Goal: Task Accomplishment & Management: Manage account settings

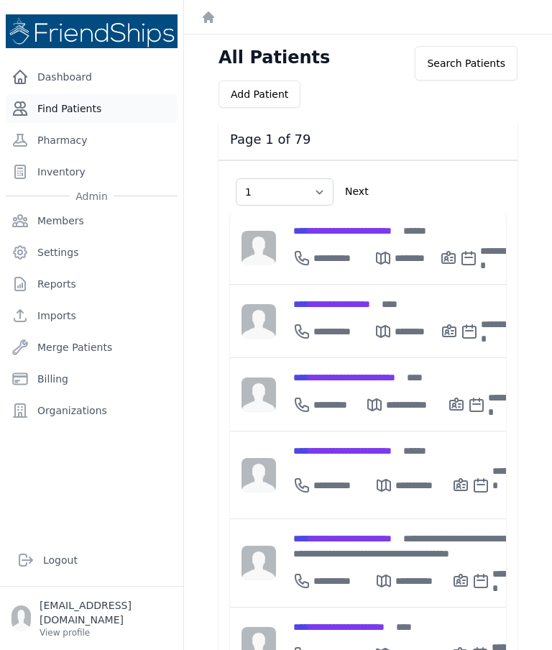
click at [135, 99] on link "Find Patients" at bounding box center [92, 108] width 172 height 29
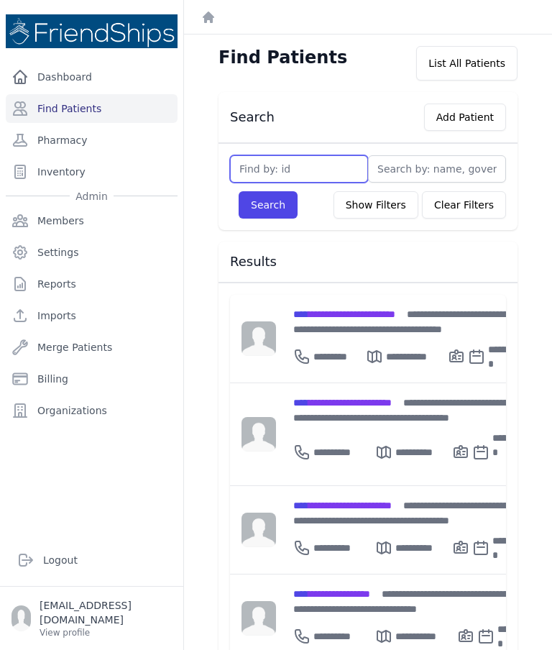
click at [326, 165] on input "text" at bounding box center [299, 168] width 138 height 27
type input "131"
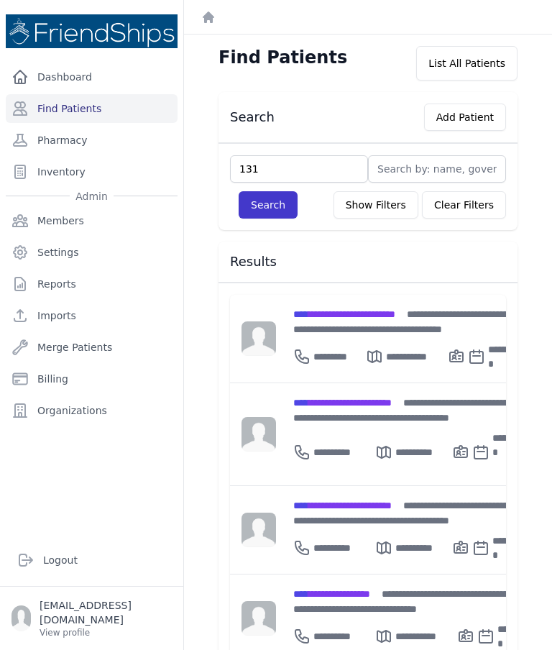
click at [251, 200] on button "Search" at bounding box center [268, 204] width 59 height 27
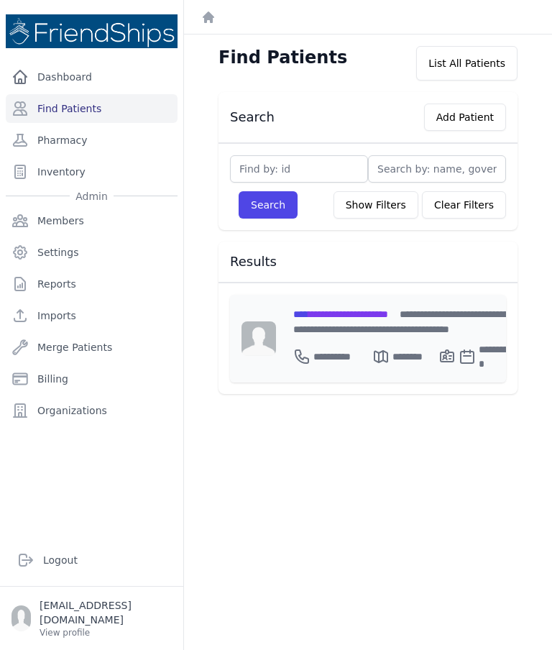
click at [388, 303] on div "**********" at bounding box center [403, 339] width 255 height 88
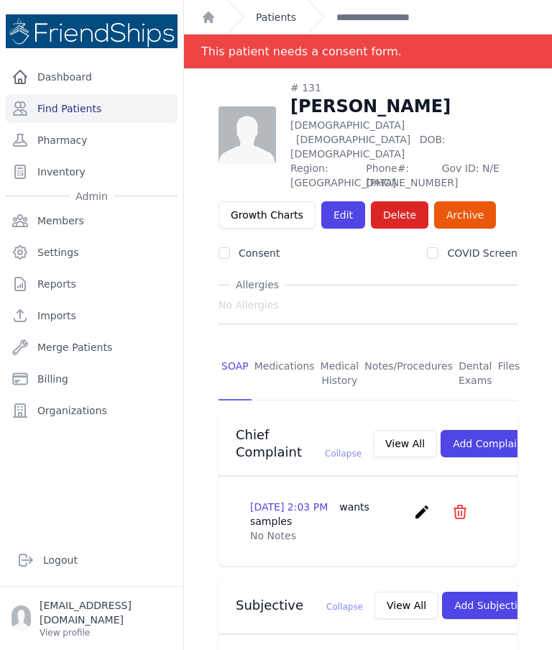
click at [257, 22] on link "Patients" at bounding box center [276, 17] width 40 height 14
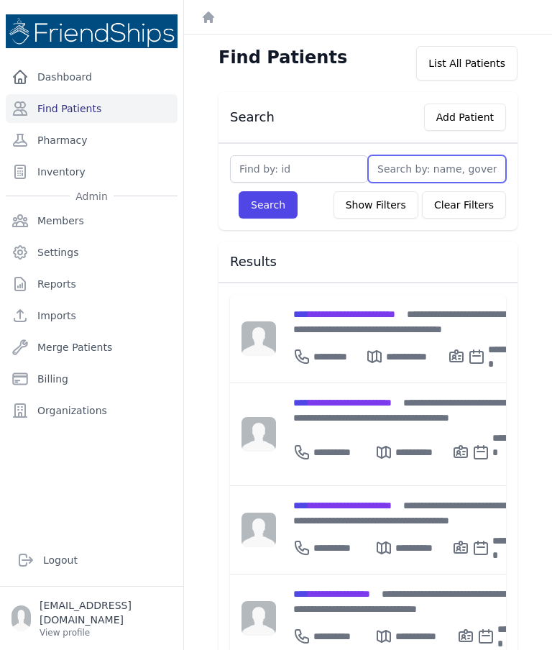
click at [433, 173] on input "text" at bounding box center [437, 168] width 138 height 27
type input "J"
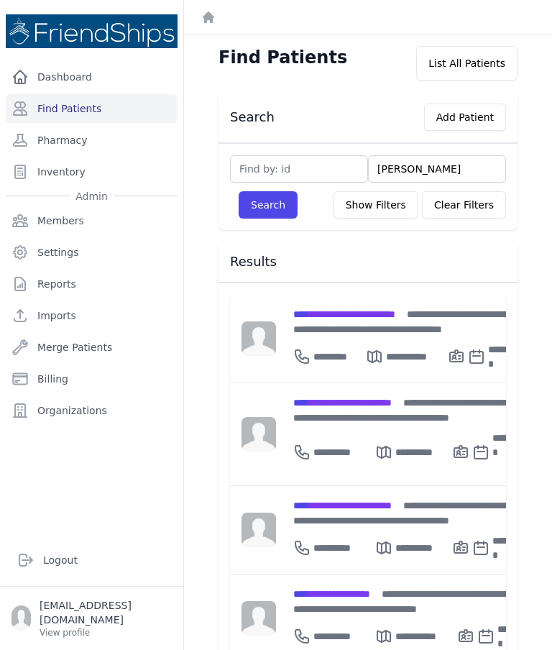
type input "Jaw"
type input "Jawh"
type input "Jawar"
type input "Jawa"
type input "Jawha"
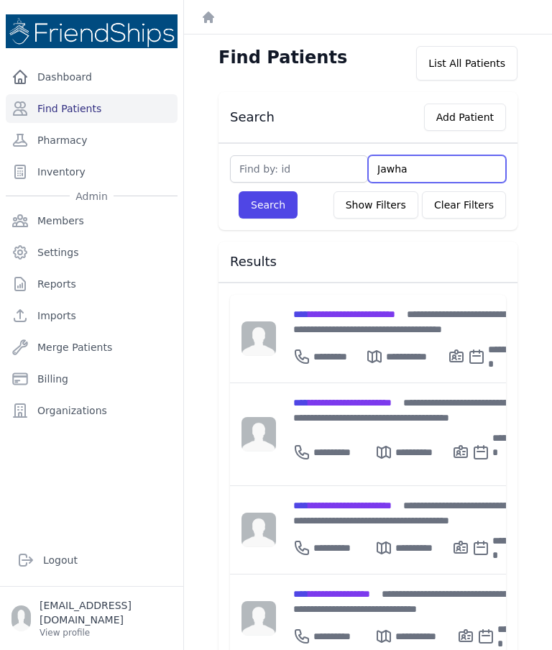
type input "Jawhar"
click at [268, 205] on button "Search" at bounding box center [268, 204] width 59 height 27
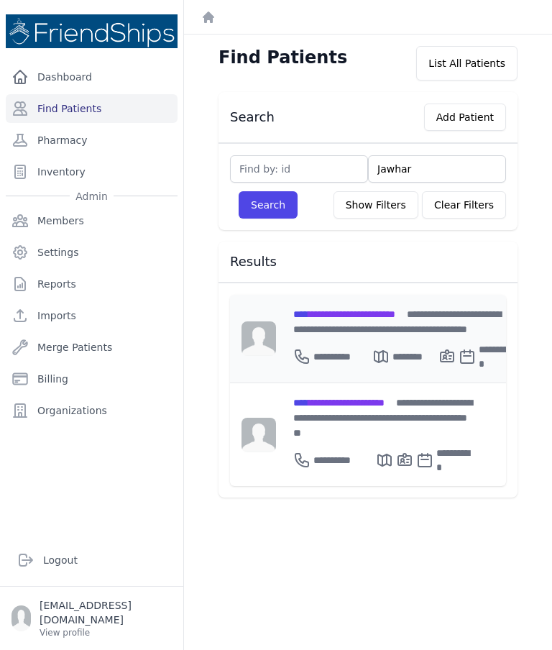
click at [396, 319] on span "**********" at bounding box center [344, 314] width 102 height 10
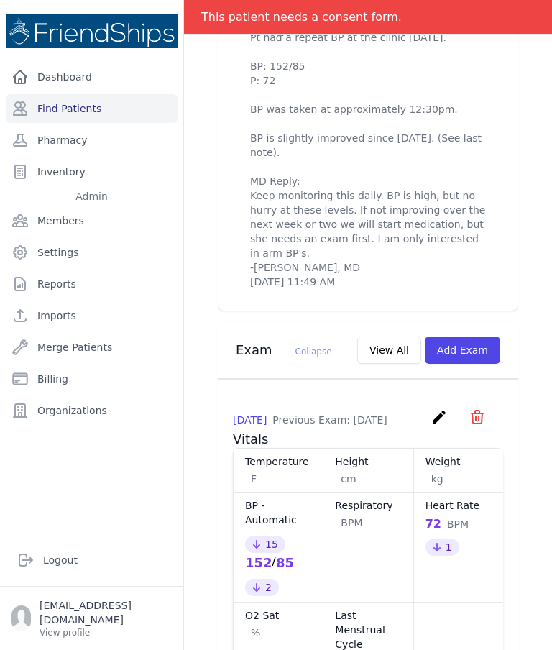
scroll to position [629, 0]
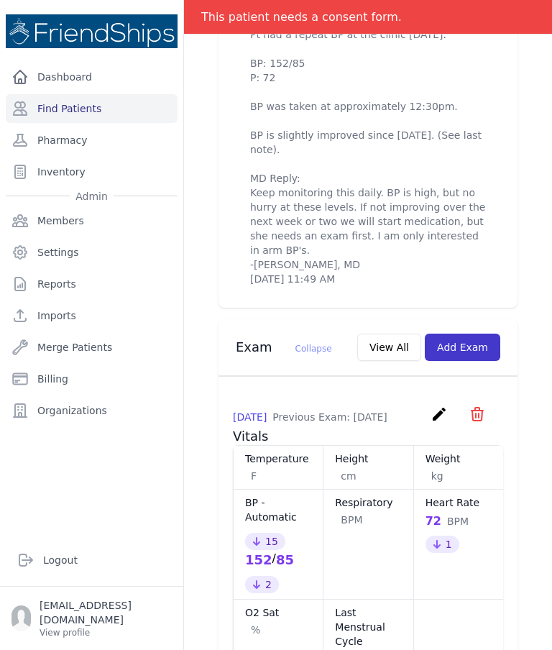
click at [462, 345] on button "Add Exam" at bounding box center [463, 347] width 76 height 27
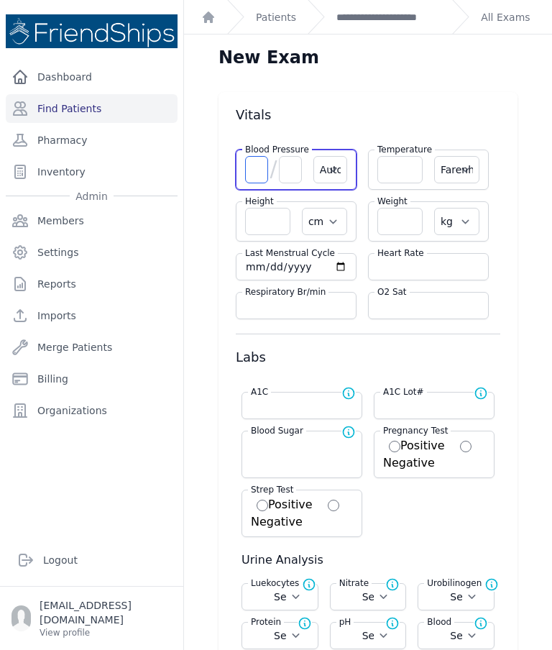
click at [252, 165] on input "number" at bounding box center [256, 169] width 23 height 27
type input "141"
click at [288, 160] on input "number" at bounding box center [290, 169] width 23 height 27
select select "Automatic"
select select "F"
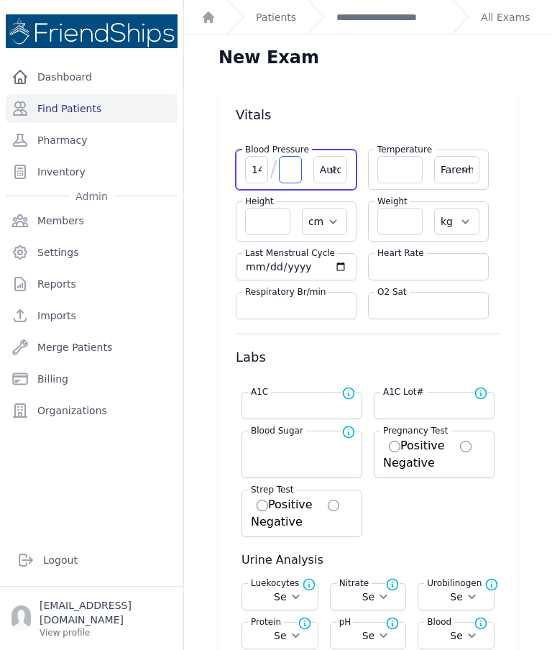
select select "cm"
select select "kg"
select select
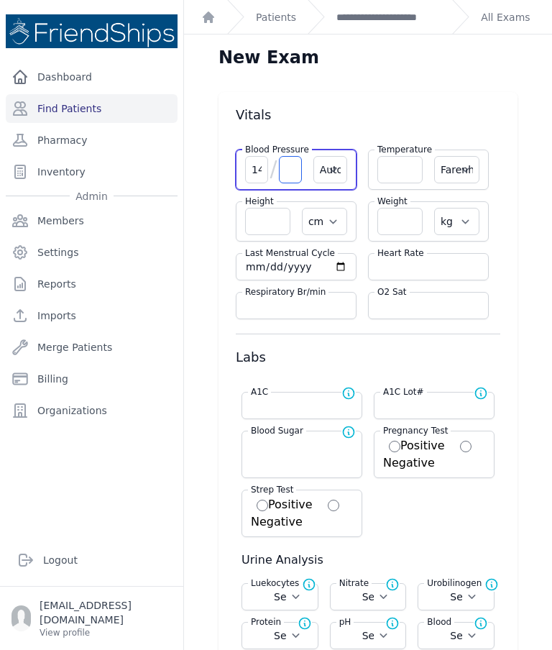
select select
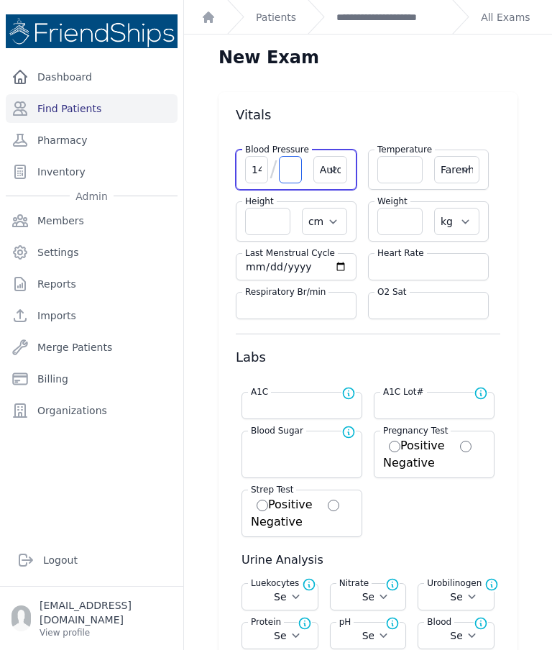
select select
type input "90"
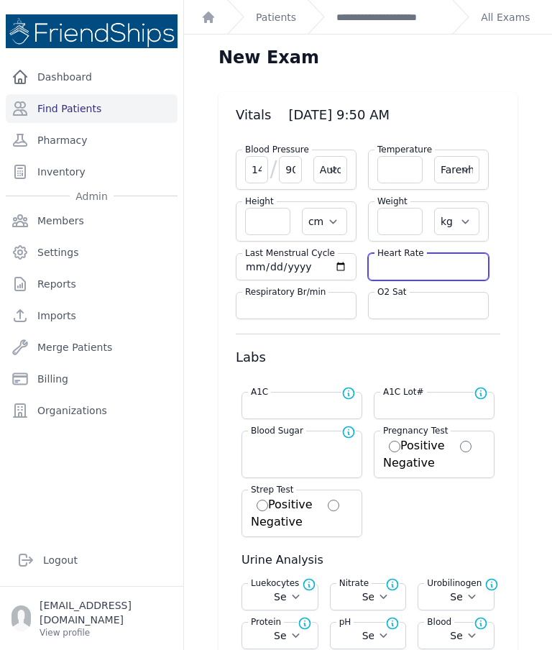
click at [432, 268] on input "number" at bounding box center [429, 267] width 102 height 14
select select "Automatic"
select select "F"
select select "cm"
select select "kg"
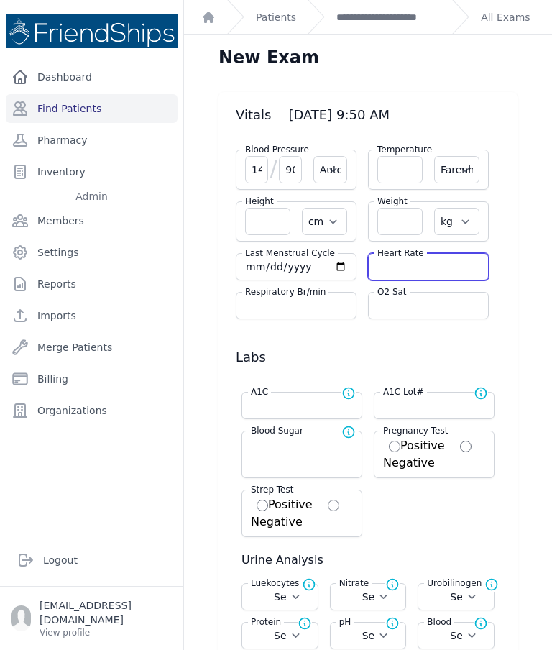
select select
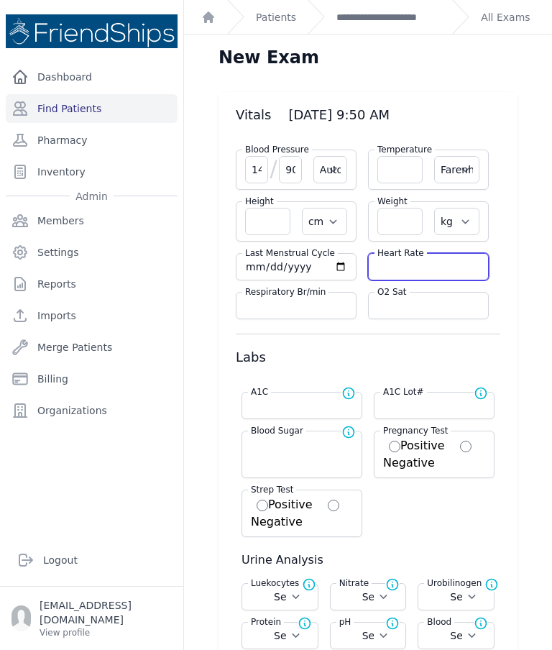
select select
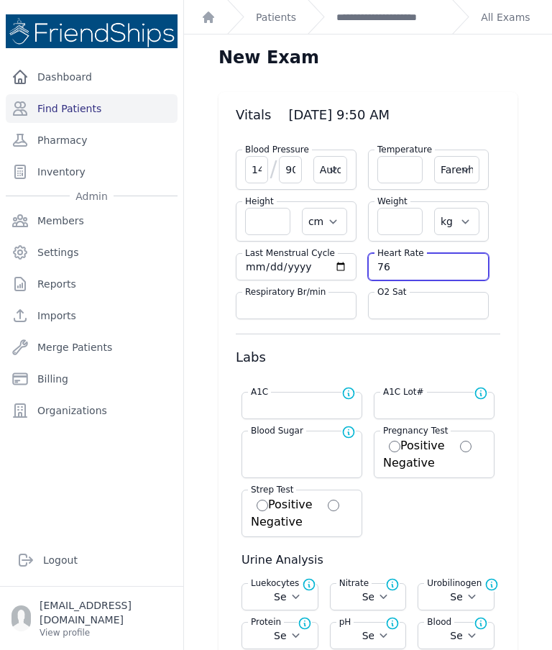
type input "76"
select select "Automatic"
select select "F"
select select "cm"
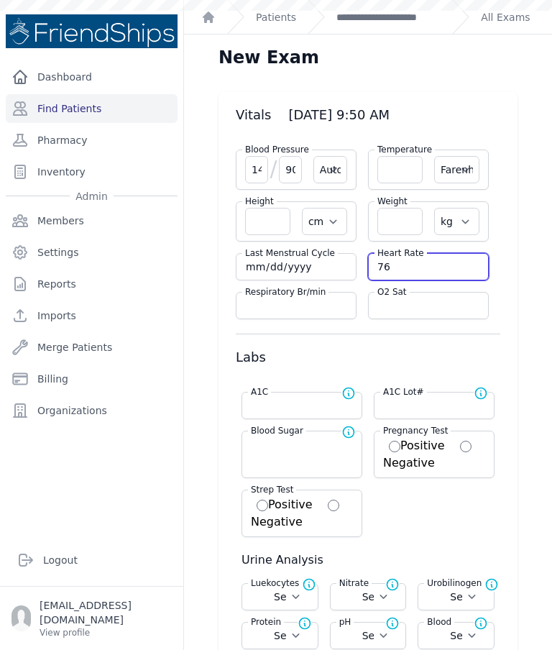
select select "kg"
select select
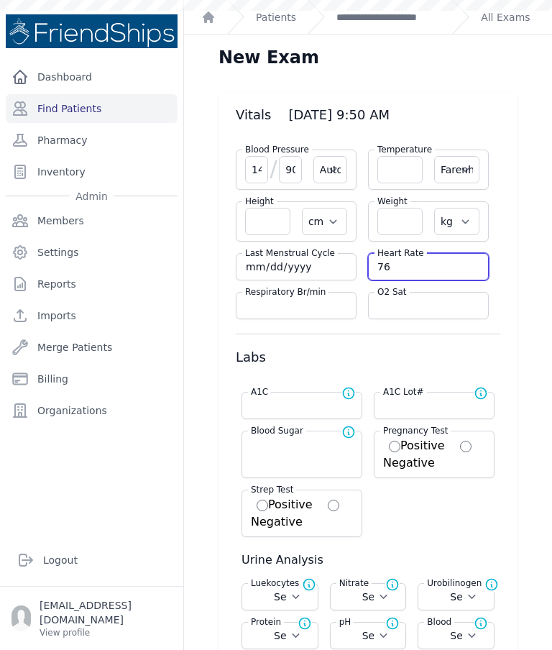
select select
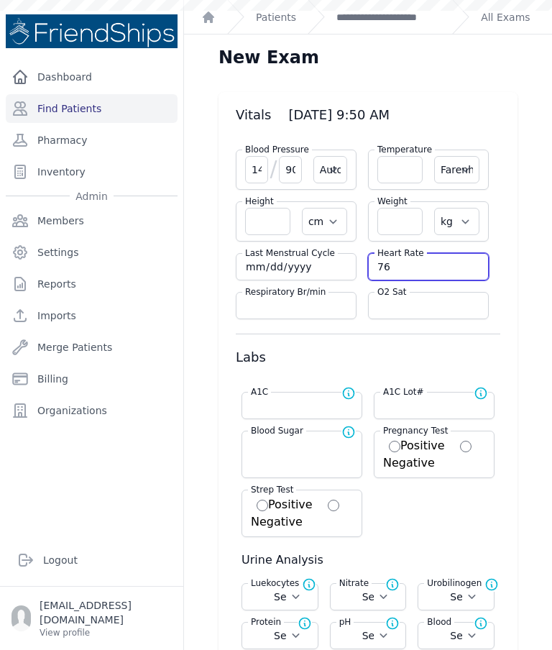
select select
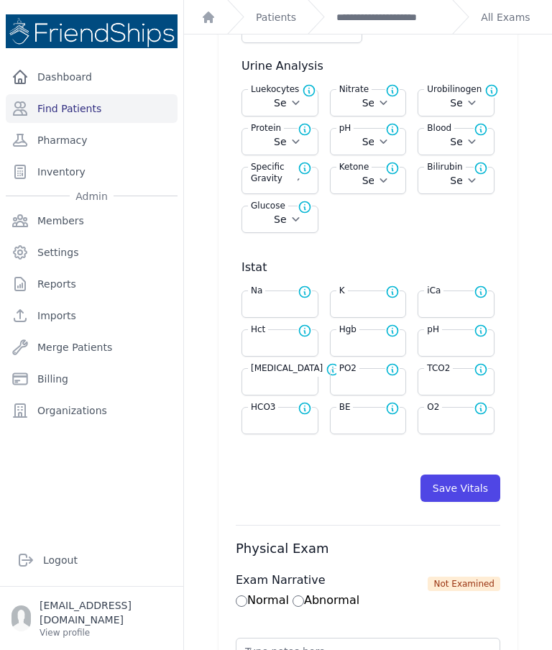
scroll to position [503, 0]
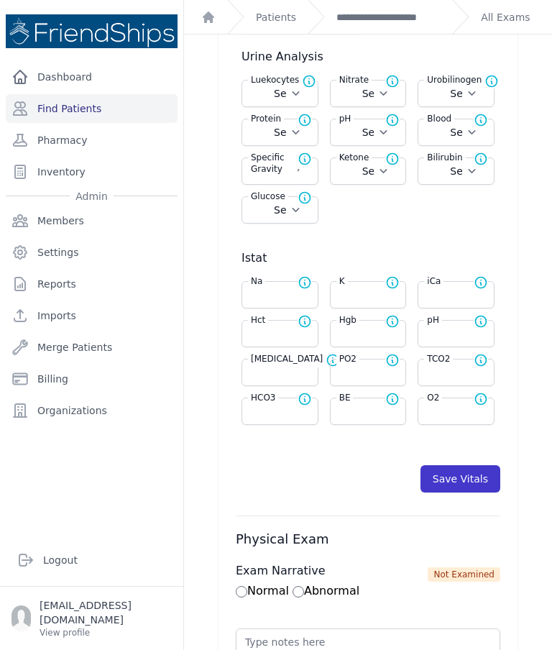
click at [467, 478] on button "Save Vitals" at bounding box center [461, 478] width 80 height 27
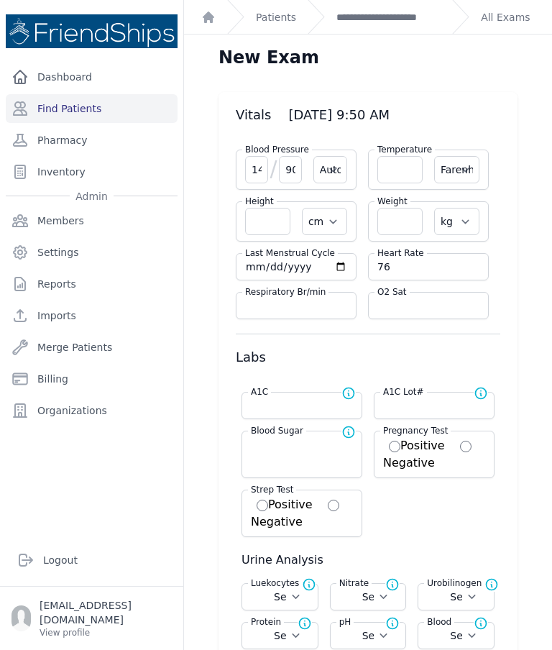
scroll to position [0, 0]
click at [407, 14] on link "**********" at bounding box center [389, 17] width 104 height 14
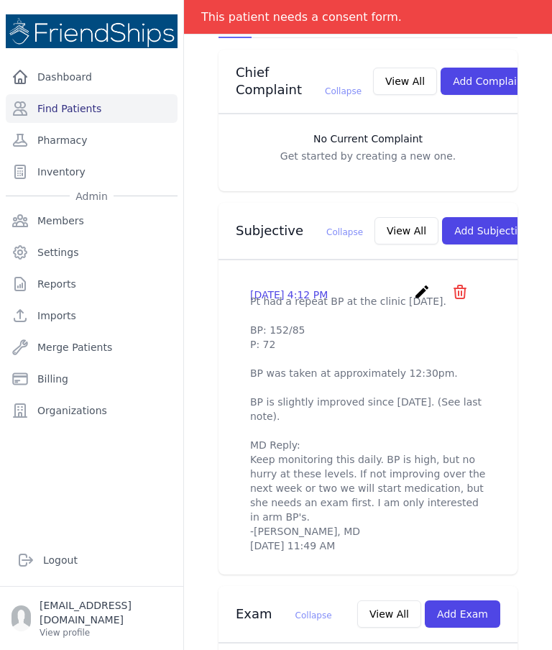
scroll to position [373, 0]
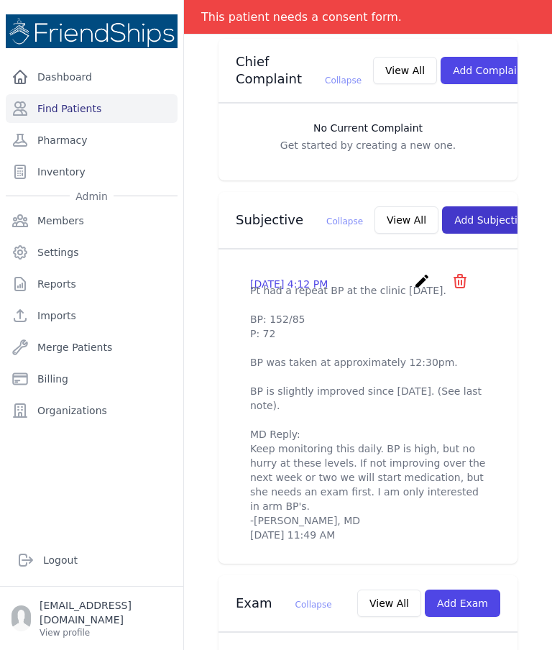
click at [469, 216] on button "Add Subjective" at bounding box center [492, 219] width 100 height 27
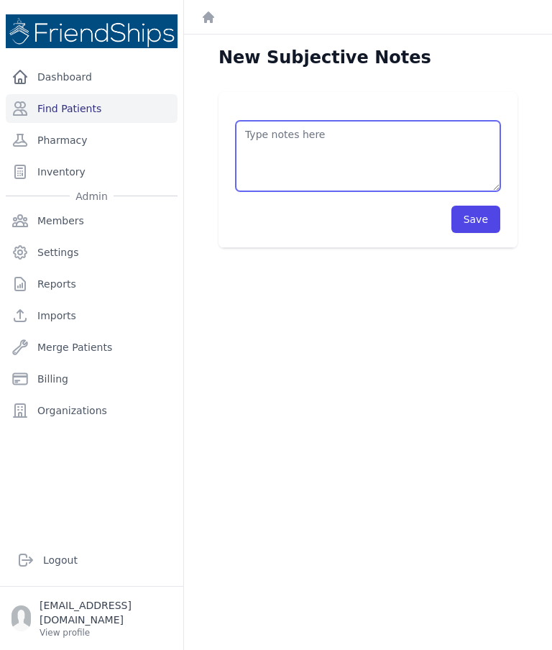
click at [351, 140] on textarea at bounding box center [368, 156] width 265 height 70
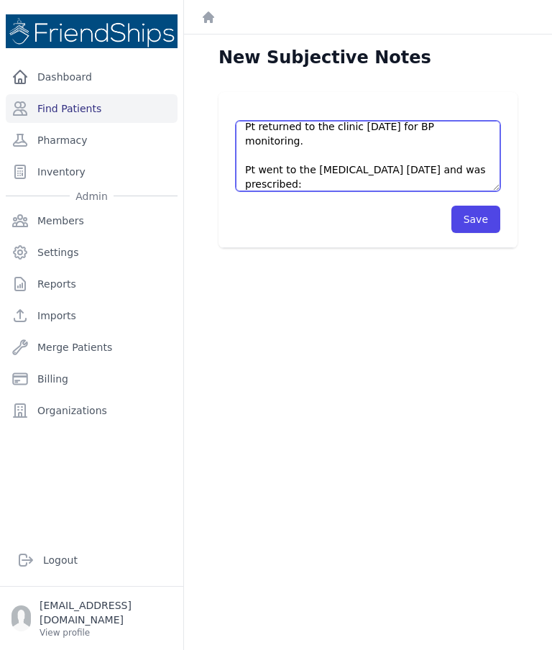
scroll to position [29, 0]
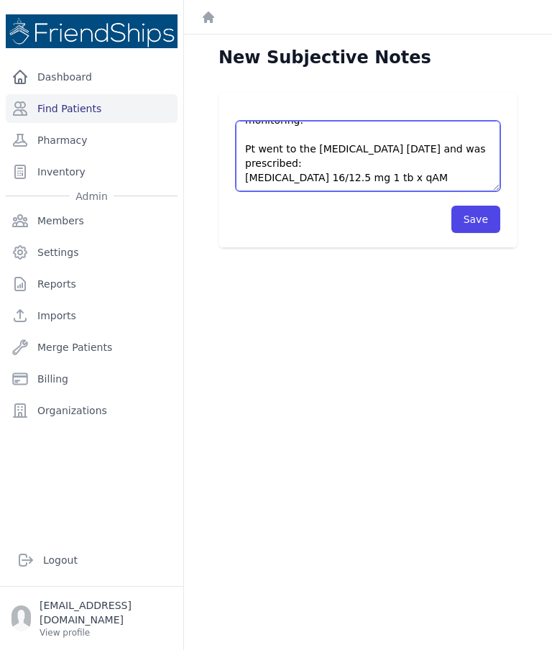
click at [355, 170] on textarea "Pt returned to the clinic today for BP monitoring. Pt went to the cardiologist …" at bounding box center [368, 156] width 265 height 70
click at [359, 157] on textarea "Pt returned to the clinic today for BP monitoring. Pt went to the cardiologist …" at bounding box center [368, 156] width 265 height 70
click at [485, 166] on textarea "Pt returned to the clinic today for BP monitoring. Pt went to the cardiologist …" at bounding box center [368, 156] width 265 height 70
click at [459, 163] on textarea "Pt returned to the clinic today for BP monitoring. Pt went to the cardiologist …" at bounding box center [368, 156] width 265 height 70
click at [451, 163] on textarea "Pt returned to the clinic today for BP monitoring. Pt went to the cardiologist …" at bounding box center [368, 156] width 265 height 70
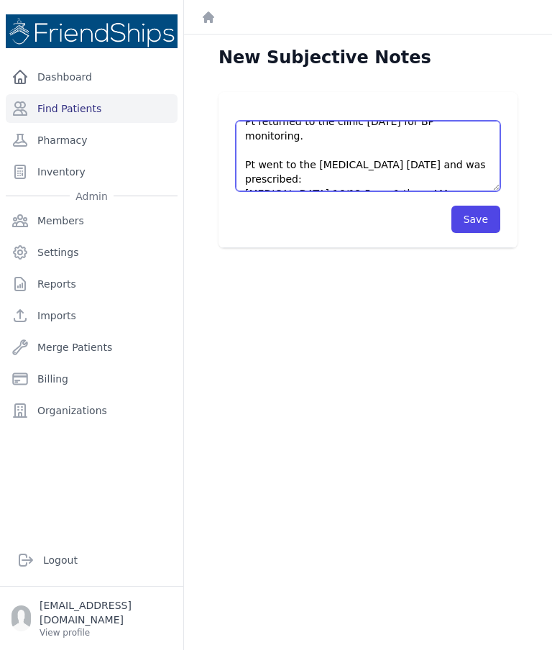
scroll to position [15, 0]
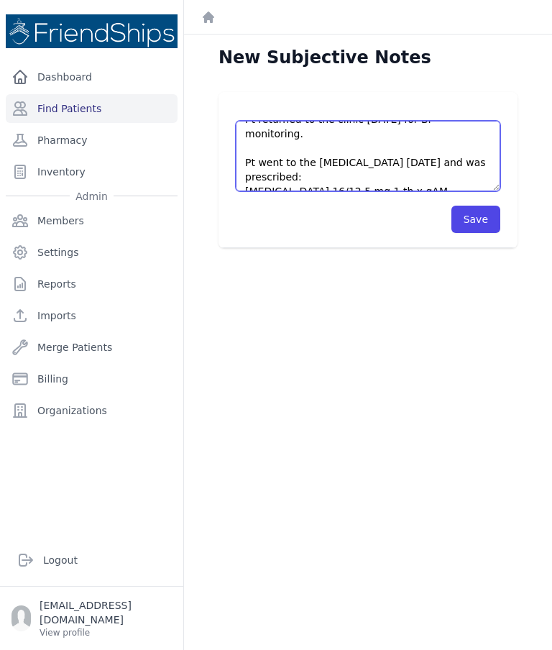
click at [452, 181] on textarea "Pt returned to the clinic today for BP monitoring. Pt went to the cardiologist …" at bounding box center [368, 156] width 265 height 70
click at [451, 177] on textarea "Pt returned to the clinic today for BP monitoring. Pt went to the cardiologist …" at bounding box center [368, 156] width 265 height 70
click at [447, 178] on textarea "Pt returned to the clinic today for BP monitoring. Pt went to the cardiologist …" at bounding box center [368, 156] width 265 height 70
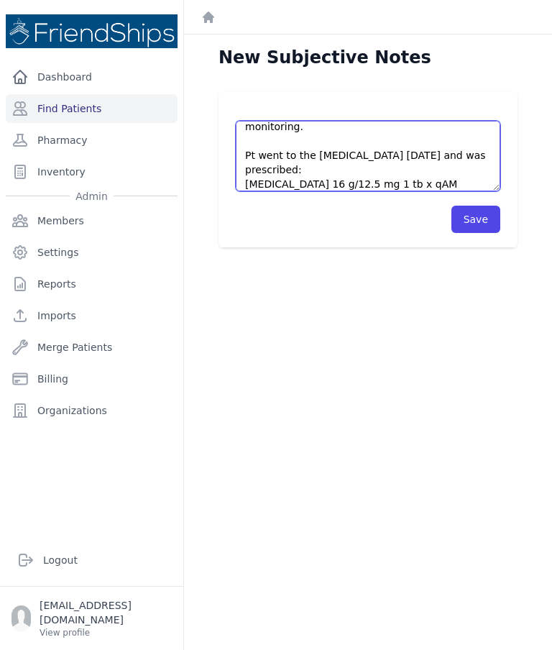
click at [256, 183] on textarea "Pt returned to the clinic today for BP monitoring. Pt went to the cardiologist …" at bounding box center [368, 156] width 265 height 70
type textarea "Pt returned to the clinic today for BP monitoring. Pt went to the cardiologist …"
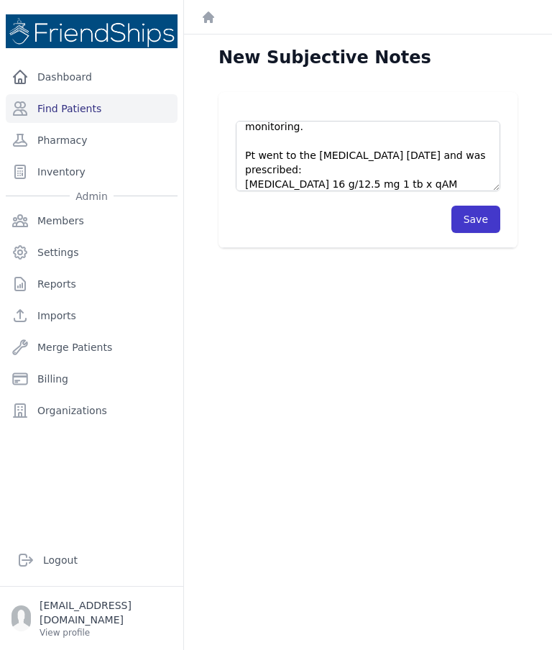
click at [473, 224] on button "Save" at bounding box center [476, 219] width 49 height 27
click at [480, 219] on button "Save" at bounding box center [476, 219] width 49 height 27
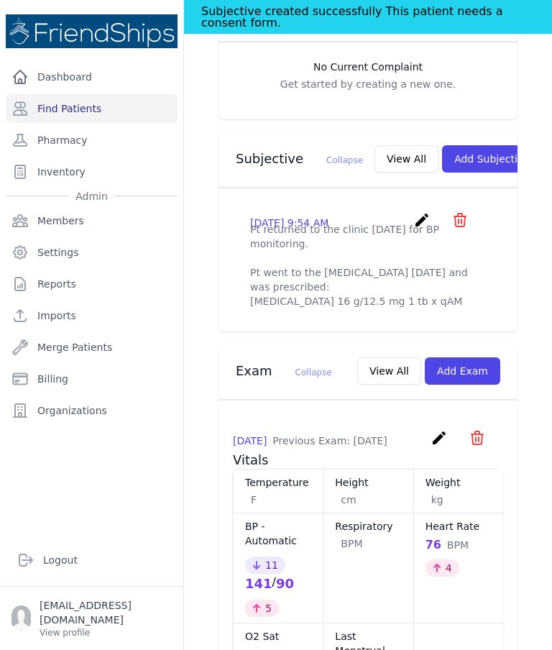
scroll to position [470, 0]
click at [416, 214] on icon "create" at bounding box center [422, 219] width 17 height 17
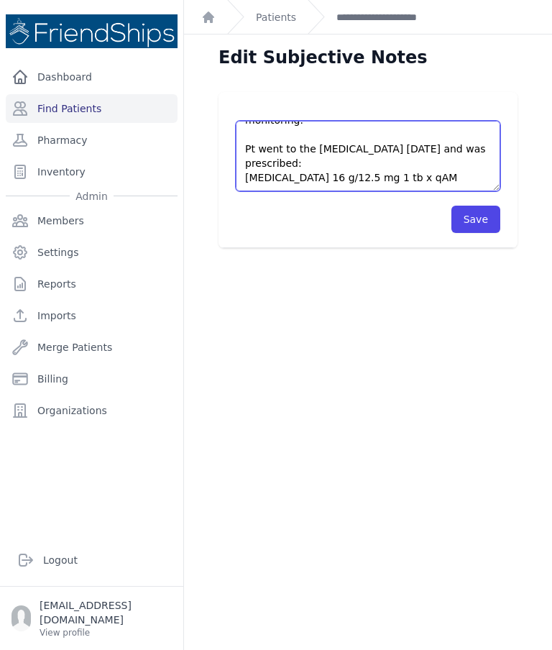
click at [369, 190] on textarea "Pt returned to the clinic today for BP monitoring. Pt went to the cardiologist …" at bounding box center [368, 156] width 265 height 70
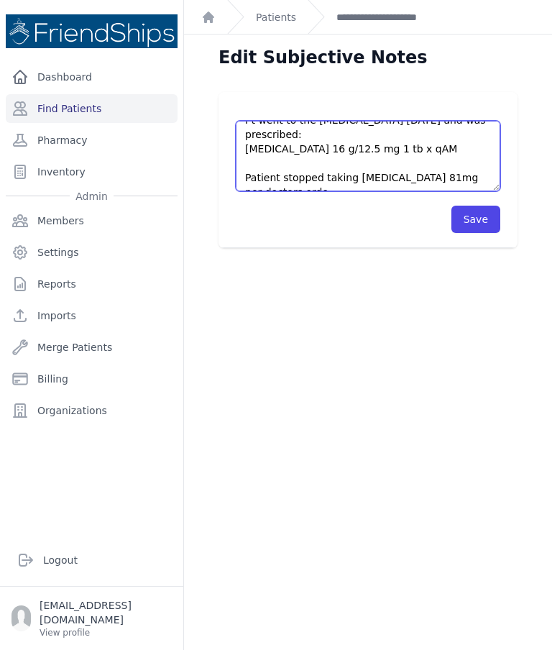
scroll to position [65, 0]
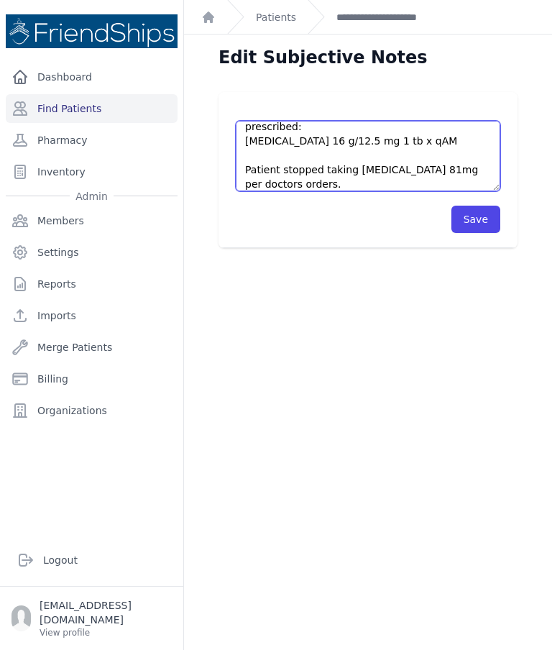
click at [433, 184] on textarea "Pt returned to the clinic today for BP monitoring. Pt went to the cardiologist …" at bounding box center [368, 156] width 265 height 70
click at [445, 170] on textarea "Pt returned to the clinic today for BP monitoring. Pt went to the cardiologist …" at bounding box center [368, 156] width 265 height 70
click at [451, 178] on textarea "Pt returned to the clinic today for BP monitoring. Pt went to the cardiologist …" at bounding box center [368, 156] width 265 height 70
click at [455, 169] on textarea "Pt returned to the clinic today for BP monitoring. Pt went to the cardiologist …" at bounding box center [368, 156] width 265 height 70
click at [450, 173] on textarea "Pt returned to the clinic today for BP monitoring. Pt went to the cardiologist …" at bounding box center [368, 156] width 265 height 70
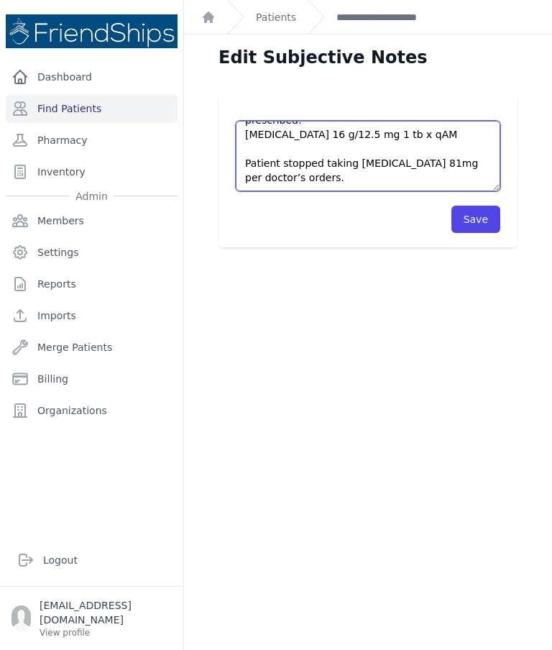
scroll to position [72, 0]
click at [318, 181] on textarea "Pt returned to the clinic today for BP monitoring. Pt went to the cardiologist …" at bounding box center [368, 156] width 265 height 70
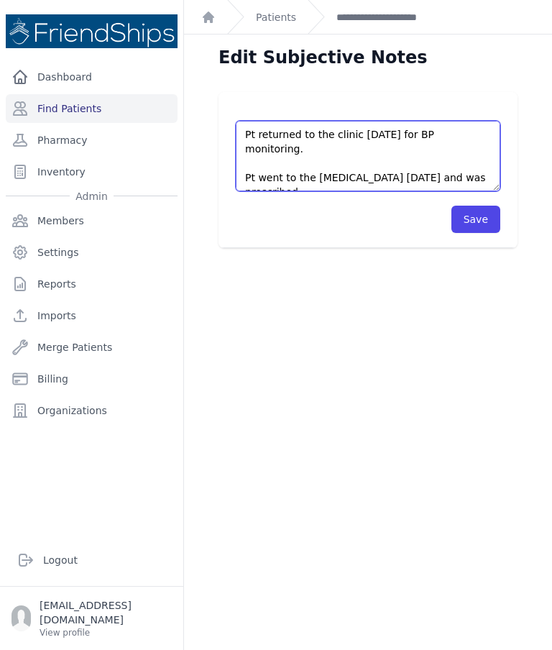
scroll to position [0, 0]
click at [293, 147] on textarea "Pt returned to the clinic today for BP monitoring. Pt went to the cardiologist …" at bounding box center [368, 156] width 265 height 70
click at [378, 159] on textarea "Pt returned to the clinic today for BP monitoring. Pt went to the cardiologist …" at bounding box center [368, 156] width 265 height 70
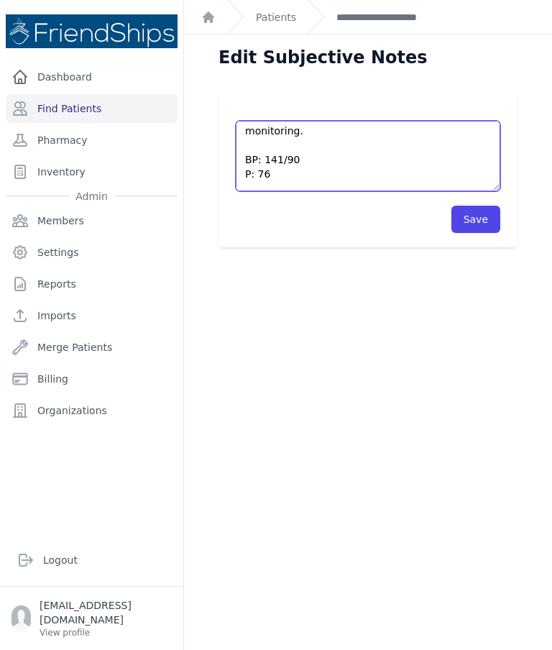
scroll to position [19, 0]
click at [308, 140] on textarea "Pt returned to the clinic today for BP monitoring. Pt went to the cardiologist …" at bounding box center [368, 156] width 265 height 70
click at [274, 163] on textarea "Pt returned to the clinic today for BP monitoring. Pt went to the cardiologist …" at bounding box center [368, 156] width 265 height 70
click at [422, 163] on textarea "Pt returned to the clinic today for BP monitoring. Pt went to the cardiologist …" at bounding box center [368, 156] width 265 height 70
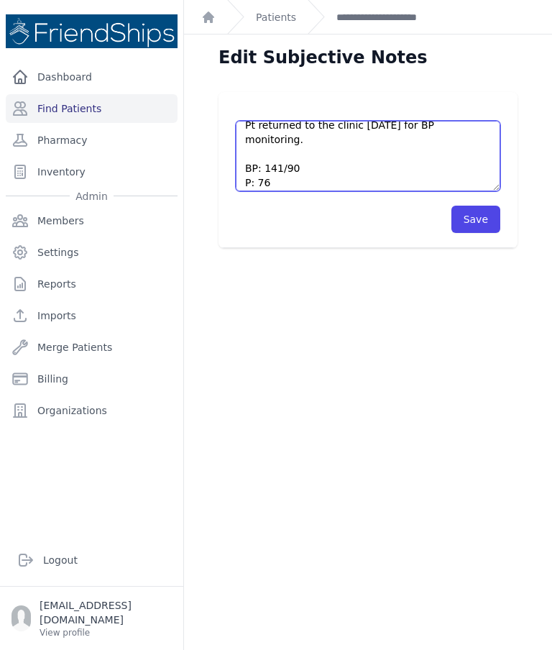
scroll to position [7, 0]
click at [257, 142] on textarea "Pt returned to the clinic today for BP monitoring. Pt went to the cardiologist …" at bounding box center [368, 156] width 265 height 70
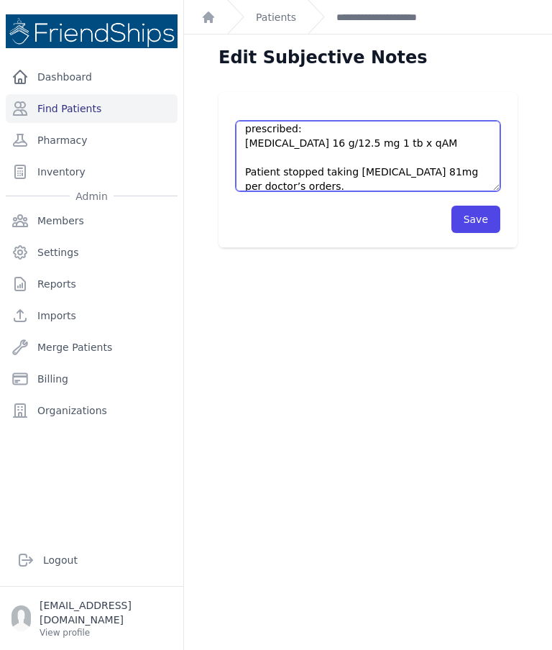
click at [466, 183] on textarea "Pt returned to the clinic today for BP monitoring. Pt went to the cardiologist …" at bounding box center [368, 156] width 265 height 70
click at [242, 146] on textarea "Pt returned to the clinic today for BP monitoring. Pt went to the cardiologist …" at bounding box center [368, 156] width 265 height 70
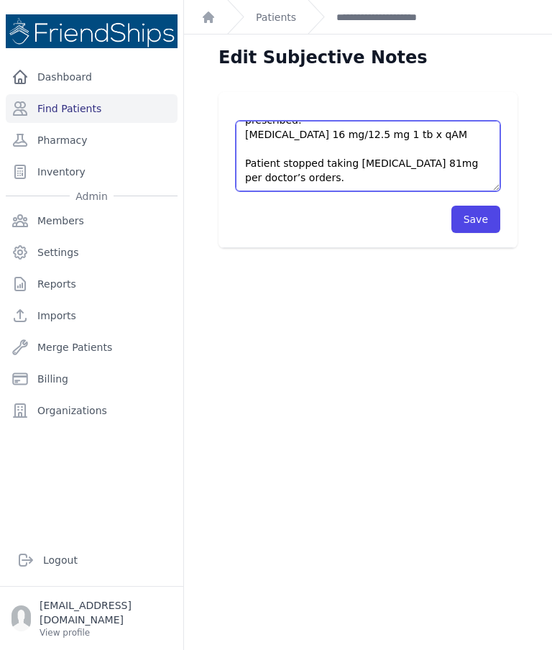
scroll to position [129, 0]
click at [447, 181] on textarea "Pt returned to the clinic today for BP monitoring. Pt went to the cardiologist …" at bounding box center [368, 156] width 265 height 70
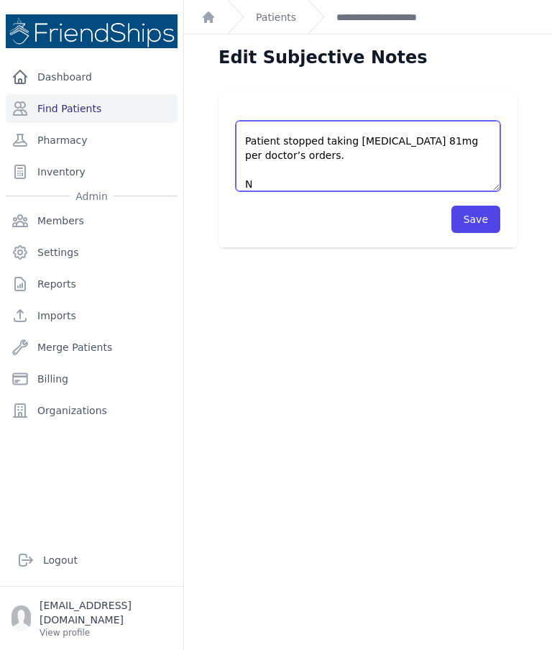
scroll to position [152, 0]
click at [469, 181] on textarea "Pt returned to the clinic today for BP monitoring. Pt went to the cardiologist …" at bounding box center [368, 156] width 265 height 70
click at [471, 186] on textarea "Pt returned to the clinic today for BP monitoring. Pt went to the cardiologist …" at bounding box center [368, 156] width 265 height 70
type textarea "Pt returned to the clinic today for BP monitoring. Current vitals: BP: 141/90 P…"
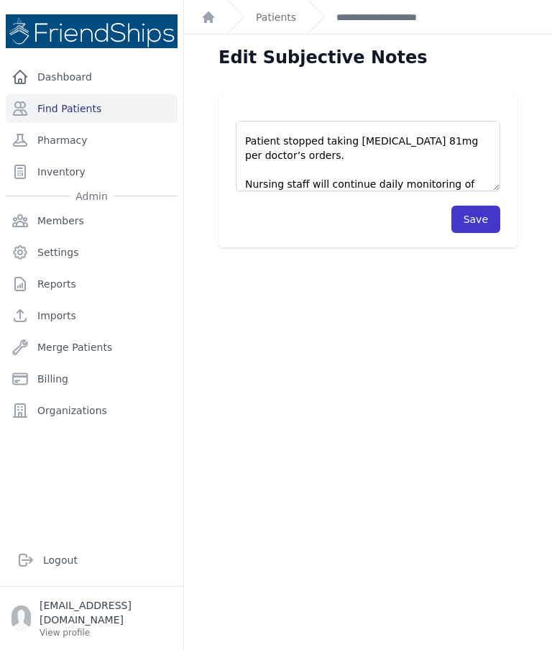
click at [480, 219] on button "Save" at bounding box center [476, 219] width 49 height 27
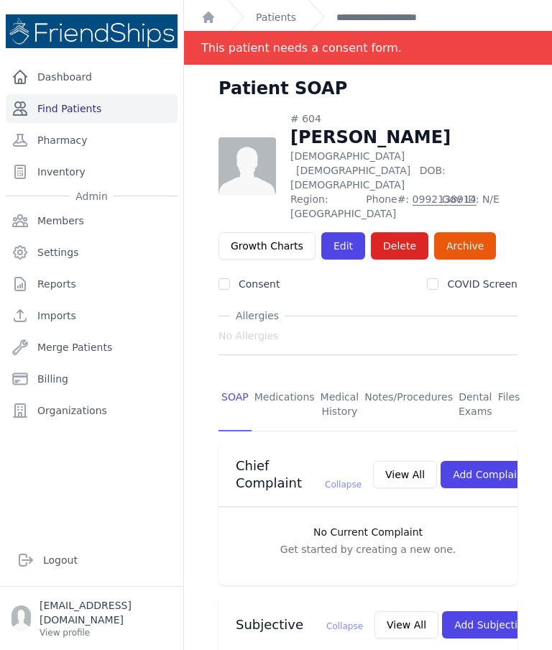
scroll to position [-22, 0]
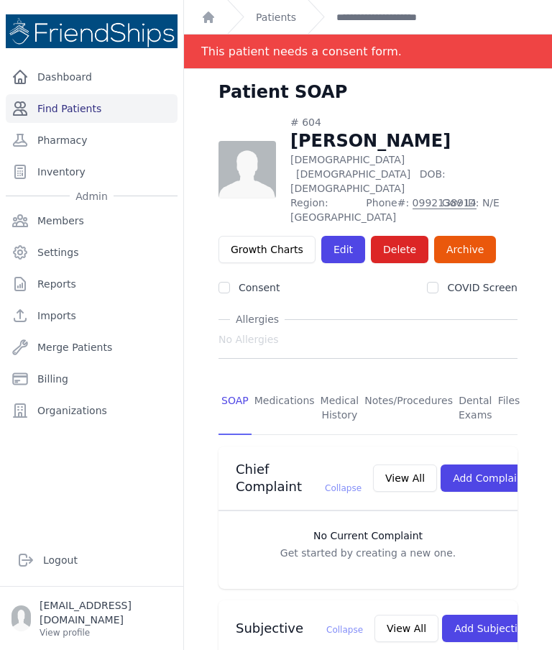
click at [68, 101] on link "Find Patients" at bounding box center [92, 108] width 172 height 29
click at [83, 109] on link "Find Patients" at bounding box center [92, 108] width 172 height 29
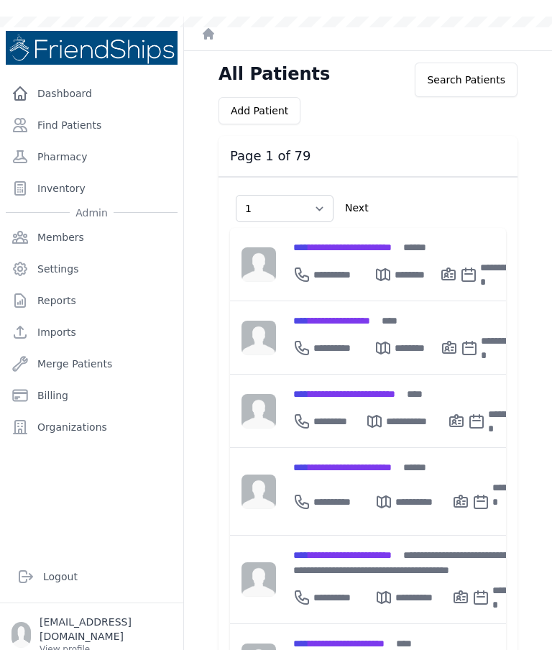
select select "1"
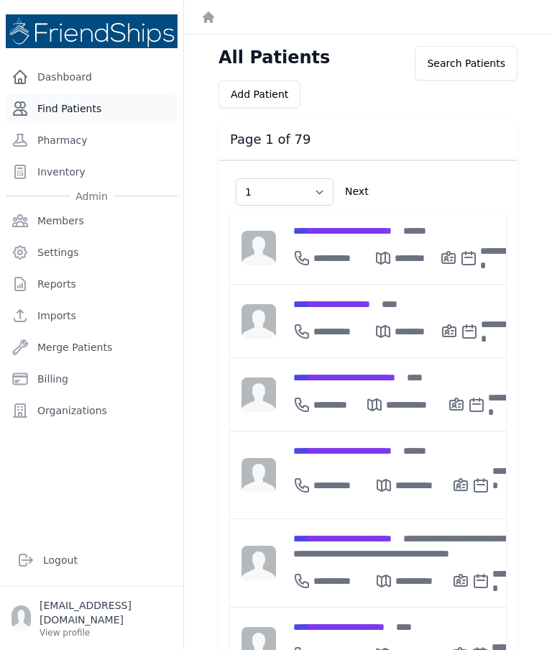
click at [93, 112] on link "Find Patients" at bounding box center [92, 108] width 172 height 29
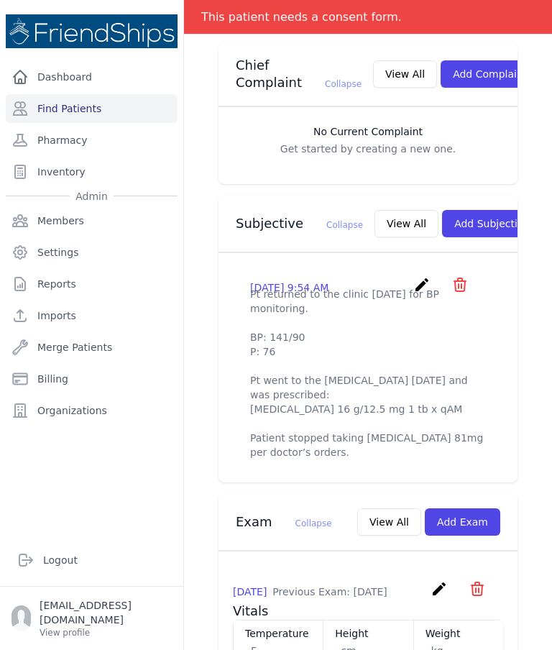
scroll to position [368, 0]
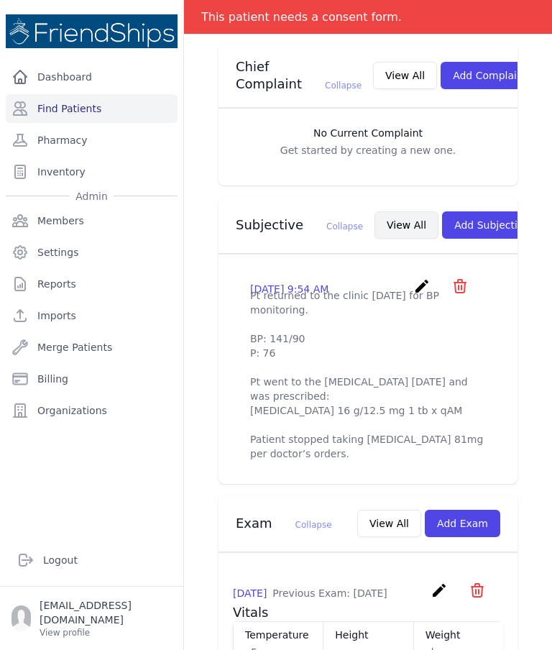
click at [375, 218] on button "View All" at bounding box center [407, 224] width 64 height 27
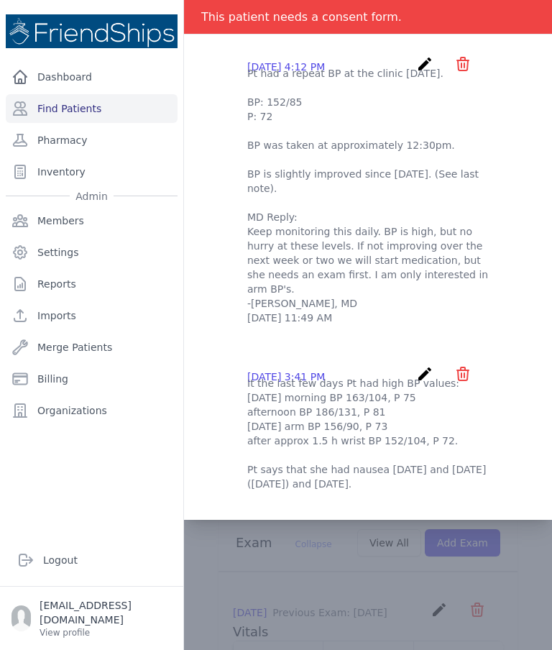
scroll to position [351, 0]
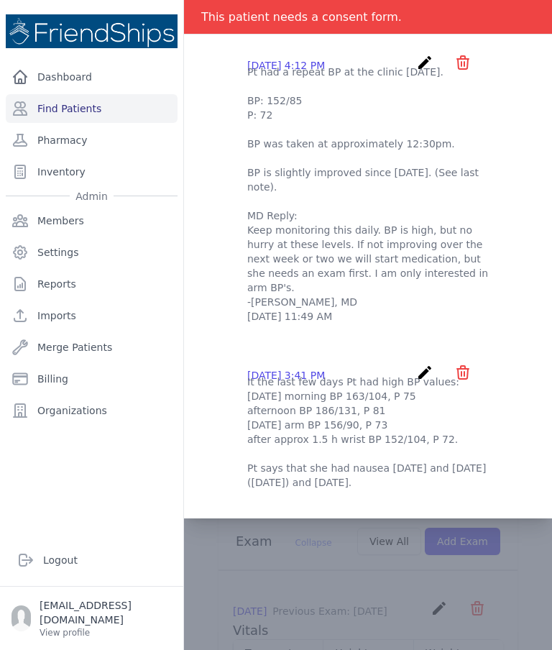
click at [474, 593] on div at bounding box center [368, 615] width 368 height 1794
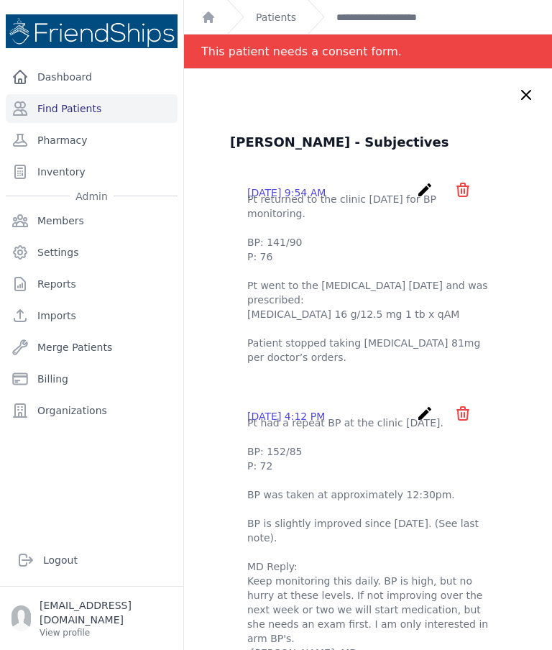
scroll to position [0, 0]
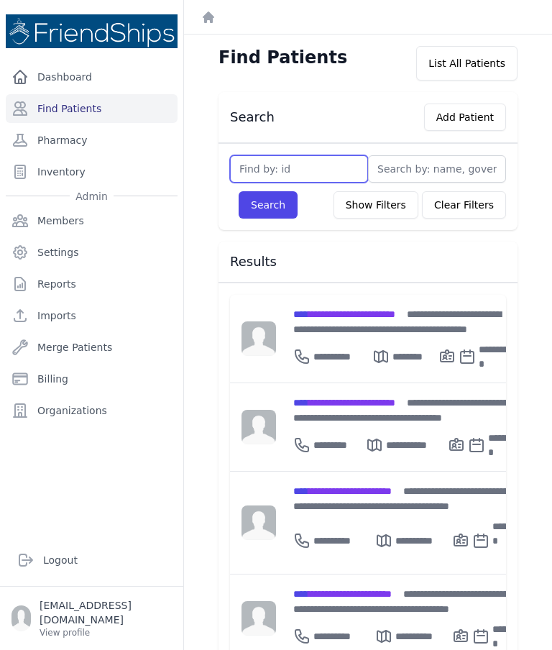
click at [311, 169] on input "text" at bounding box center [299, 168] width 138 height 27
type input "669"
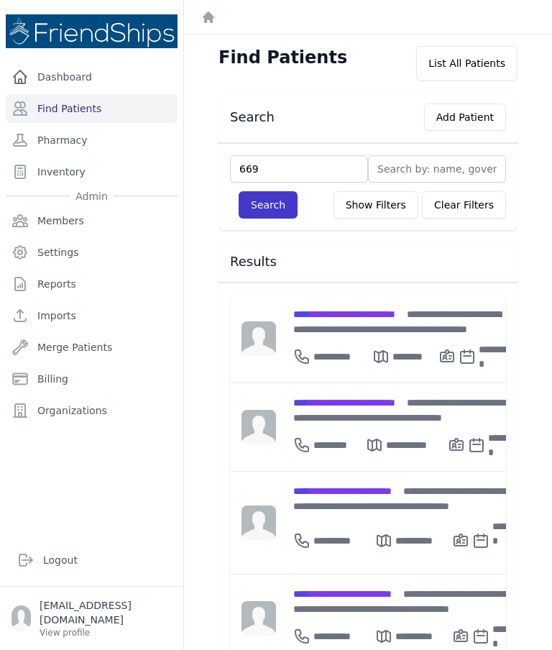
click at [262, 208] on button "Search" at bounding box center [268, 204] width 59 height 27
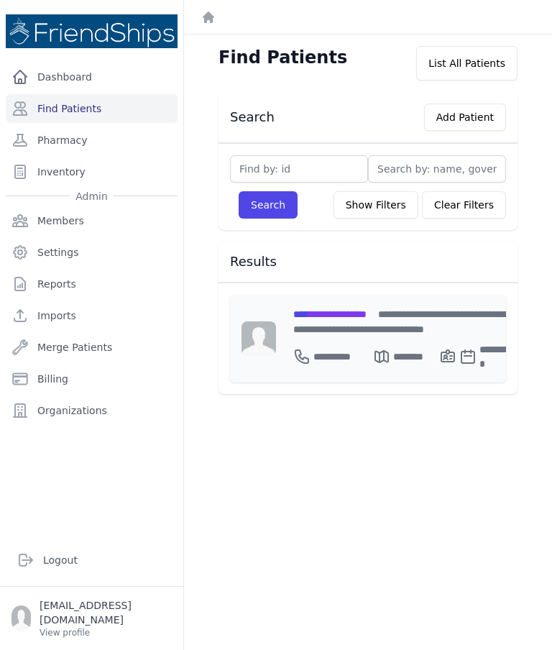
click at [370, 304] on div "**********" at bounding box center [403, 339] width 255 height 88
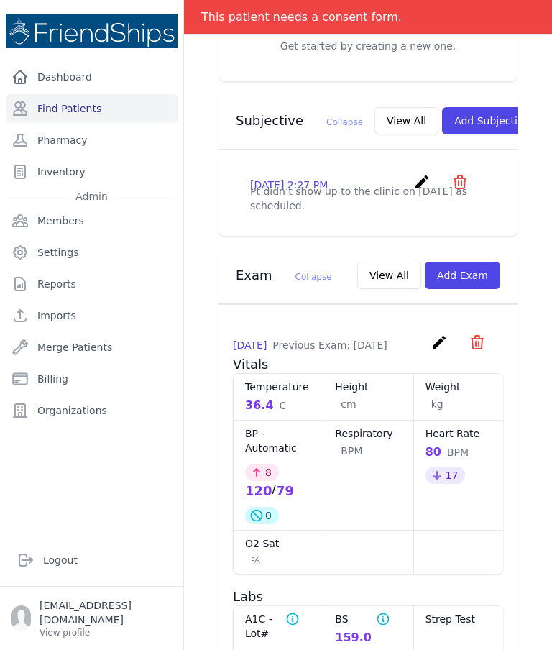
scroll to position [474, 0]
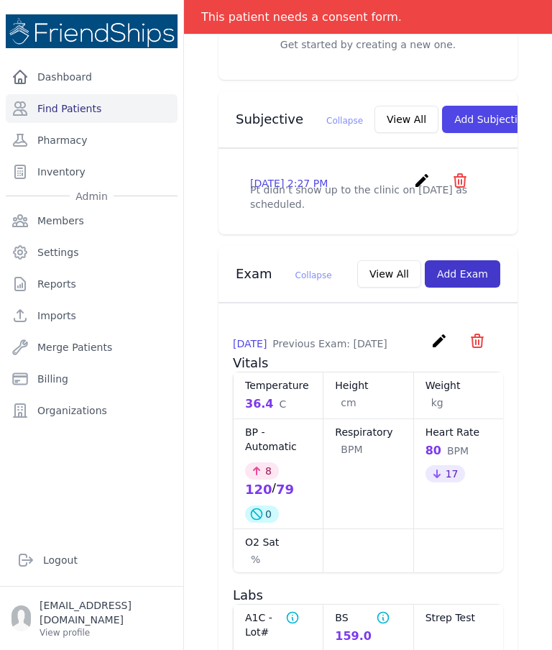
click at [468, 288] on button "Add Exam" at bounding box center [463, 273] width 76 height 27
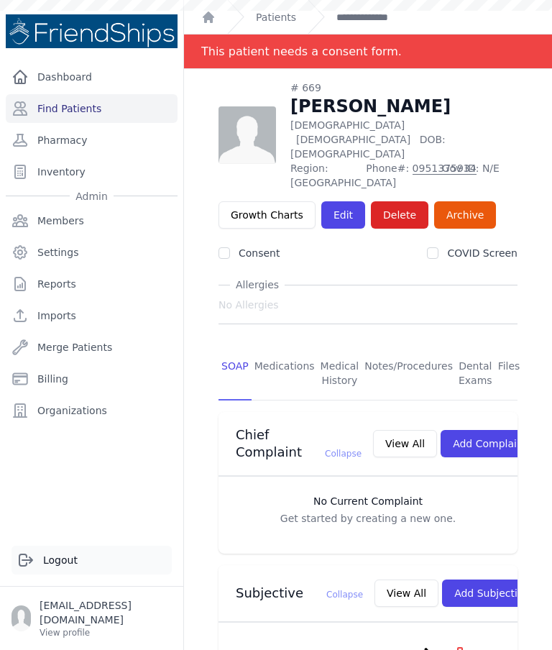
click at [17, 575] on link "Logout" at bounding box center [92, 560] width 160 height 29
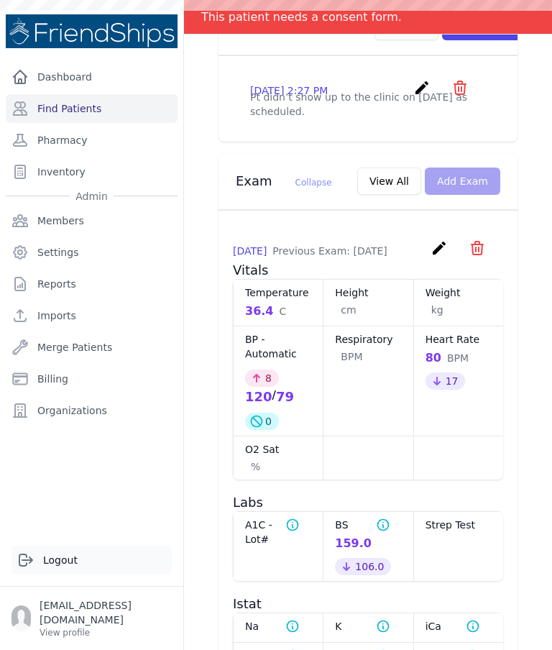
scroll to position [557, 0]
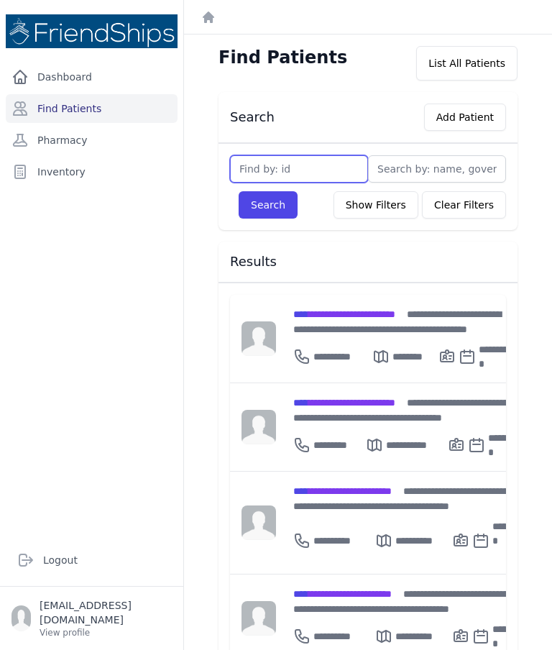
click at [265, 168] on input "text" at bounding box center [299, 168] width 138 height 27
type input "669"
click at [268, 205] on button "Search" at bounding box center [268, 204] width 59 height 27
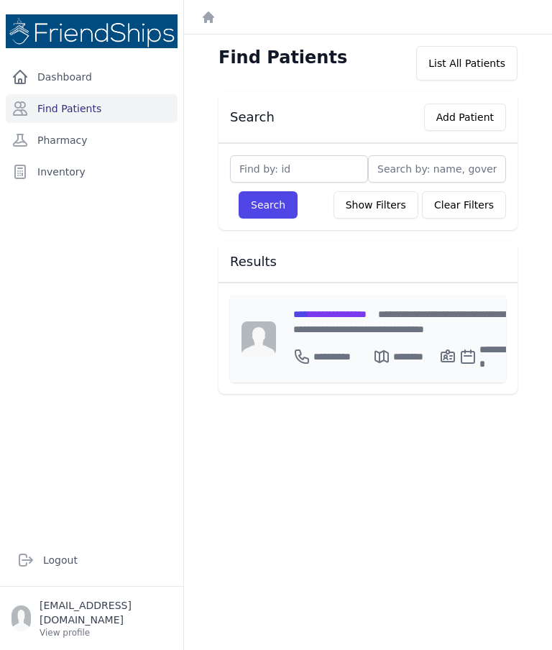
click at [365, 306] on div "**********" at bounding box center [403, 339] width 255 height 88
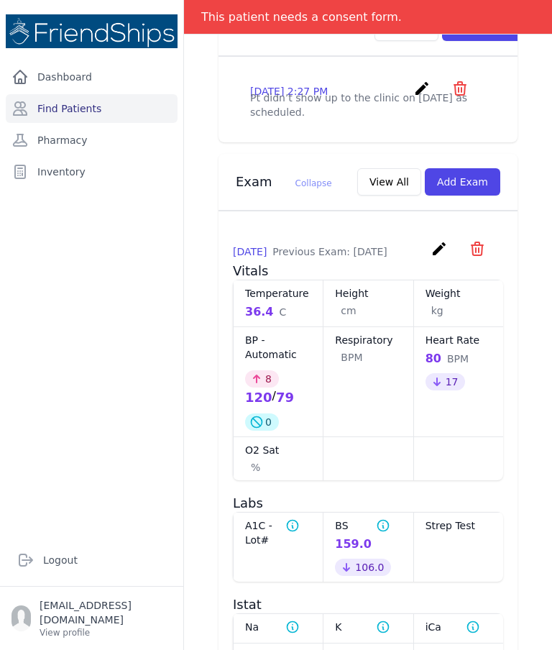
scroll to position [562, 0]
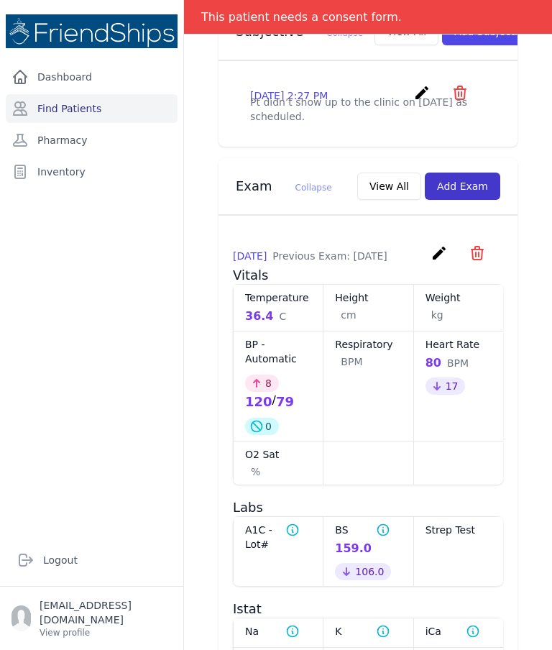
click at [472, 200] on button "Add Exam" at bounding box center [463, 186] width 76 height 27
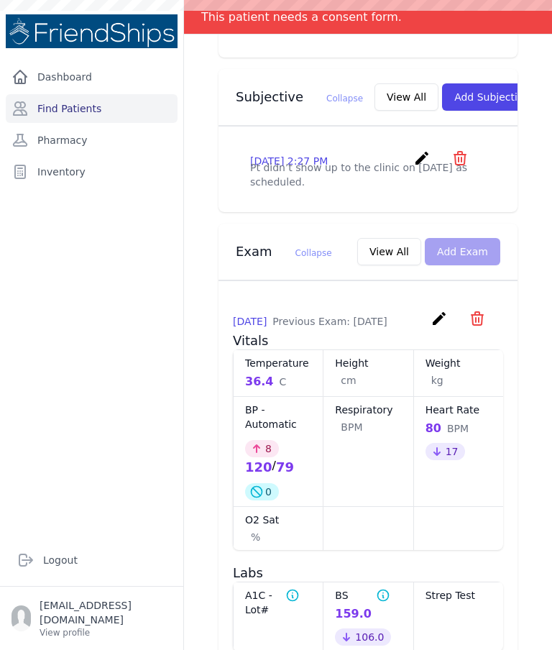
scroll to position [497, 0]
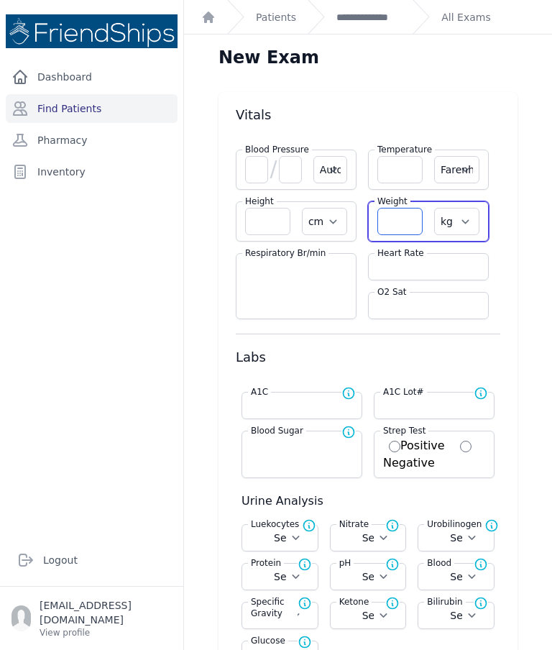
click at [399, 226] on input "number" at bounding box center [400, 221] width 45 height 27
type input "84"
click at [463, 169] on select "Farenheit Celcius" at bounding box center [456, 169] width 45 height 27
select select "Automatic"
select select "cm"
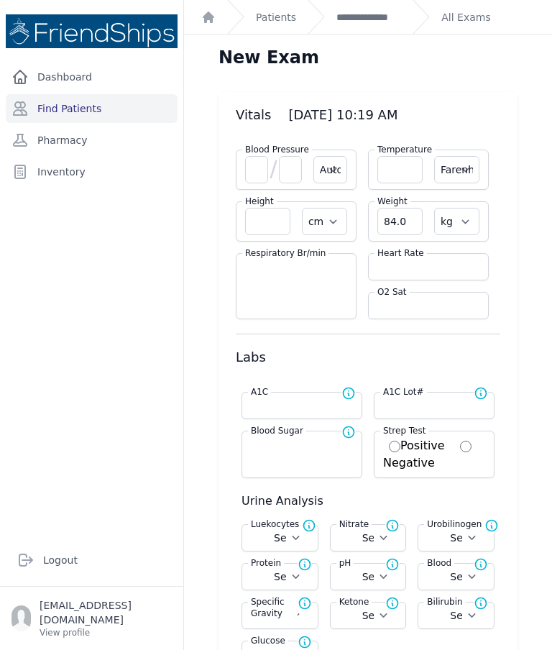
select select "kg"
select select
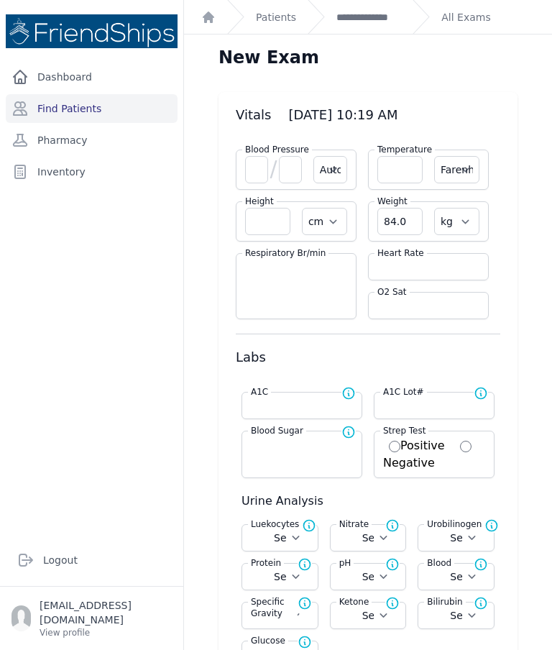
select select
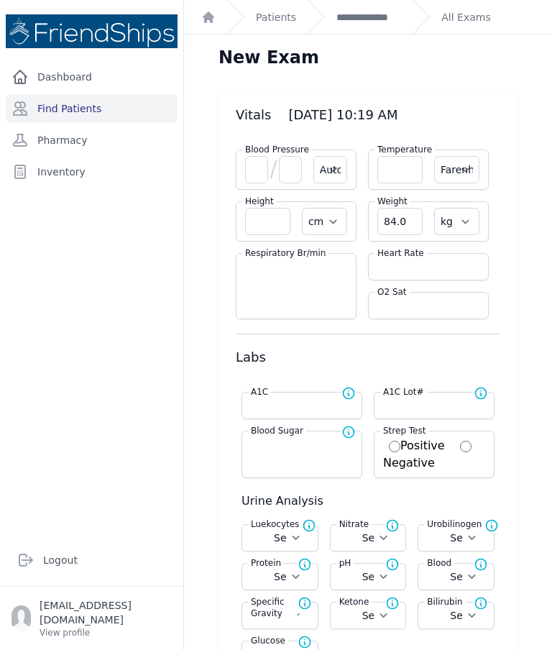
select select
click at [451, 170] on select "Farenheit Celcius" at bounding box center [456, 169] width 45 height 27
select select "C"
click at [403, 168] on input "number" at bounding box center [400, 169] width 45 height 27
select select "Automatic"
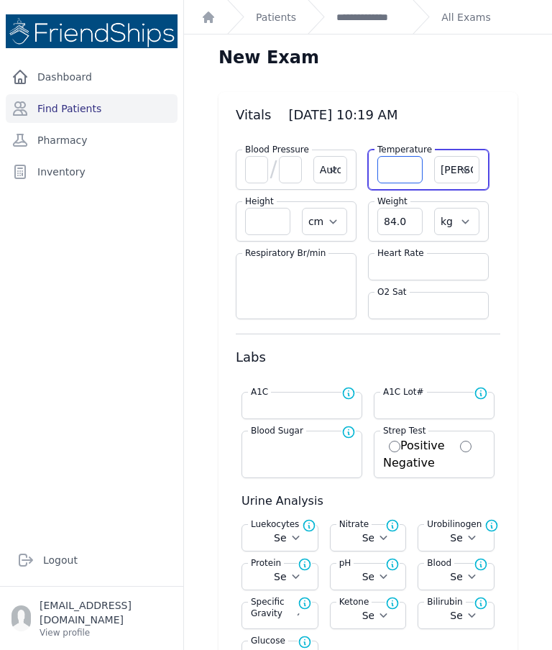
select select "C"
select select "cm"
select select "kg"
select select
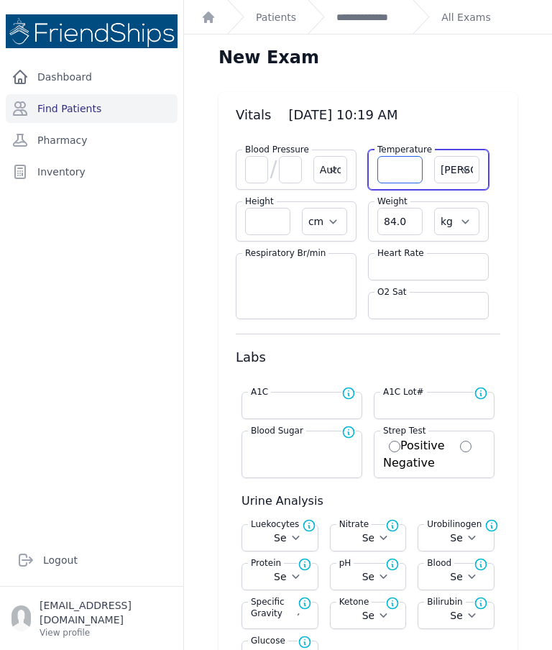
select select
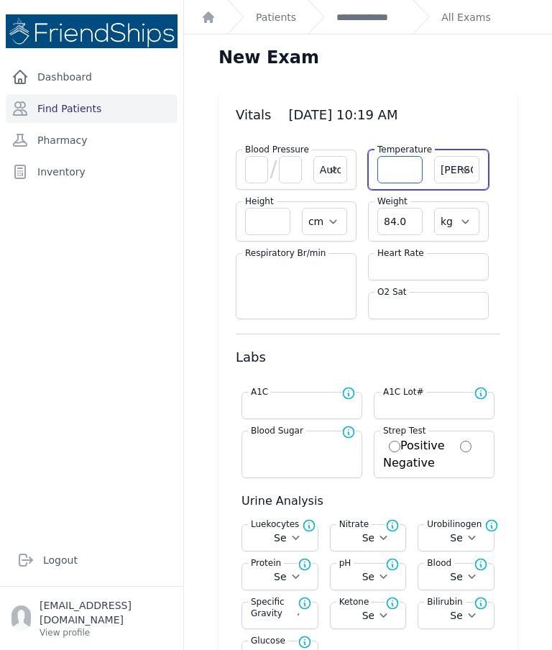
select select
type input "36.2"
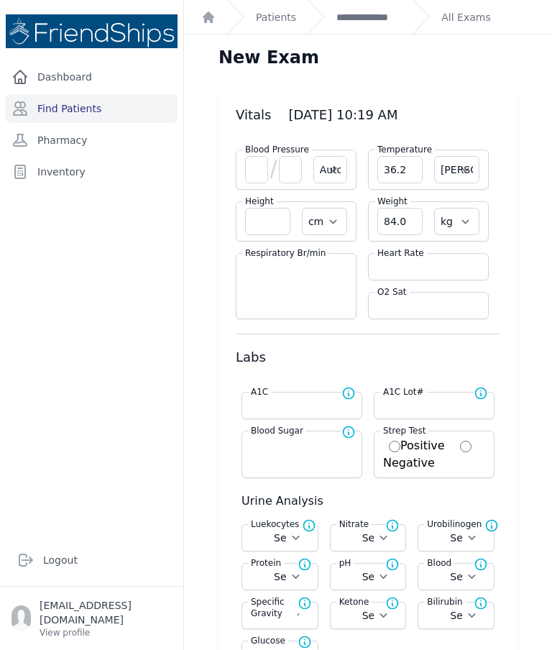
select select "Automatic"
select select "cm"
select select "kg"
select select
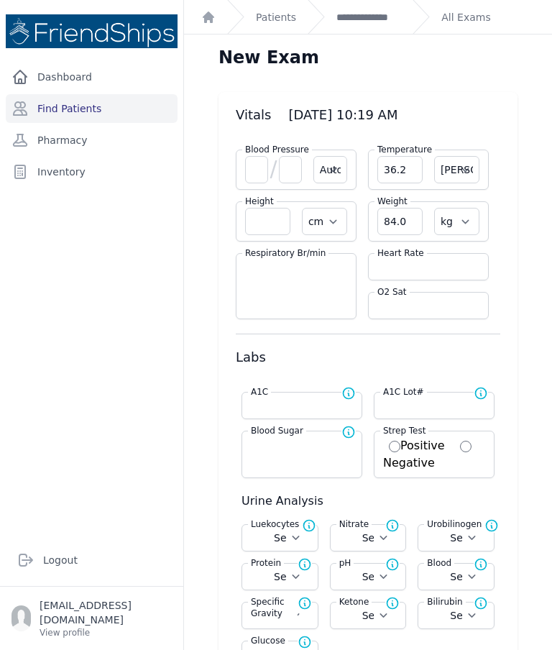
select select
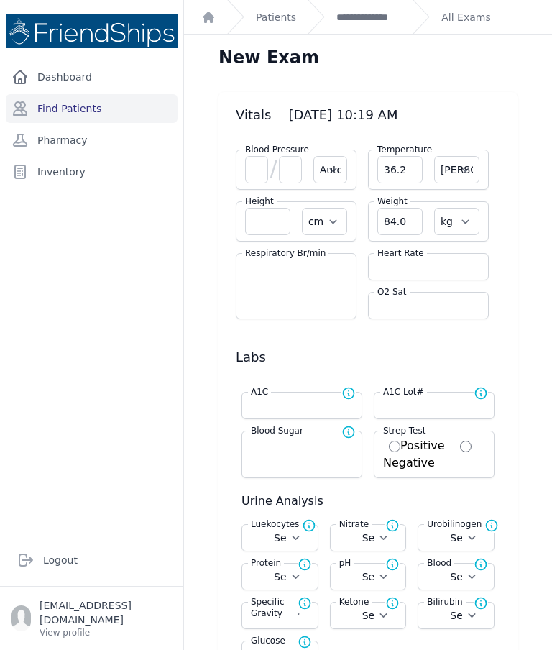
select select
click at [305, 411] on input "number" at bounding box center [302, 405] width 102 height 14
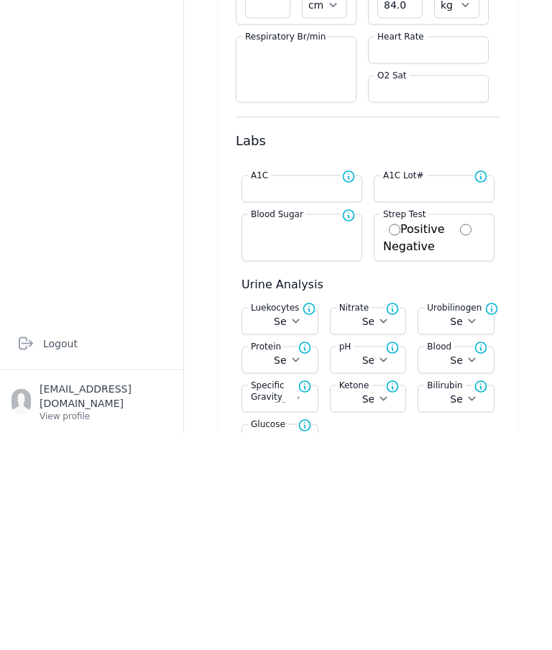
click at [305, 431] on div "Blood Sugar Normal range for Blood Sugar is 100 - 126" at bounding box center [302, 454] width 121 height 47
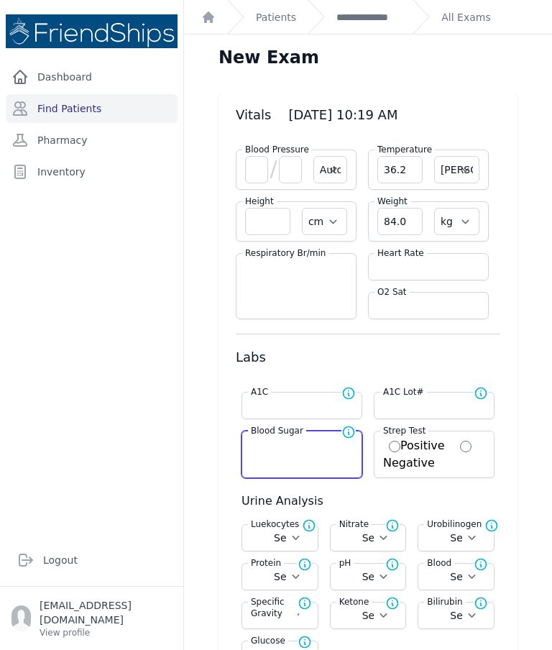
click at [296, 437] on input "number" at bounding box center [302, 444] width 102 height 14
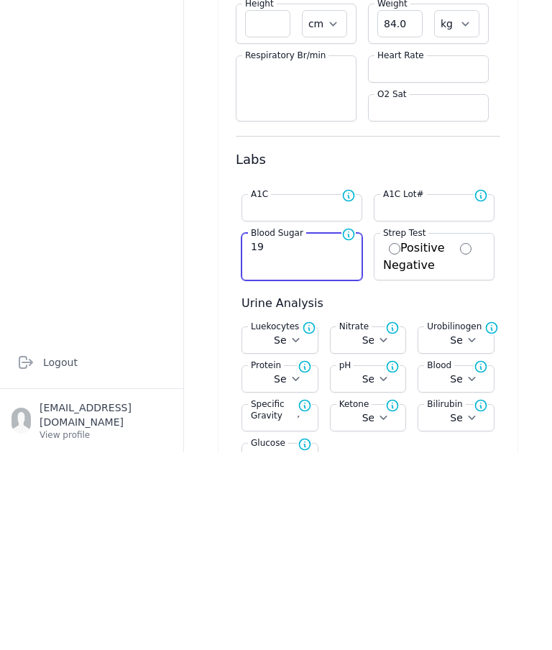
type input "195"
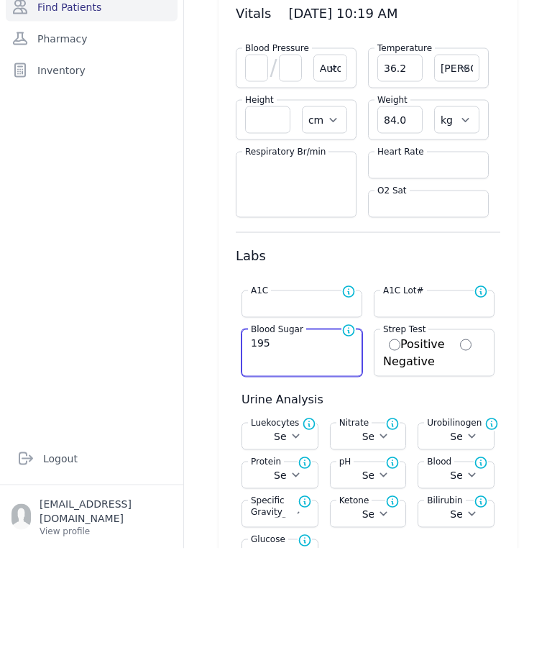
scroll to position [45, 0]
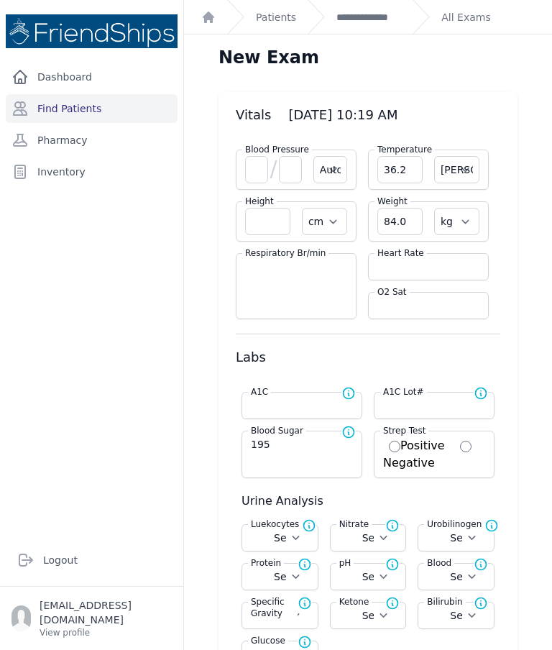
select select "Automatic"
select select "C"
select select "cm"
select select "kg"
select select
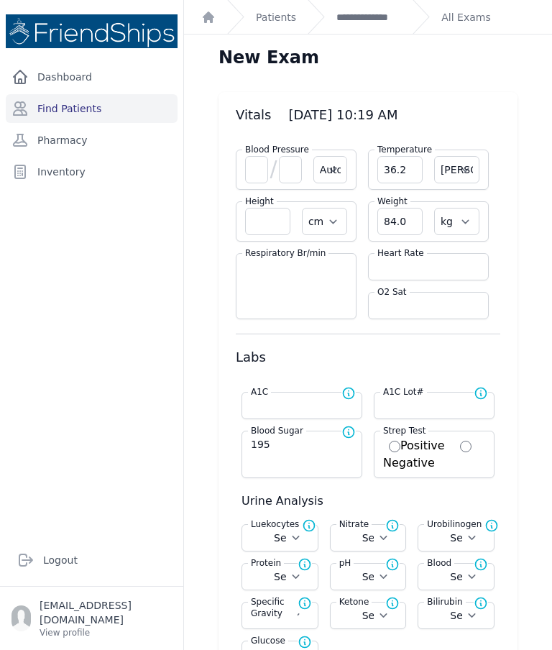
select select
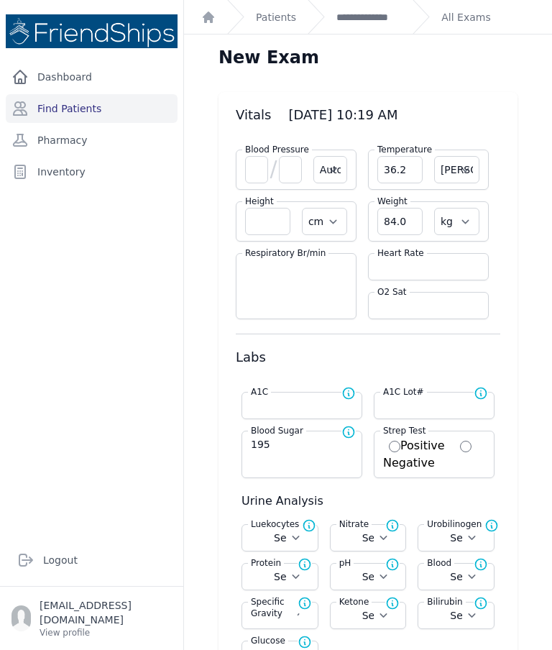
select select
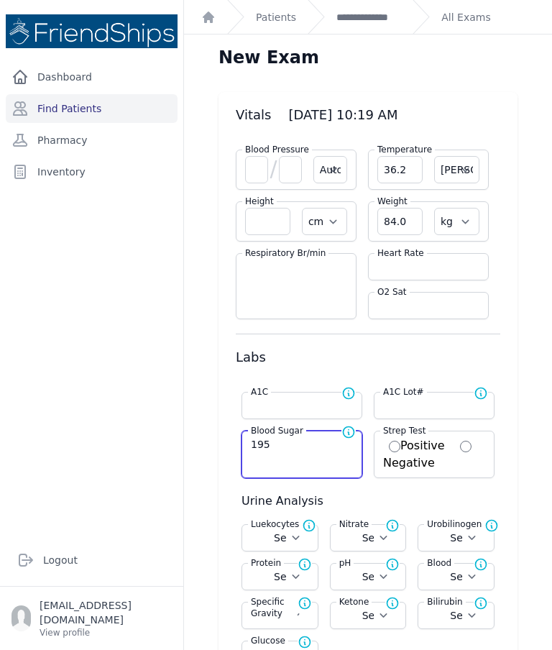
type input "195"
click at [68, 379] on div "Dashboard Find Patients Pharmacy Inventory" at bounding box center [91, 293] width 183 height 460
click at [96, 291] on div "Dashboard Find Patients Pharmacy Inventory" at bounding box center [91, 293] width 183 height 460
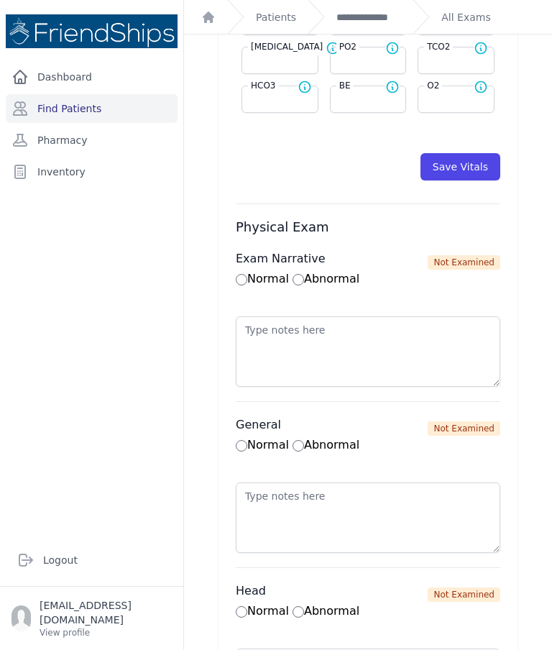
scroll to position [723, 0]
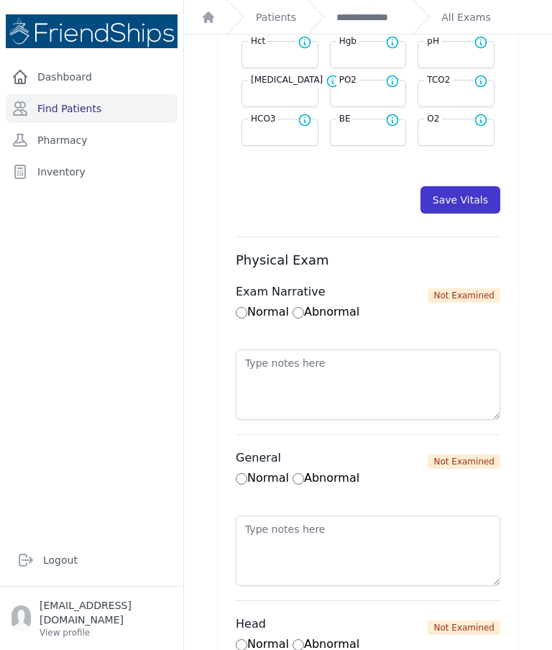
click at [457, 198] on button "Save Vitals" at bounding box center [461, 199] width 80 height 27
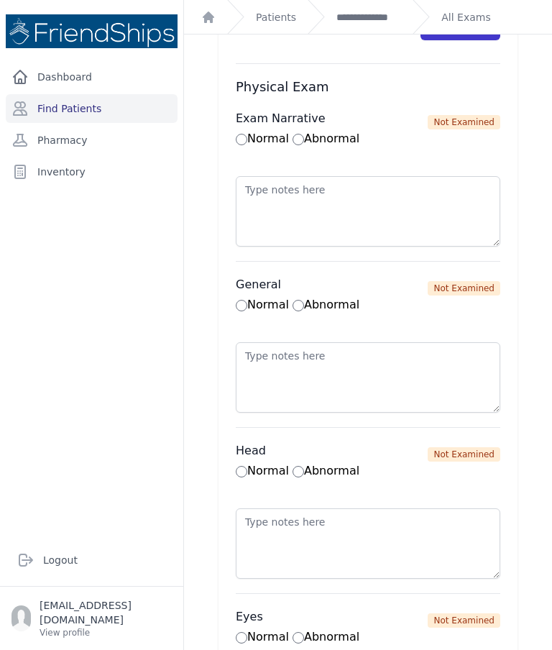
scroll to position [798, 0]
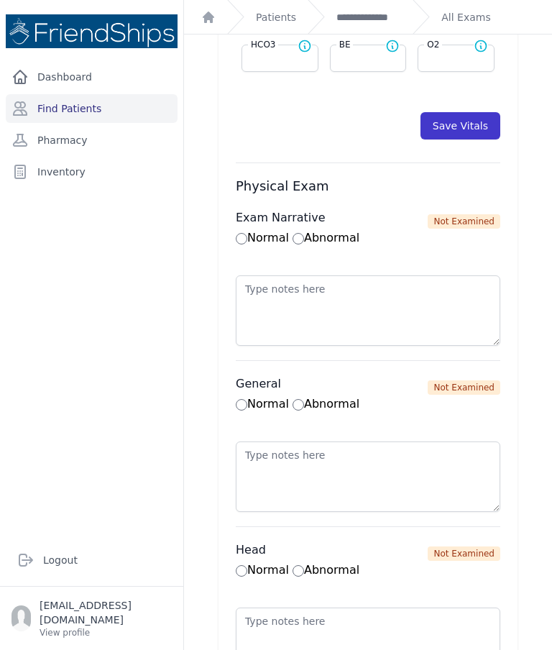
click at [461, 131] on button "Save Vitals" at bounding box center [461, 125] width 80 height 27
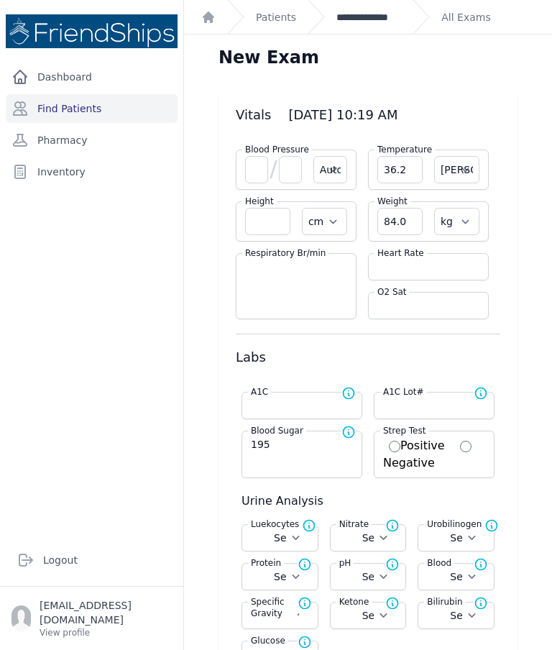
click at [350, 22] on link "**********" at bounding box center [369, 17] width 65 height 14
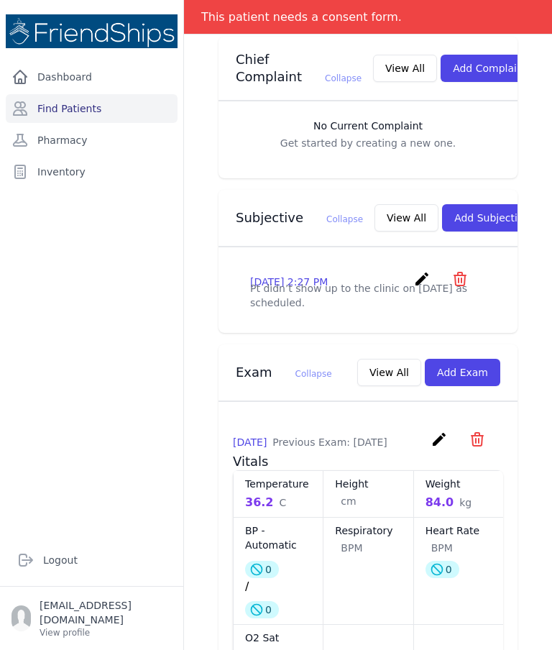
scroll to position [375, 0]
click at [452, 212] on button "Add Subjective" at bounding box center [492, 217] width 100 height 27
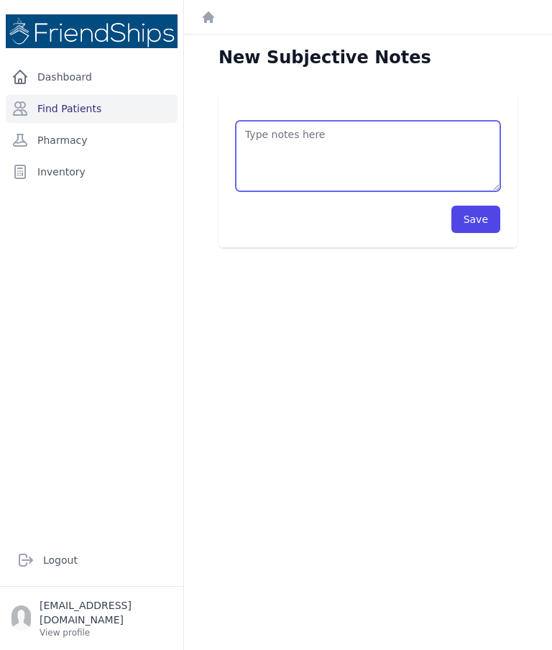
click at [396, 150] on textarea at bounding box center [368, 156] width 265 height 70
click at [348, 167] on textarea "Pt stopped taking all his medications 3-4 days" at bounding box center [368, 156] width 265 height 70
click at [247, 160] on textarea "Pt stopped taking all his medications 3-4 days." at bounding box center [368, 156] width 265 height 70
click at [254, 163] on textarea "Pt stopped taking all his medications 3-4 days." at bounding box center [368, 156] width 265 height 70
paste textarea "Gliclazide 80mg x 1tb/ qAM; - Sitagliptin 50mg, Metformin 500 mg x 1tb/ noon af…"
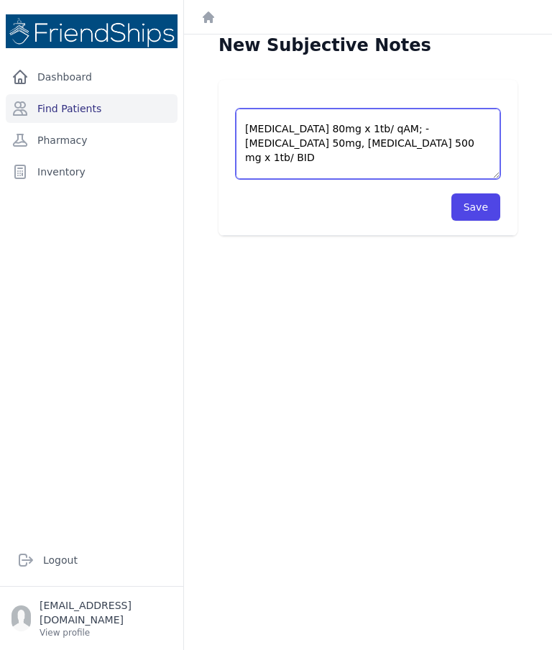
scroll to position [22, 0]
click at [375, 171] on textarea "Pt stopped taking all his medications 3-4 days. Gliclazide 80mg x 1tb/ qAM; - S…" at bounding box center [368, 144] width 265 height 70
click at [461, 168] on textarea "Pt stopped taking all his medications 3-4 days. Gliclazide 80mg x 1tb/ qAM; - S…" at bounding box center [368, 144] width 265 height 70
click at [485, 176] on textarea "Pt stopped taking all his medications 3-4 days. Gliclazide 80mg x 1tb/ qAM; - S…" at bounding box center [368, 144] width 265 height 70
click at [487, 173] on textarea "Pt stopped taking all his medications 3-4 days. Gliclazide 80mg x 1tb/ qAM; - S…" at bounding box center [368, 144] width 265 height 70
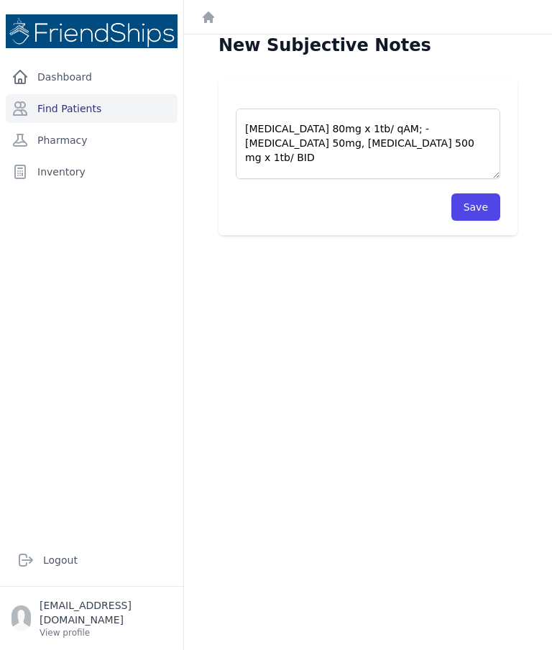
click at [420, 310] on div "New Subjective Notes Pt stopped taking all his medications 3-4 days. Gliclazide…" at bounding box center [368, 347] width 368 height 650
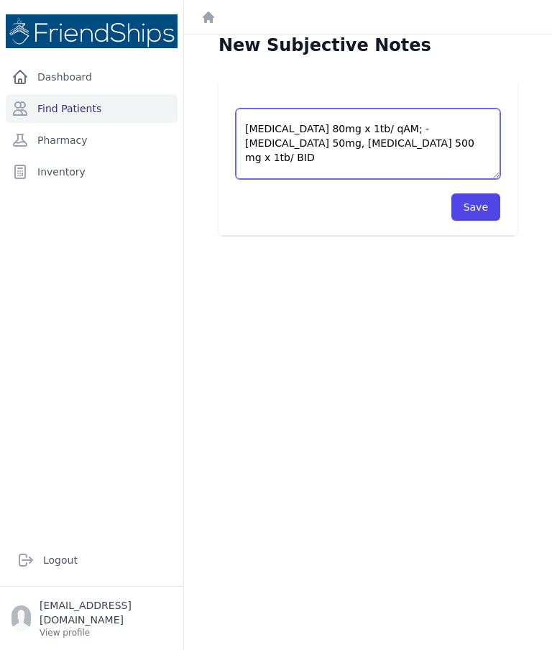
click at [354, 146] on textarea "Pt stopped taking all his medications 3-4 days. Gliclazide 80mg x 1tb/ qAM; - S…" at bounding box center [368, 144] width 265 height 70
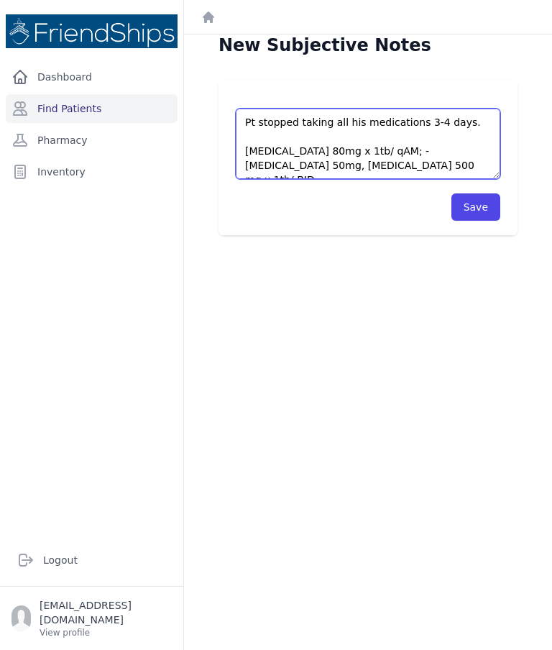
scroll to position [0, 0]
click at [401, 150] on textarea "Pt stopped taking all his medications 3-4 days. Gliclazide 80mg x 1tb/ qAM; - S…" at bounding box center [368, 144] width 265 height 70
click at [397, 151] on textarea "Pt stopped taking all his medications 3-4 days. Gliclazide 80mg x 1tb/ qAM; Met…" at bounding box center [368, 144] width 265 height 70
click at [428, 155] on textarea "Pt stopped taking all his medications 3-4 days. Gliclazide 80mg x 1tb/ qAM Metf…" at bounding box center [368, 144] width 265 height 70
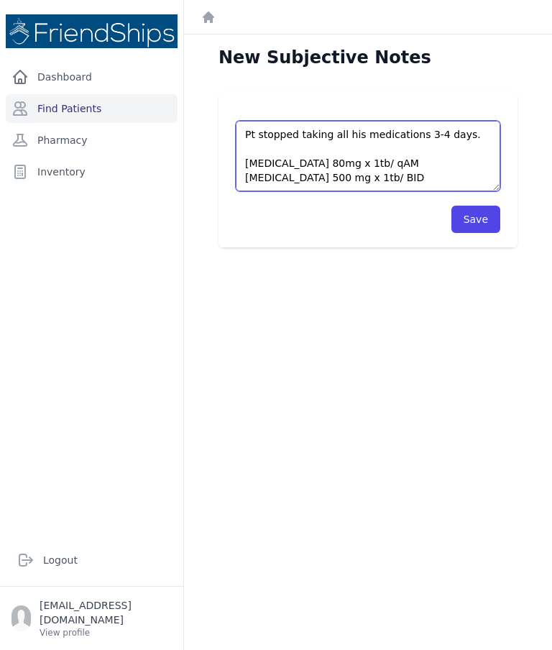
click at [242, 132] on textarea "Pt stopped taking all his medications 3-4 days. Gliclazide 80mg x 1tb/ qAM Metf…" at bounding box center [368, 156] width 265 height 70
click at [262, 140] on textarea "Pt stopped taking all his medications 3-4 days. Gliclazide 80mg x 1tb/ qAM Metf…" at bounding box center [368, 156] width 265 height 70
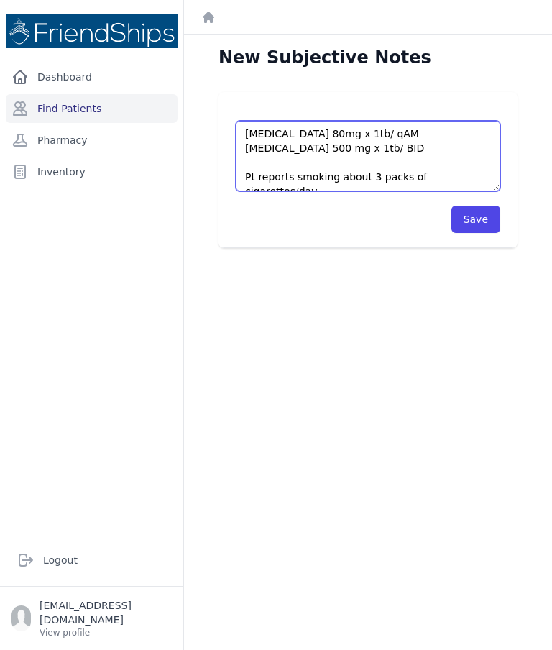
scroll to position [72, 0]
click at [396, 158] on textarea "Pt arrived to clinic for follow-up. Pt was seen by nursing staff. Pt stopped ta…" at bounding box center [368, 156] width 265 height 70
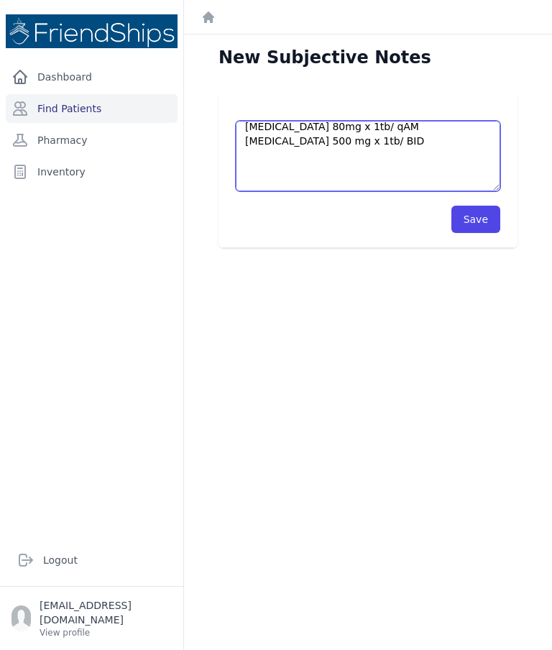
click at [267, 171] on textarea "Pt arrived to clinic for follow-up. Pt was seen by nursing staff. Pt stopped ta…" at bounding box center [368, 156] width 265 height 70
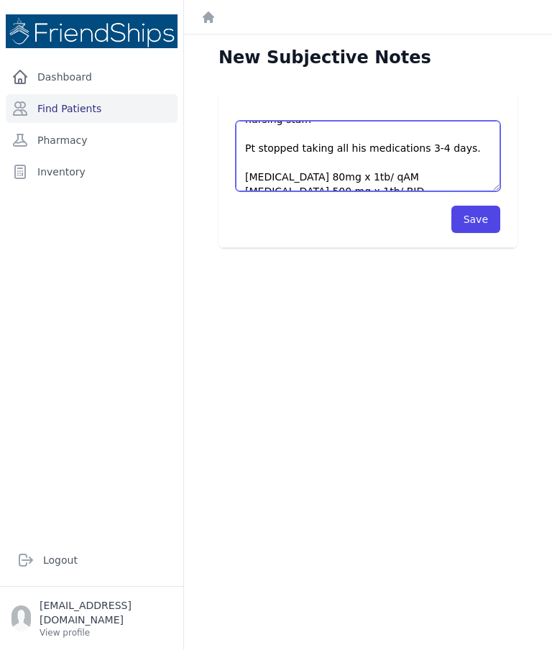
scroll to position [30, 0]
click at [477, 153] on textarea "Pt arrived to clinic for follow-up. Pt was seen by nursing staff. Pt stopped ta…" at bounding box center [368, 156] width 265 height 70
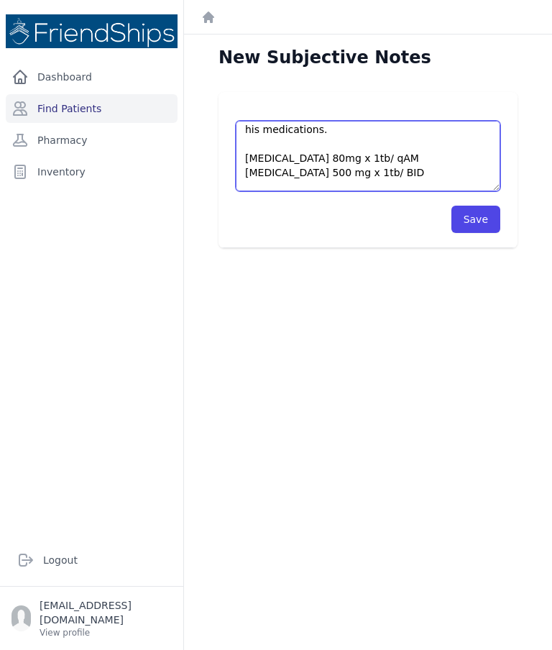
scroll to position [76, 0]
click at [268, 140] on textarea "Pt arrived to clinic for follow-up. Pt was seen by nursing staff. Pt stopped ta…" at bounding box center [368, 156] width 265 height 70
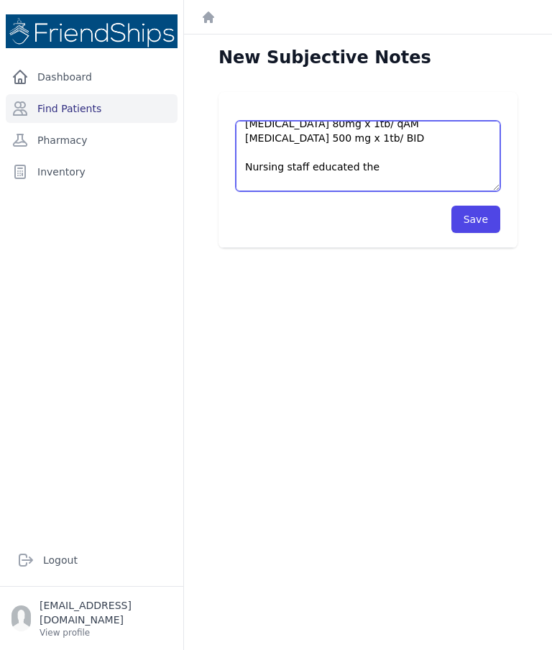
scroll to position [129, 0]
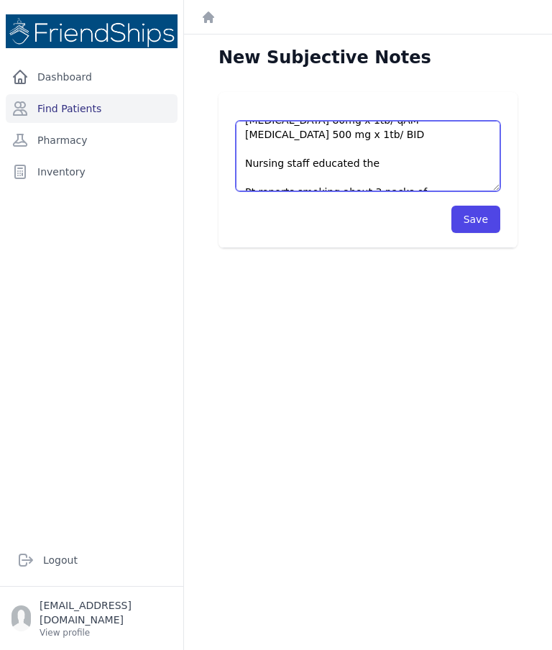
click at [385, 157] on textarea "Pt arrived to clinic for follow-up. Pt was seen by nursing staff. Pt stopped ta…" at bounding box center [368, 156] width 265 height 70
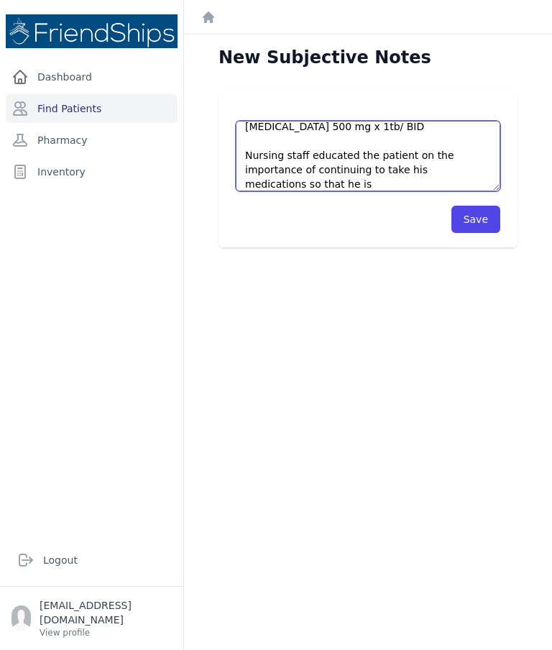
click at [383, 150] on textarea "Pt arrived to clinic for follow-up. Pt was seen by nursing staff. Pt stopped ta…" at bounding box center [368, 156] width 265 height 70
click at [383, 148] on textarea "Pt arrived to clinic for follow-up. Pt was seen by nursing staff. Pt stopped ta…" at bounding box center [368, 156] width 265 height 70
click at [480, 170] on textarea "Pt arrived to clinic for follow-up. Pt was seen by nursing staff. Pt stopped ta…" at bounding box center [368, 156] width 265 height 70
click at [318, 168] on textarea "Pt arrived to clinic for follow-up. Pt was seen by nursing staff. Pt stopped ta…" at bounding box center [368, 156] width 265 height 70
click at [315, 173] on textarea "Pt arrived to clinic for follow-up. Pt was seen by nursing staff. Pt stopped ta…" at bounding box center [368, 156] width 265 height 70
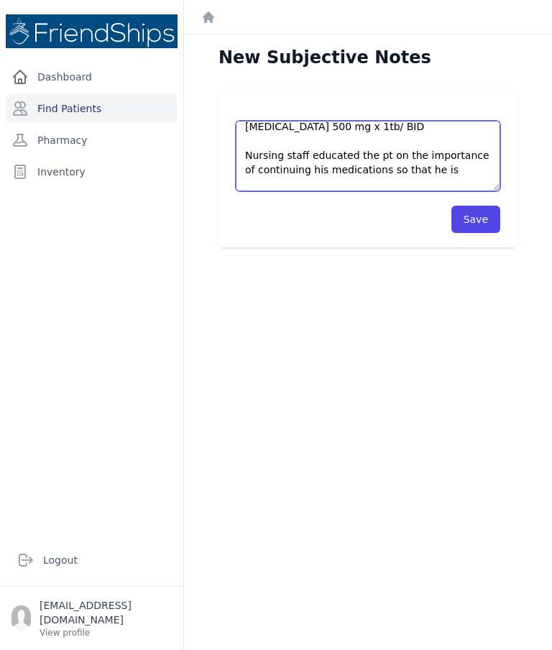
click at [444, 172] on textarea "Pt arrived to clinic for follow-up. Pt was seen by nursing staff. Pt stopped ta…" at bounding box center [368, 156] width 265 height 70
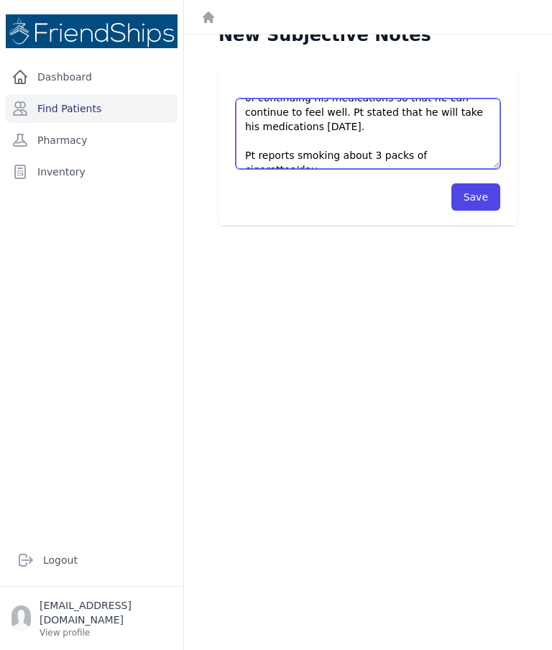
scroll to position [24, 0]
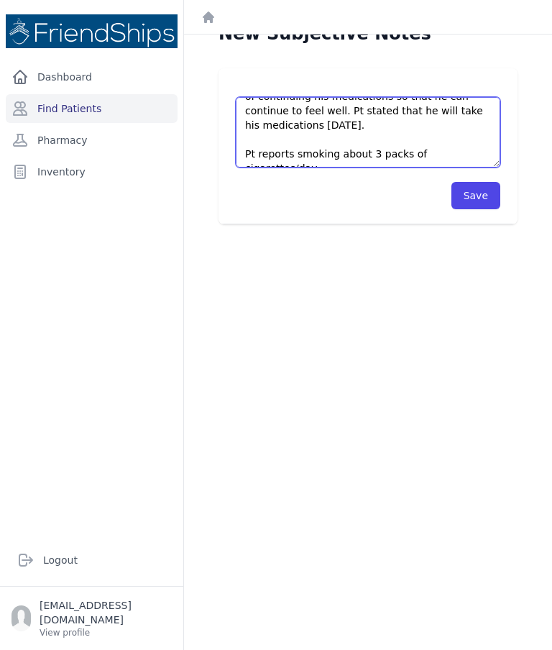
click at [487, 160] on textarea "Pt arrived to clinic for follow-up. Pt was seen by nursing staff. Pt stopped ta…" at bounding box center [368, 132] width 265 height 70
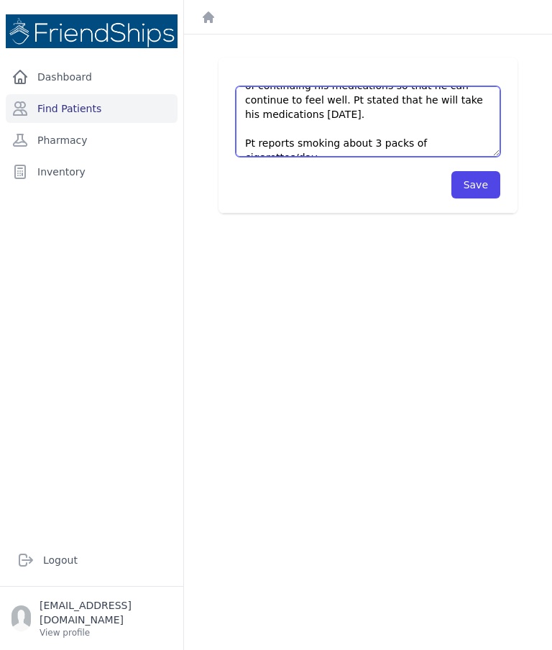
scroll to position [35, 0]
type textarea "Pt arrived to clinic for follow-up. Pt was seen by nursing staff. Pt stopped ta…"
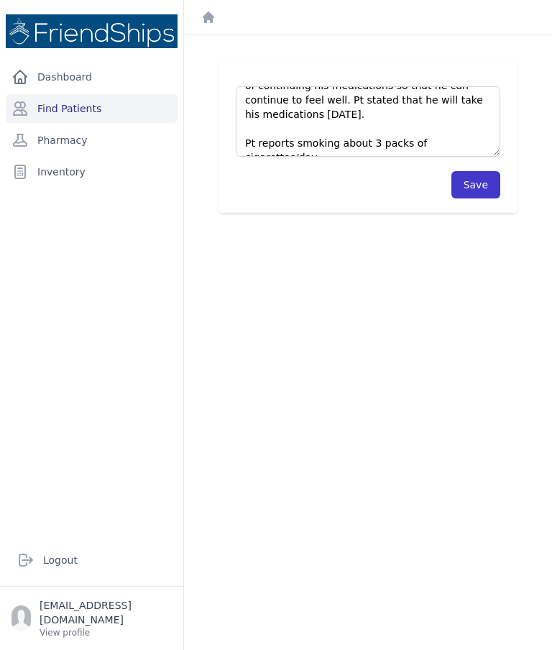
click at [482, 190] on button "Save" at bounding box center [476, 184] width 49 height 27
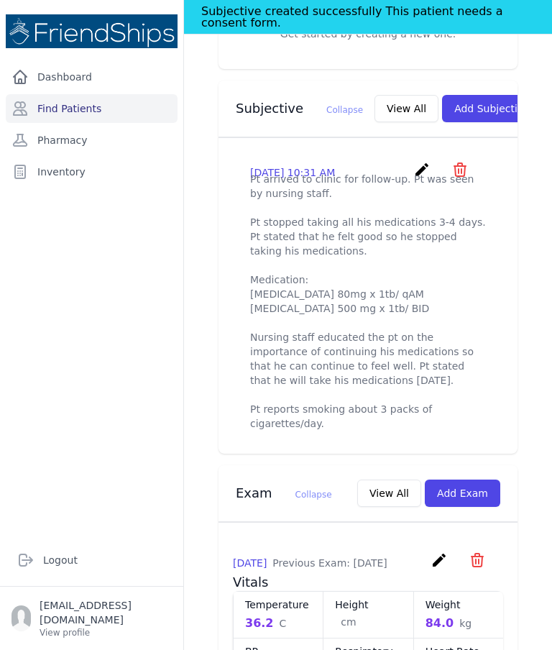
scroll to position [520, 0]
click at [518, 518] on div "# 669 Eid Jassim Ali Male 47 Years Old DOB: 1977-Nov-15 Region: Hamadiya Phone#…" at bounding box center [368, 503] width 345 height 1817
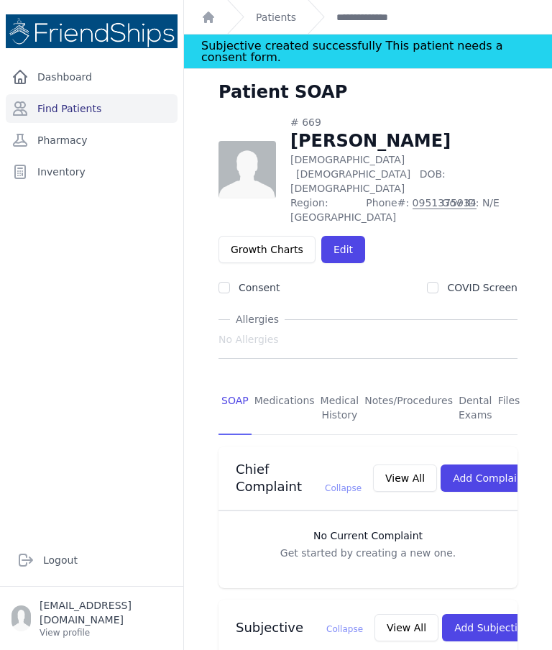
scroll to position [0, 0]
click at [103, 111] on link "Find Patients" at bounding box center [92, 108] width 172 height 29
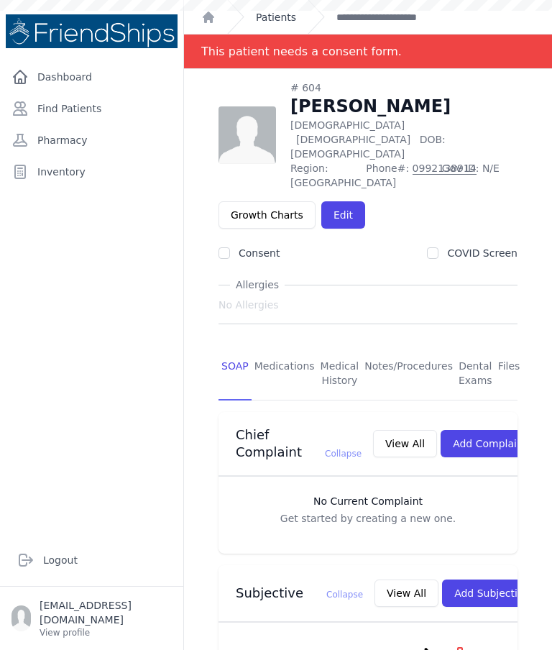
click at [270, 22] on link "Patients" at bounding box center [276, 17] width 40 height 14
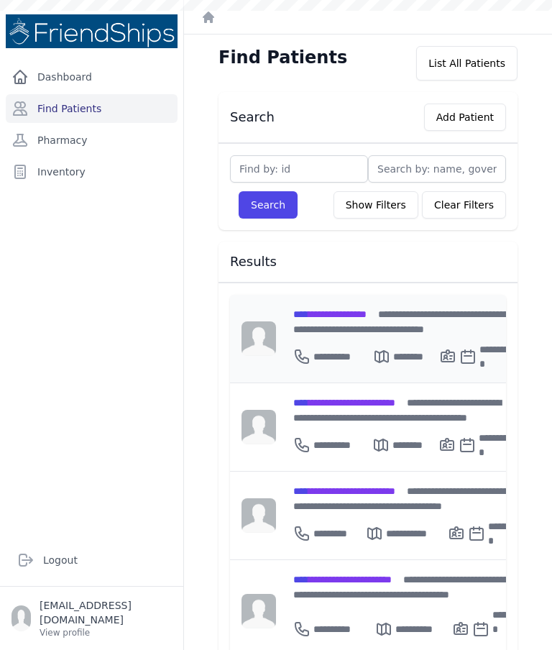
click at [352, 318] on span "**********" at bounding box center [329, 314] width 73 height 10
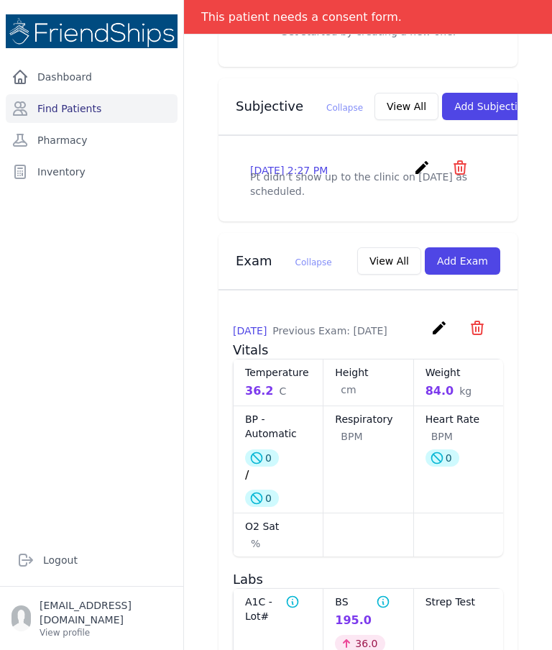
scroll to position [488, 0]
click at [375, 96] on button "View All" at bounding box center [407, 105] width 64 height 27
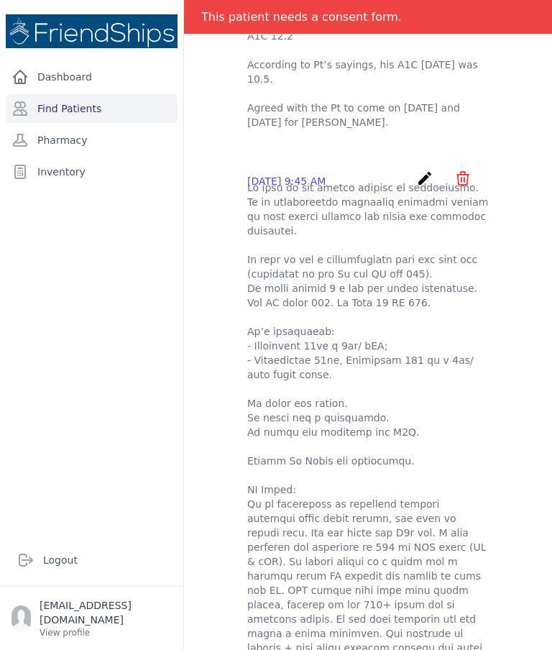
scroll to position [612, 0]
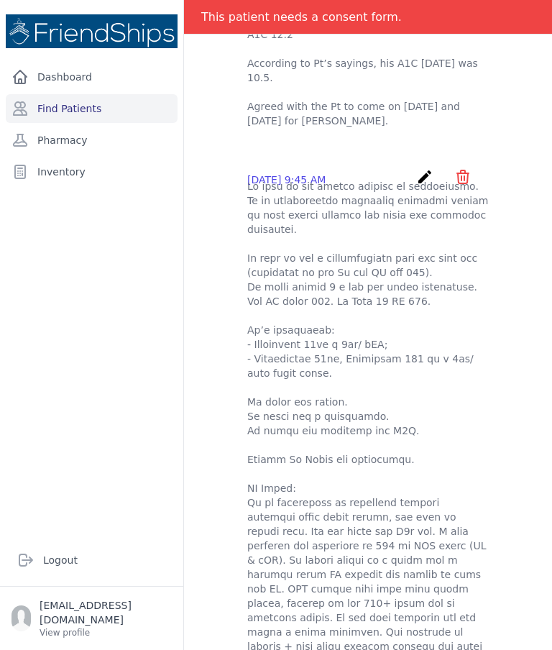
click at [515, 429] on div "Eid [PERSON_NAME] - Subjectives [DATE] 2:27 PM create ​ Delete subjective - Pt …" at bounding box center [368, 146] width 334 height 1253
click at [501, 280] on div "[DATE] 9:45 AM create ​ Are you sure? This action cannot be undone! Confirm Can…" at bounding box center [368, 433] width 276 height 552
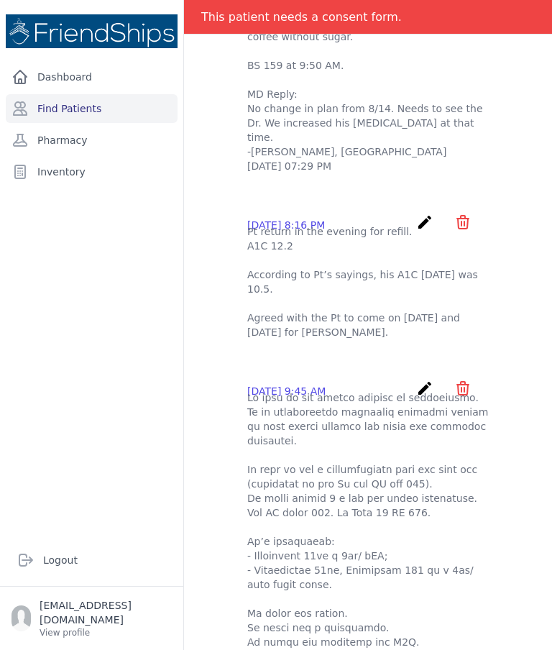
scroll to position [398, 0]
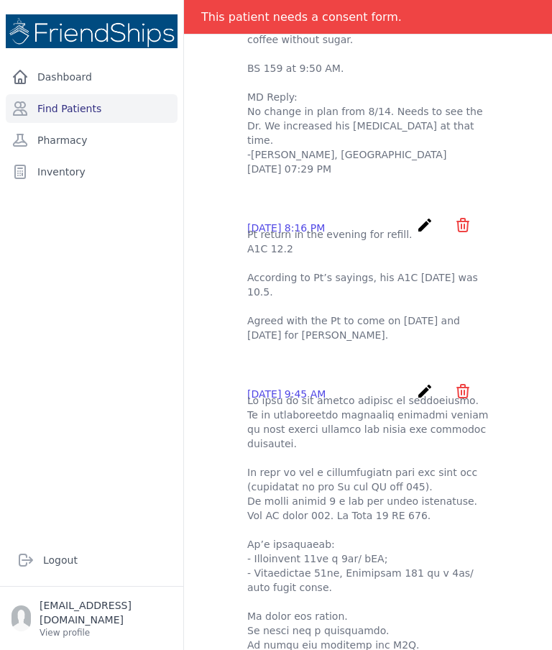
click at [550, 284] on div "Eid [PERSON_NAME] - Subjectives [DATE] 2:27 PM create ​ Delete subjective - Pt …" at bounding box center [368, 338] width 368 height 1334
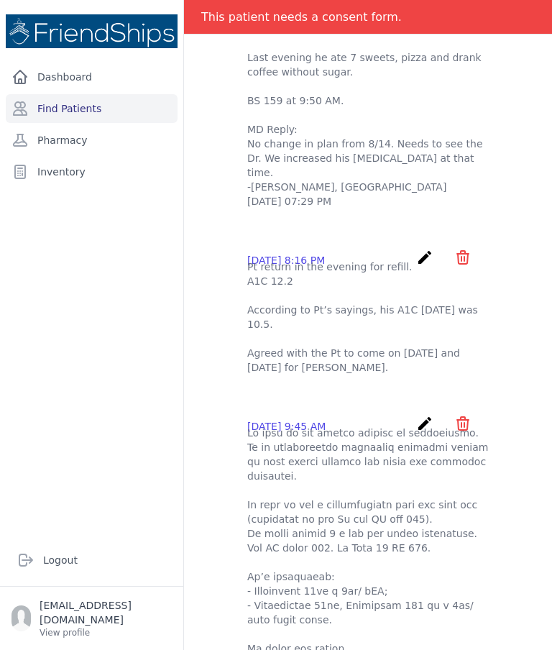
scroll to position [371, 0]
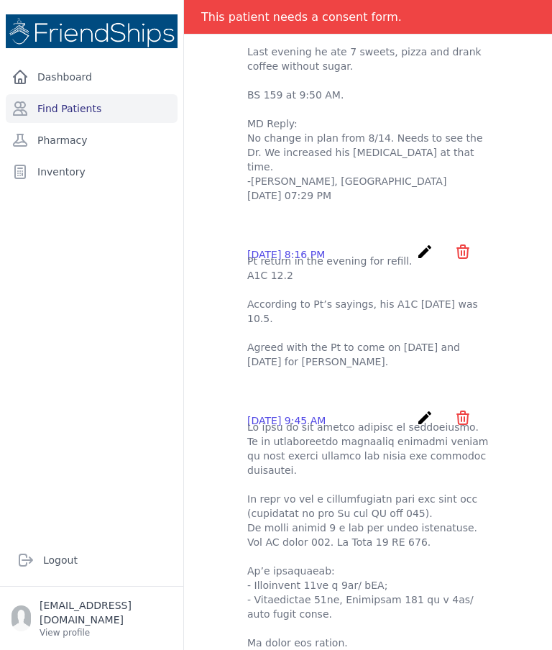
click at [460, 275] on p "Pt return in the evening for refill. A1C 12.2 According to Pt’s sayings, his A1…" at bounding box center [368, 311] width 242 height 115
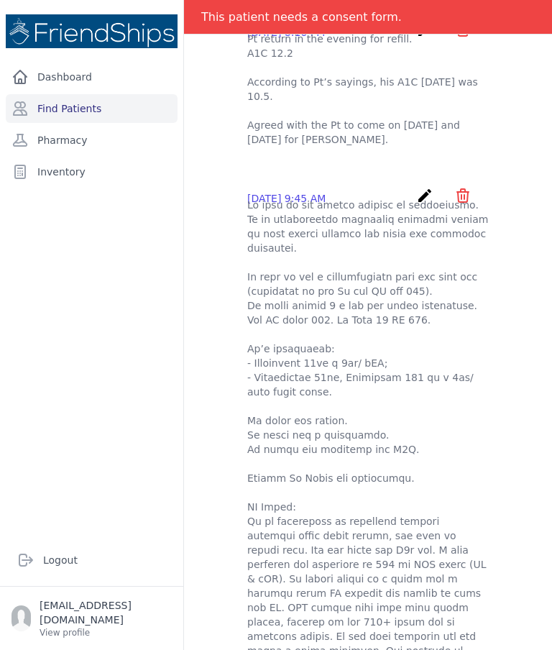
scroll to position [595, 0]
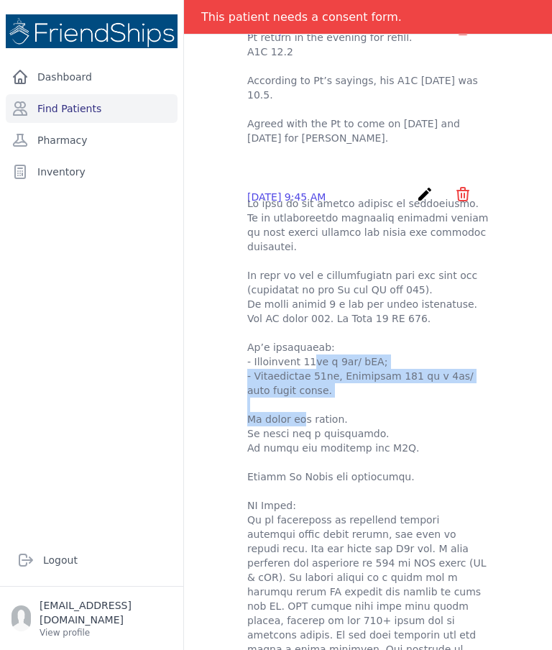
copy p "[MEDICAL_DATA] 80mg x 1tb/ qAM; - [MEDICAL_DATA] 50mg, [MEDICAL_DATA] 500 mg x …"
click at [475, 460] on p at bounding box center [368, 455] width 242 height 518
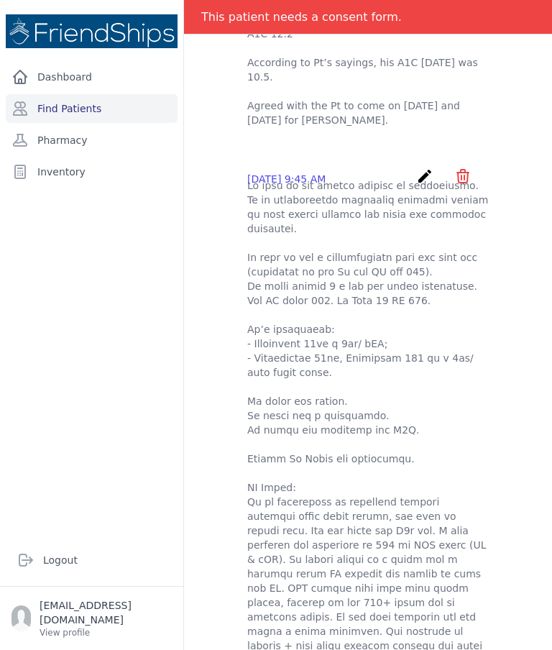
scroll to position [600, 0]
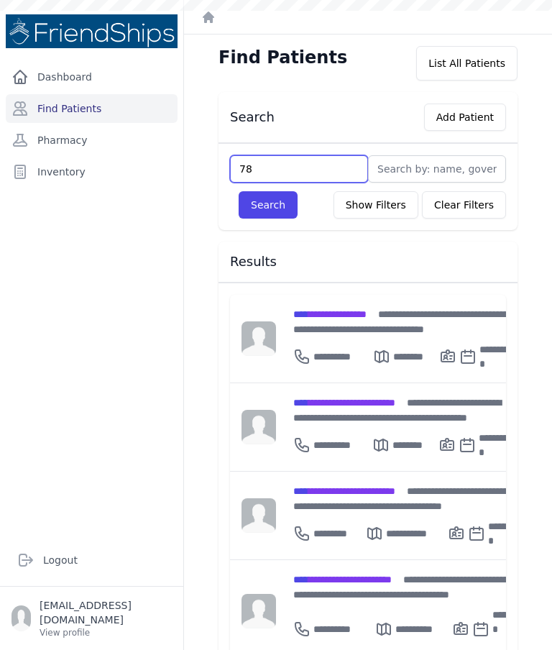
type input "786"
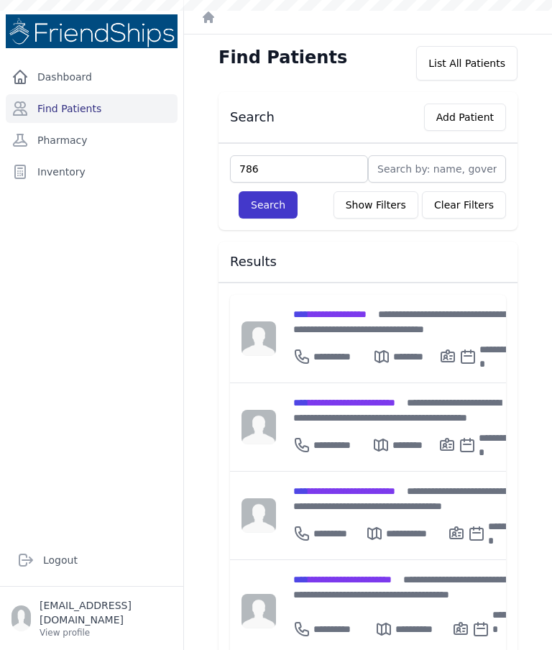
type input "786"
click at [273, 206] on button "Search" at bounding box center [268, 204] width 59 height 27
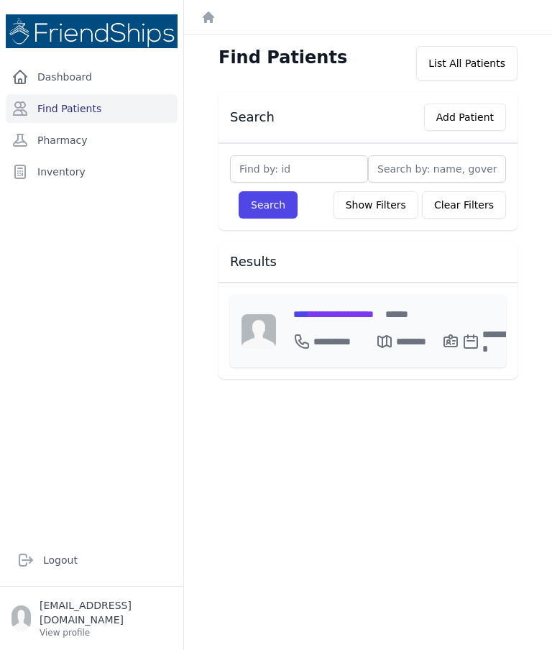
click at [351, 313] on span "**********" at bounding box center [333, 314] width 81 height 10
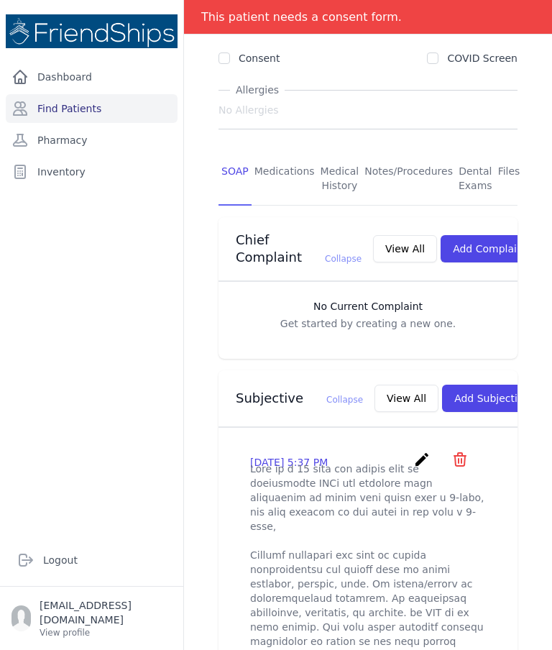
scroll to position [199, 0]
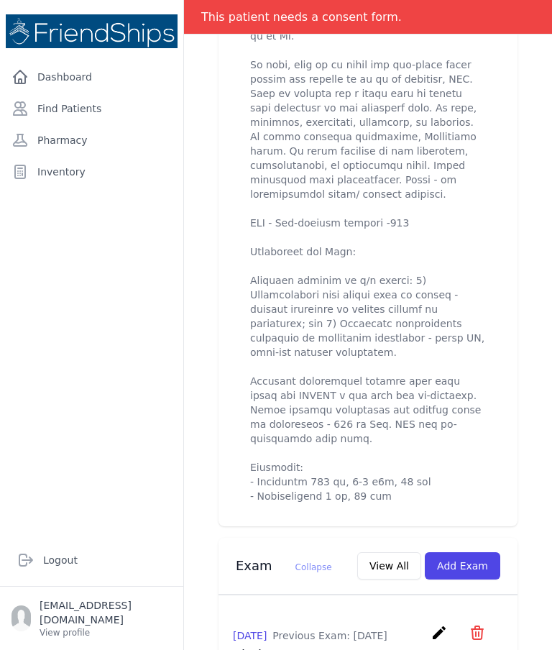
scroll to position [828, 0]
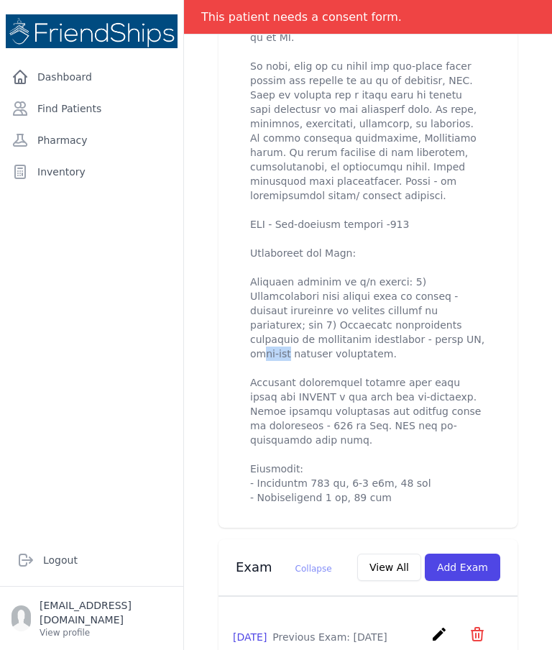
click at [485, 361] on p at bounding box center [368, 167] width 236 height 676
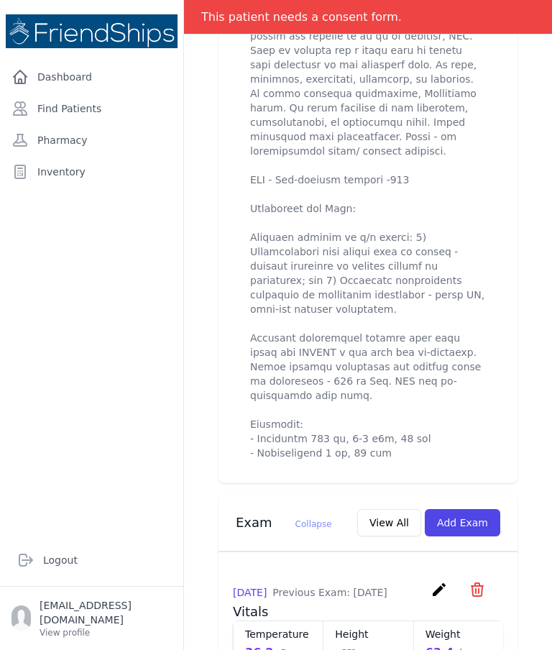
scroll to position [875, 0]
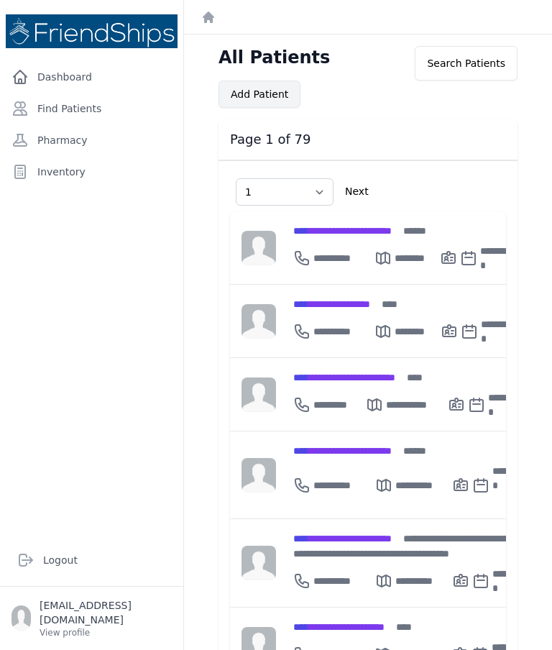
click at [260, 93] on button "Add Patient" at bounding box center [260, 94] width 82 height 27
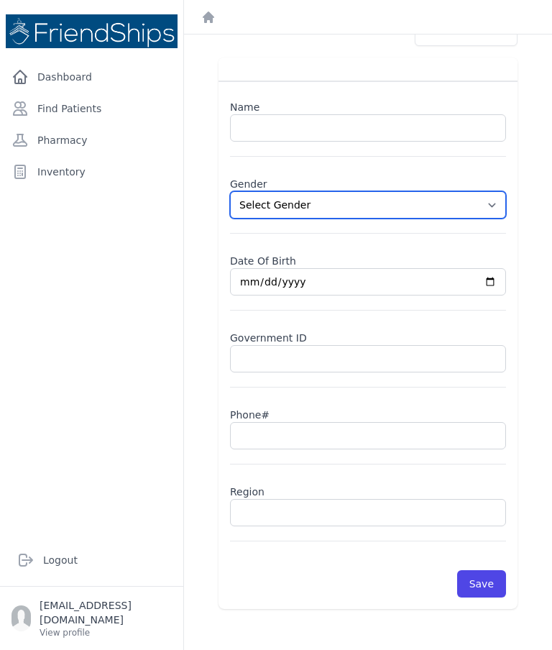
click at [476, 209] on select "Select Gender Male Female" at bounding box center [368, 204] width 276 height 27
select select "male"
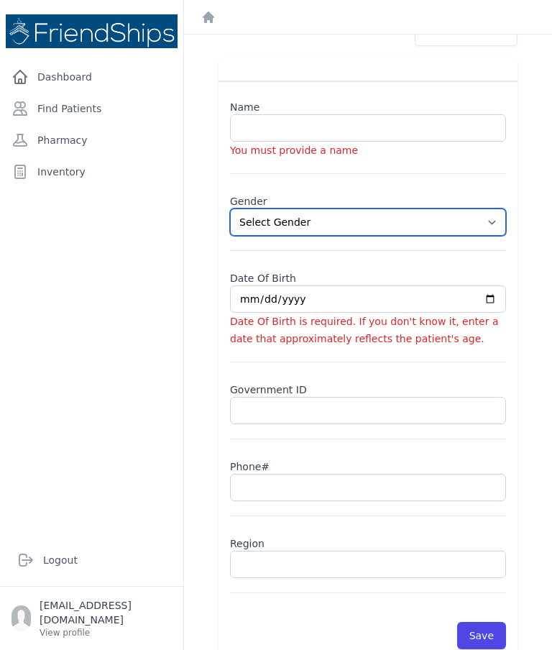
scroll to position [53, 0]
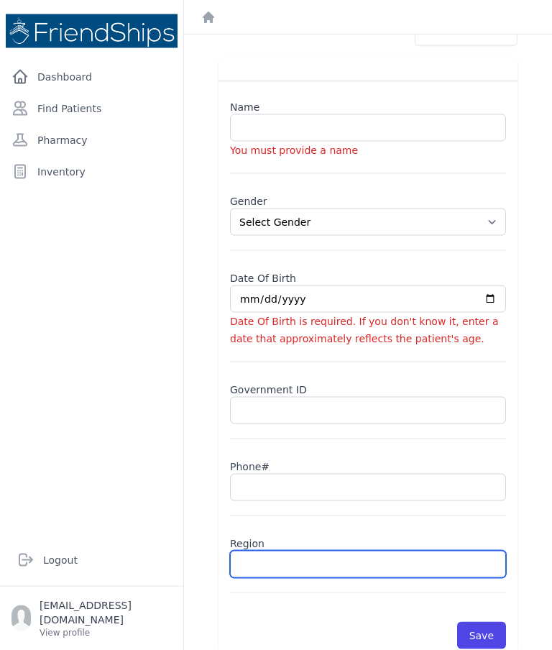
click at [310, 551] on input "text" at bounding box center [368, 564] width 276 height 27
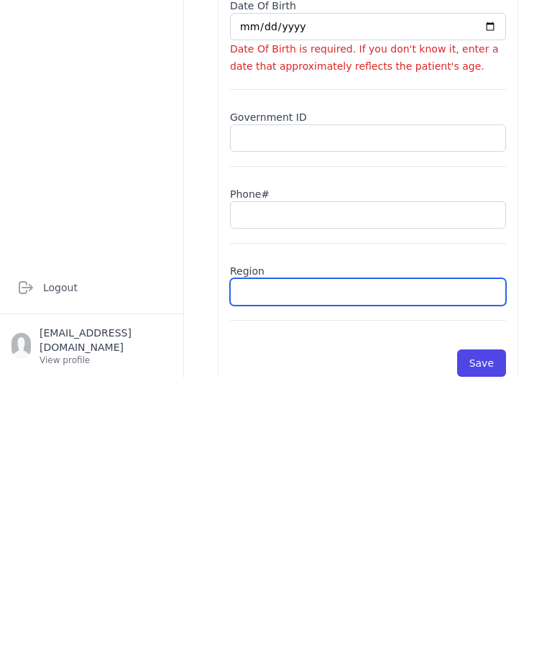
type input "H"
select select "male"
type input "Hama"
select select "male"
type input "Hamad"
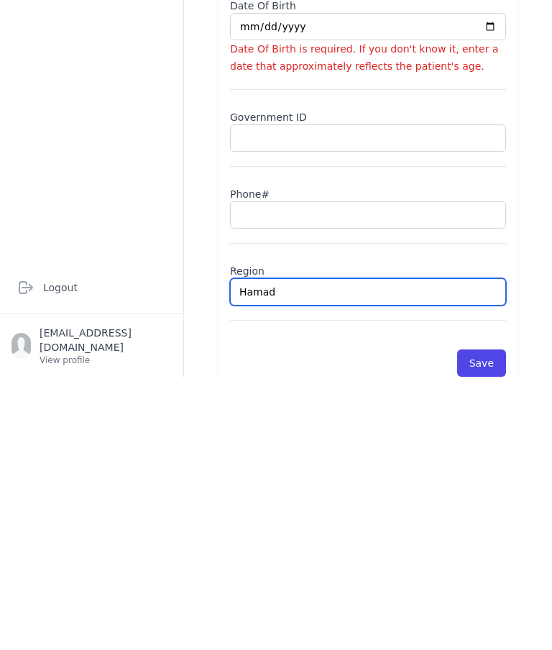
select select "male"
type input "Hamadiy"
select select "male"
type input "Hamadiyah"
select select "male"
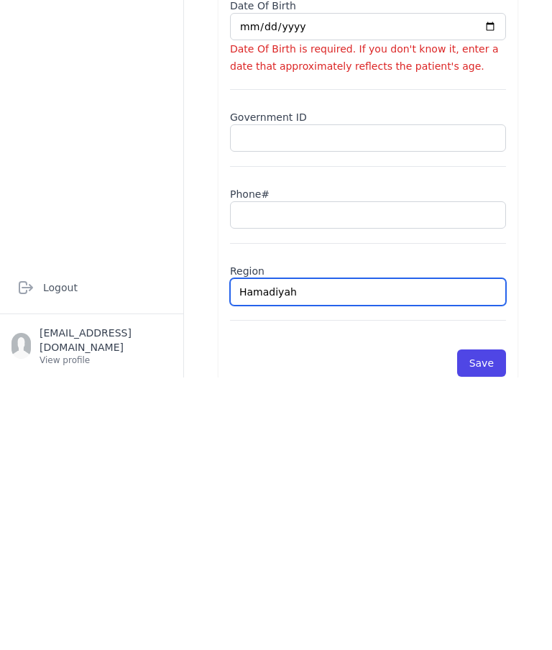
type input "Hamadiya"
select select "male"
type input "Hamadiya"
select select "male"
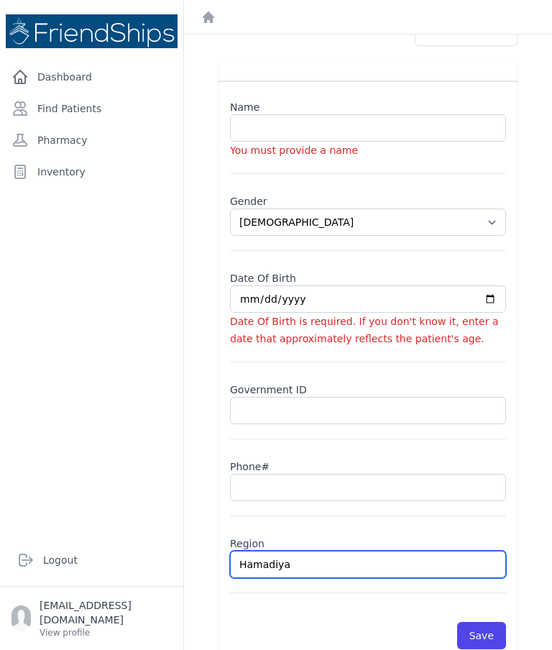
type input "Hamadiya"
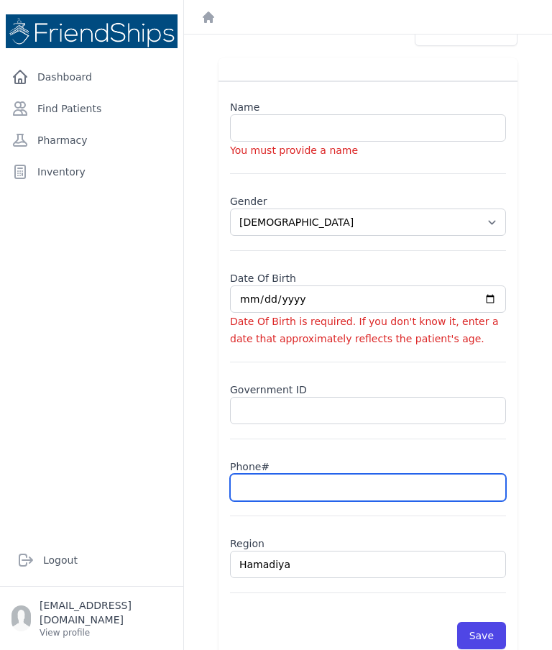
click at [332, 474] on input "text" at bounding box center [368, 487] width 276 height 27
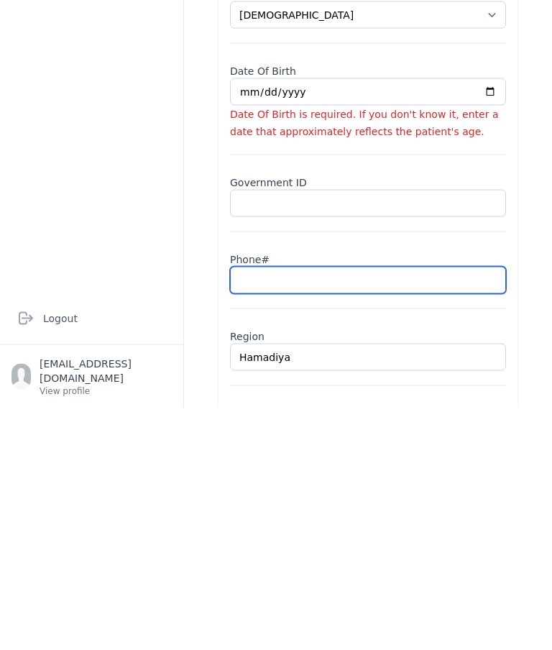
scroll to position [0, 0]
click at [523, 128] on div "Name You must provide a name Gender Select Gender Male Female Date Of Birth Dat…" at bounding box center [368, 393] width 345 height 603
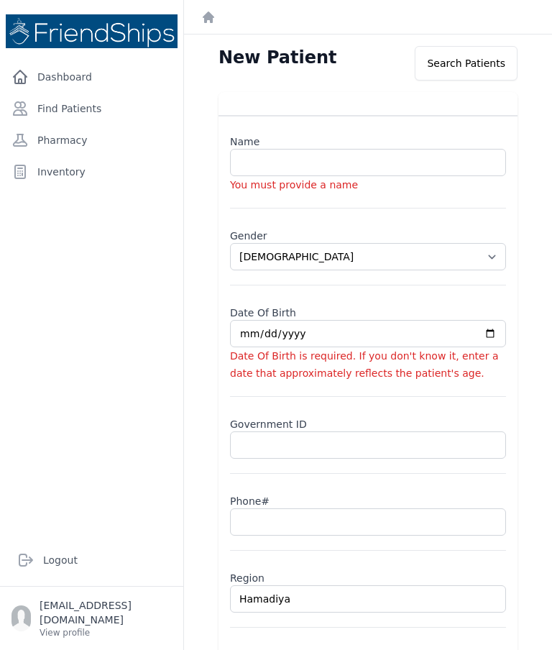
click at [264, 149] on input "text" at bounding box center [368, 162] width 276 height 27
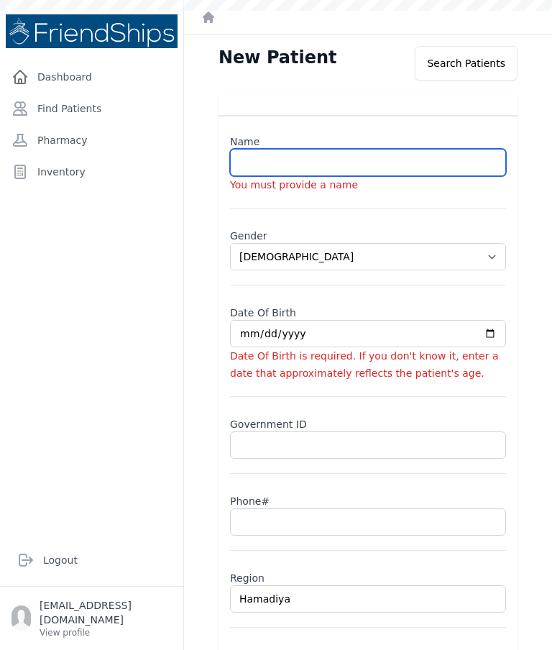
click at [354, 149] on input "text" at bounding box center [368, 162] width 276 height 27
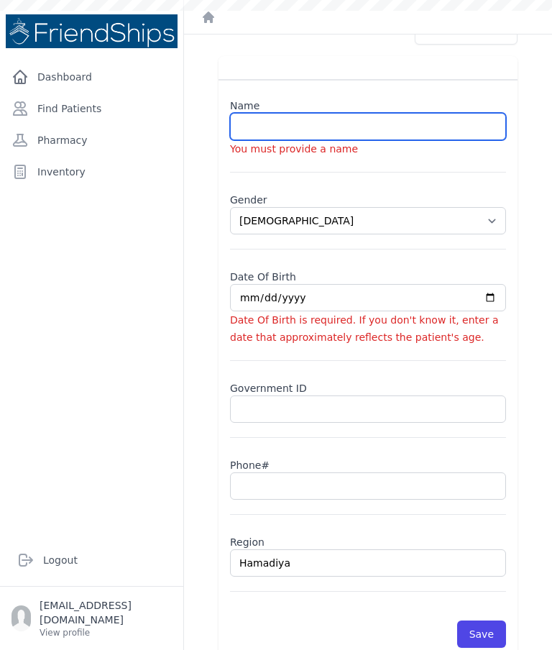
scroll to position [35, 0]
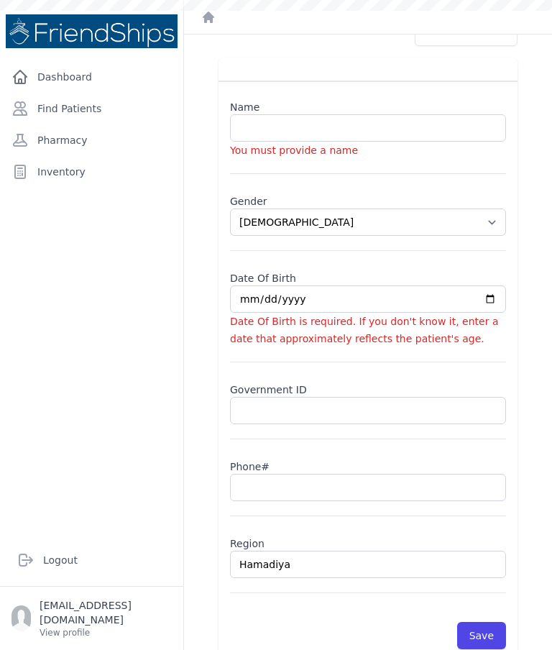
click at [467, 81] on div "Name You must provide a name Gender Select Gender Male Female Date Of Birth Dat…" at bounding box center [368, 371] width 299 height 580
click at [363, 114] on input "text" at bounding box center [368, 127] width 276 height 27
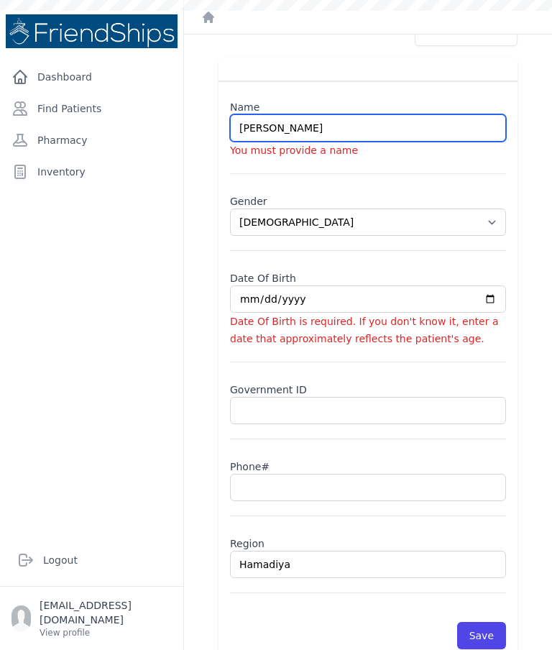
type input "Fayez Mohammed Khair Ghayyadh"
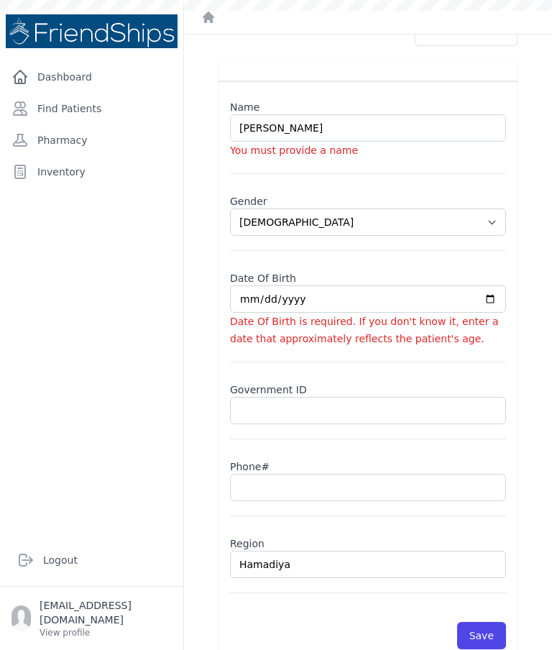
click at [388, 286] on input "date" at bounding box center [368, 299] width 276 height 27
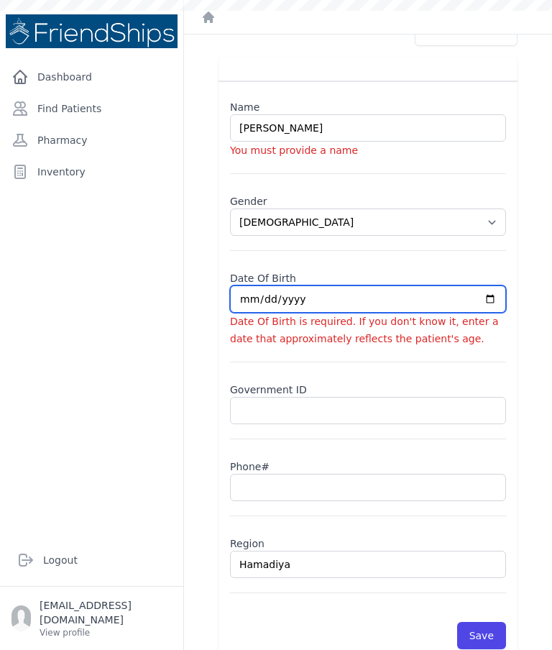
type input "2024-01-16"
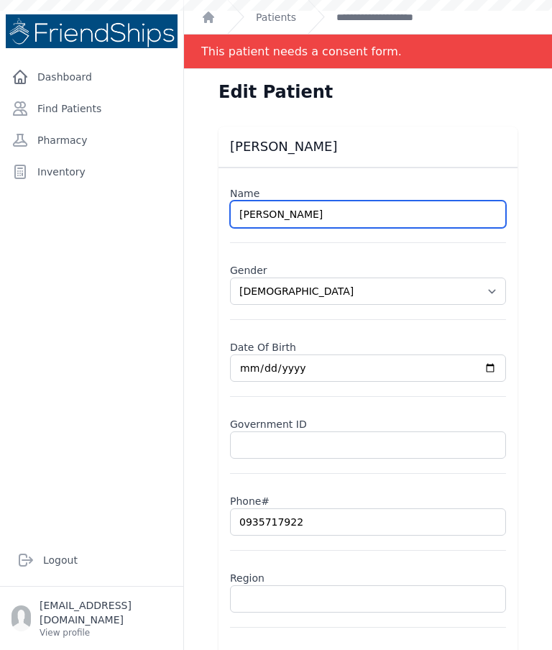
select select "[DEMOGRAPHIC_DATA]"
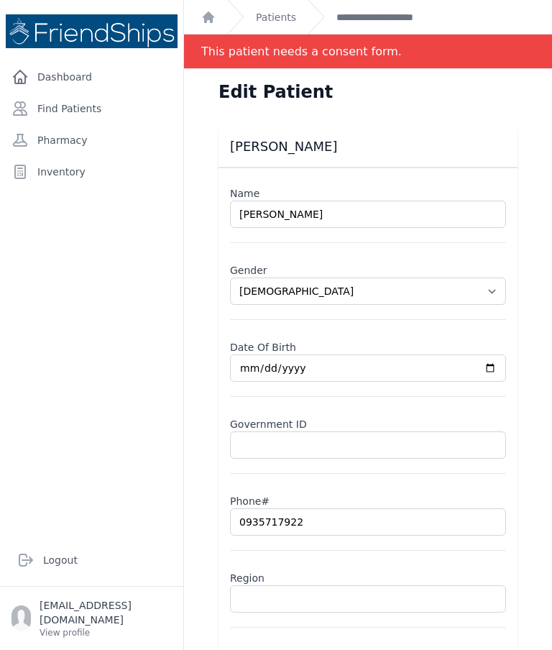
type input "[PERSON_NAME]"
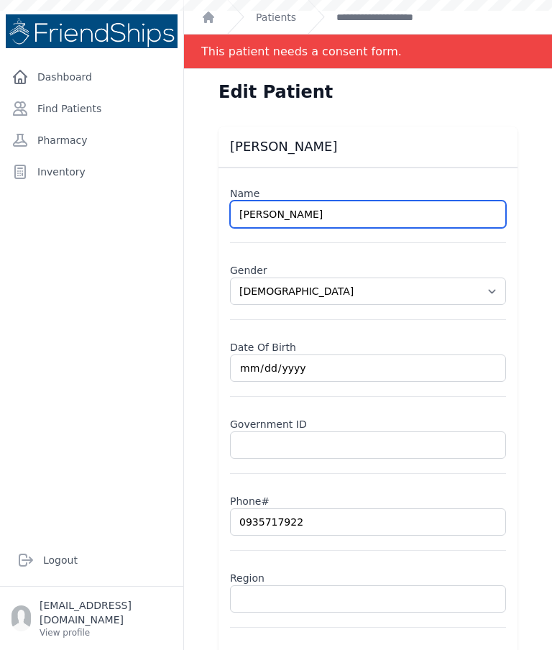
select select "[DEMOGRAPHIC_DATA]"
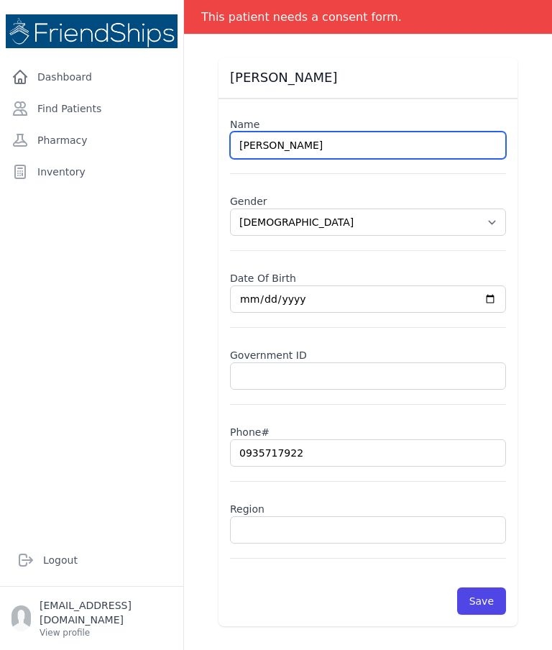
scroll to position [69, 0]
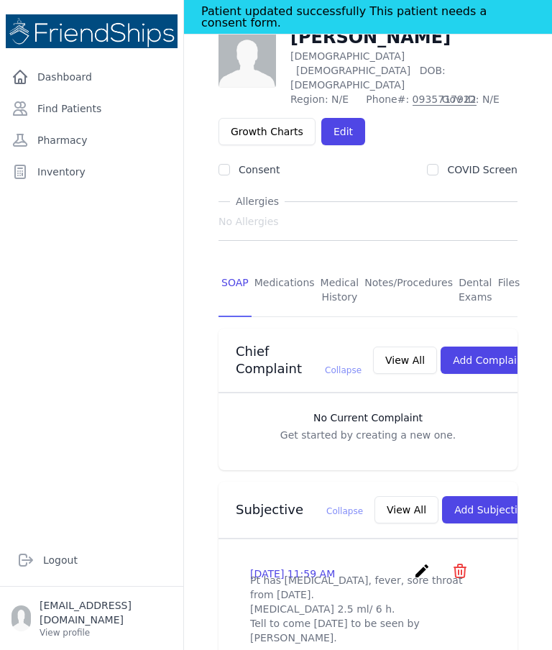
click at [427, 92] on span "Phone#: [PHONE_NUMBER]" at bounding box center [399, 99] width 67 height 14
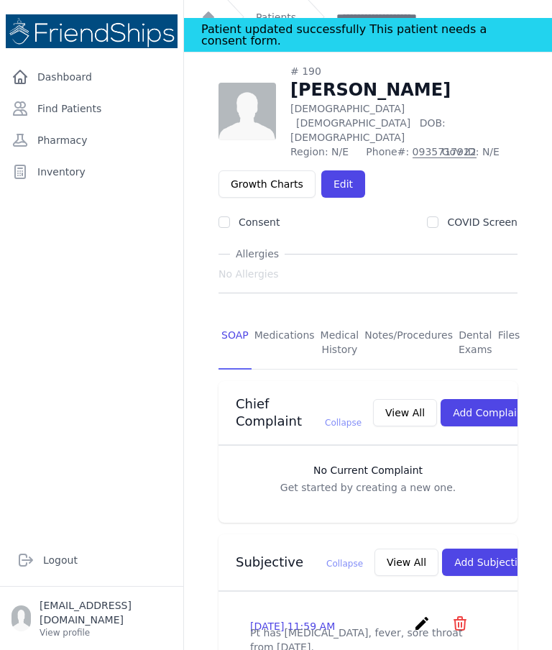
scroll to position [16, 0]
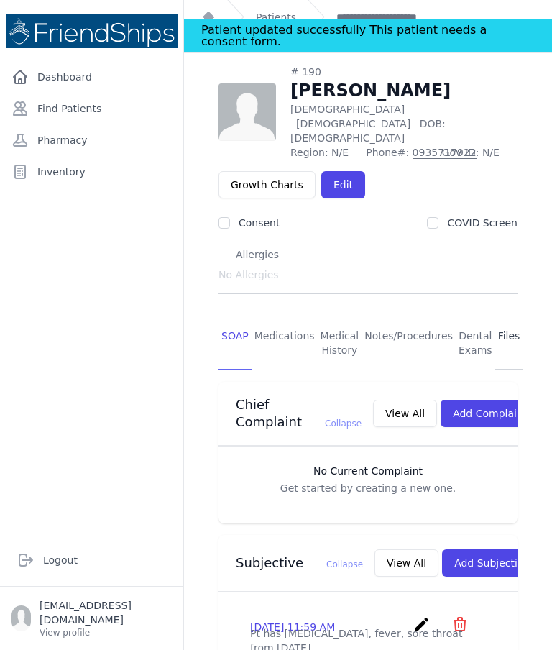
click at [495, 317] on link "Files" at bounding box center [509, 343] width 28 height 53
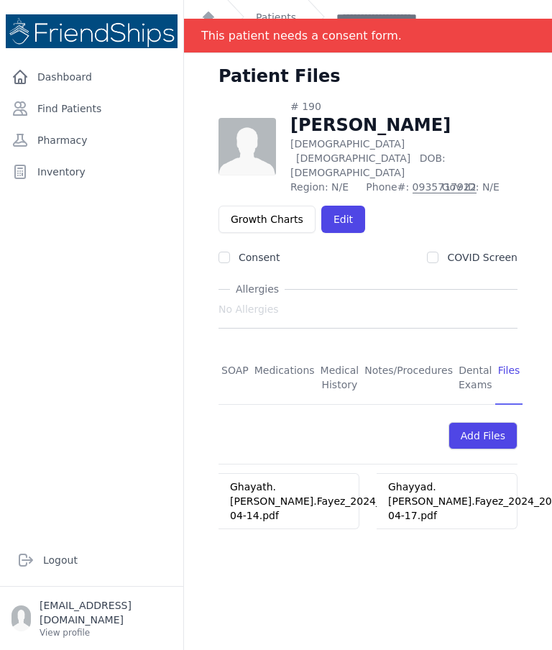
click at [380, 115] on h1 "[PERSON_NAME]" at bounding box center [404, 125] width 227 height 23
click at [337, 206] on link "Edit" at bounding box center [343, 219] width 44 height 27
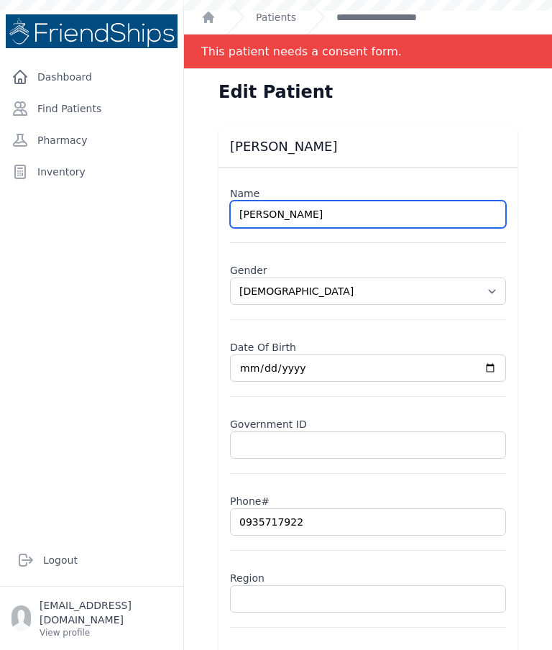
click at [293, 216] on input "[PERSON_NAME]" at bounding box center [368, 214] width 276 height 27
select select "[DEMOGRAPHIC_DATA]"
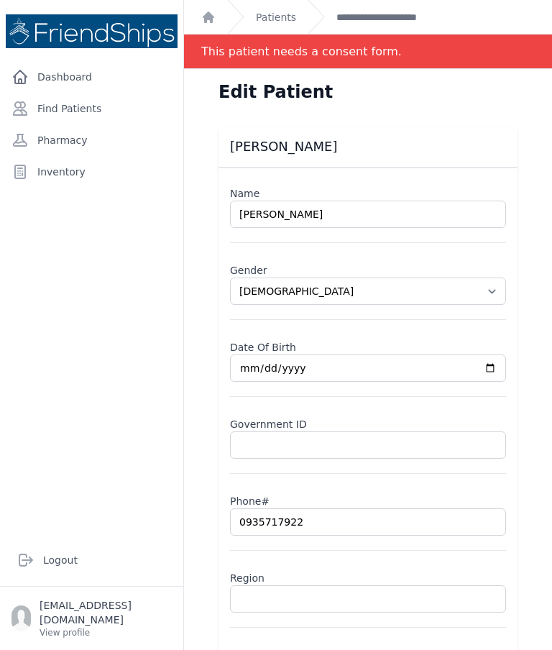
type input "[PERSON_NAME]"
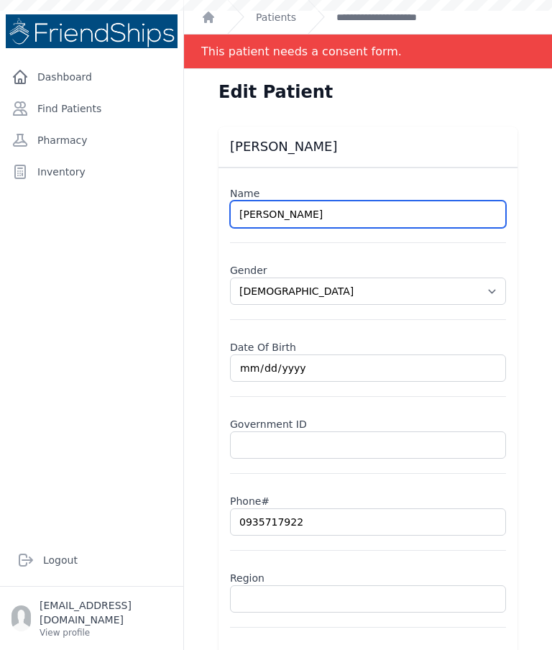
select select "[DEMOGRAPHIC_DATA]"
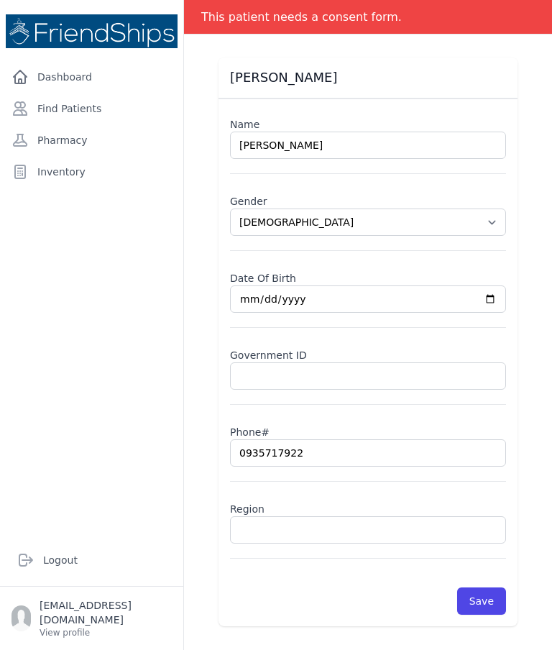
click at [486, 605] on div "Edit Patient [PERSON_NAME] Name [PERSON_NAME] Gender Select Gender [DEMOGRAPHIC…" at bounding box center [368, 325] width 368 height 650
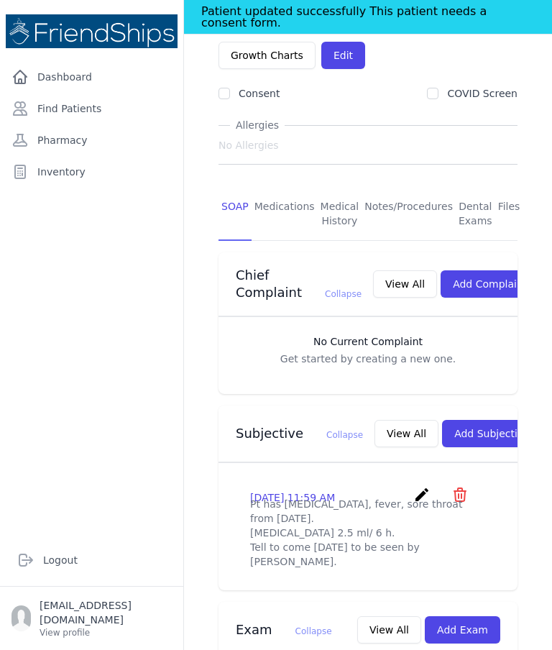
scroll to position [144, 0]
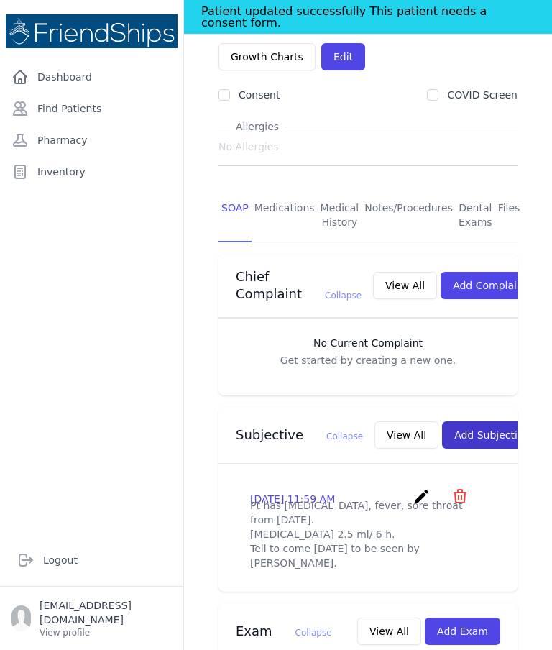
click at [462, 449] on button "Add Subjective" at bounding box center [492, 434] width 100 height 27
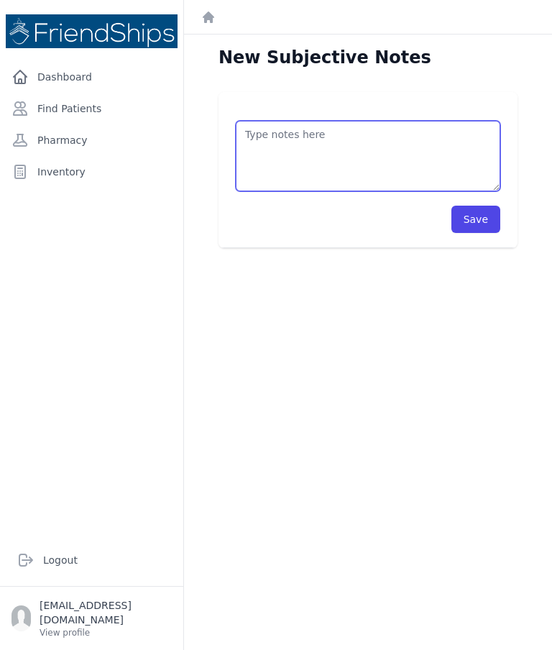
click at [339, 132] on textarea at bounding box center [368, 156] width 265 height 70
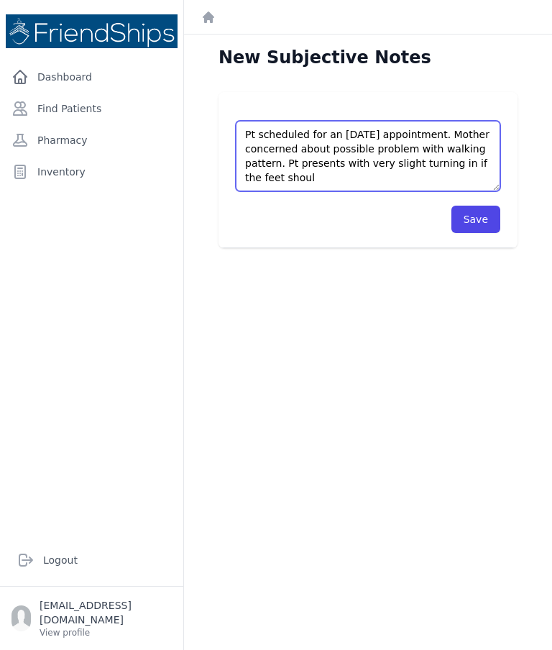
click at [281, 175] on textarea "Pt scheduled for an Oct 5 appointment. Mother concerned about possible problem …" at bounding box center [368, 156] width 265 height 70
click at [286, 175] on textarea "Pt scheduled for an Oct 5 appointment. Mother concerned about possible problem …" at bounding box center [368, 156] width 265 height 70
type textarea "Pt scheduled for an Oct 5 appointment. Mother concerned about possible problem …"
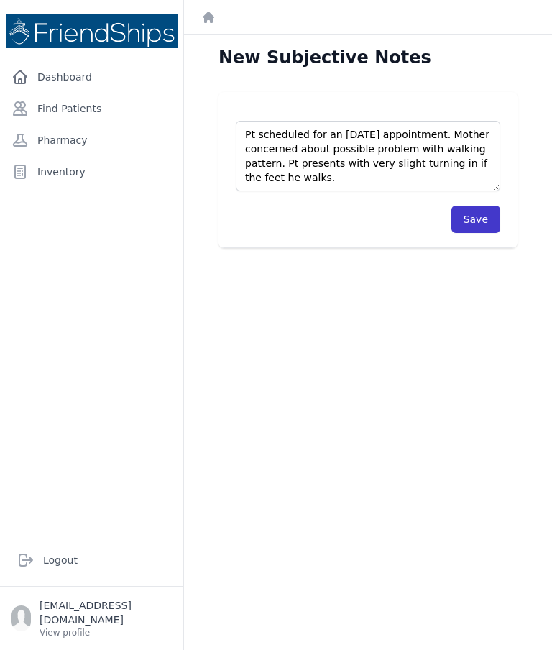
click at [475, 225] on button "Save" at bounding box center [476, 219] width 49 height 27
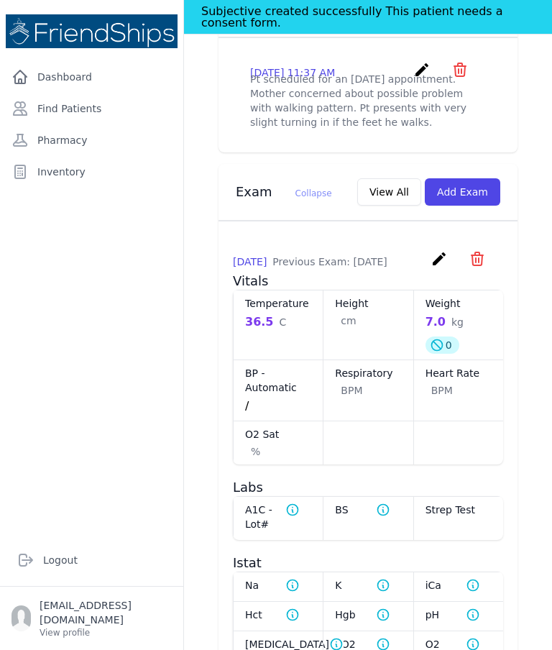
scroll to position [603, 0]
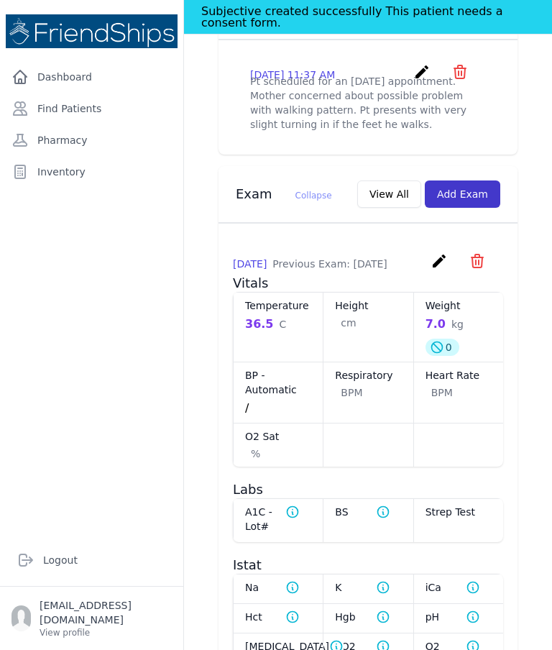
click at [471, 208] on button "Add Exam" at bounding box center [463, 194] width 76 height 27
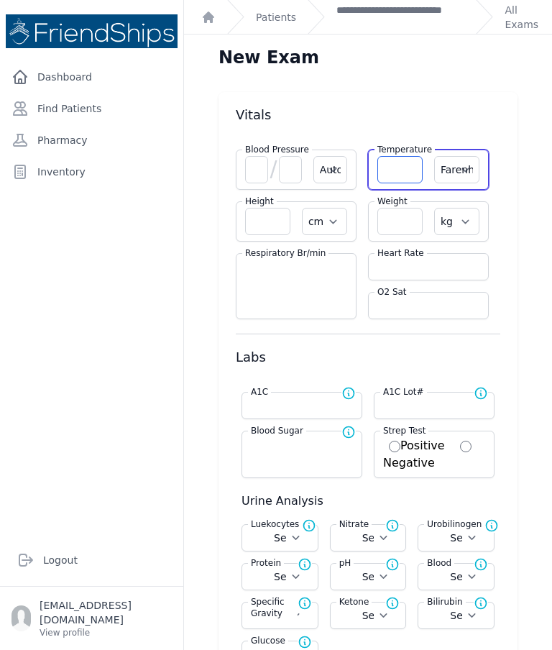
click at [396, 170] on input "number" at bounding box center [400, 169] width 45 height 27
type input "36.4"
click at [469, 180] on select "Farenheit Celcius" at bounding box center [456, 169] width 45 height 27
select select "C"
select select "Automatic"
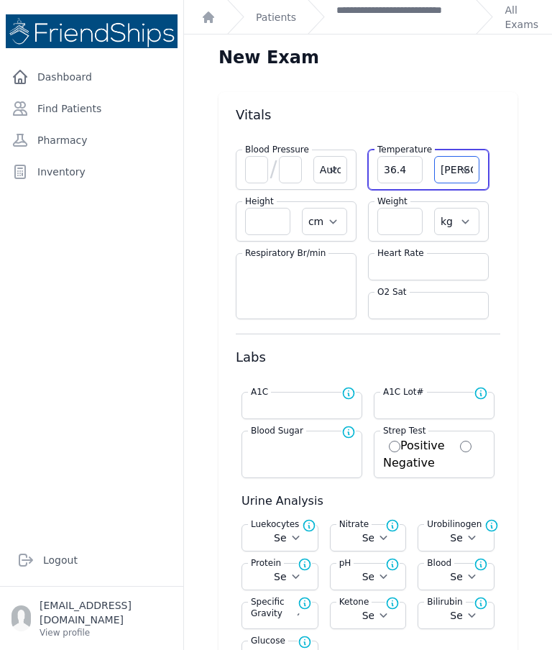
select select "cm"
select select "kg"
select select
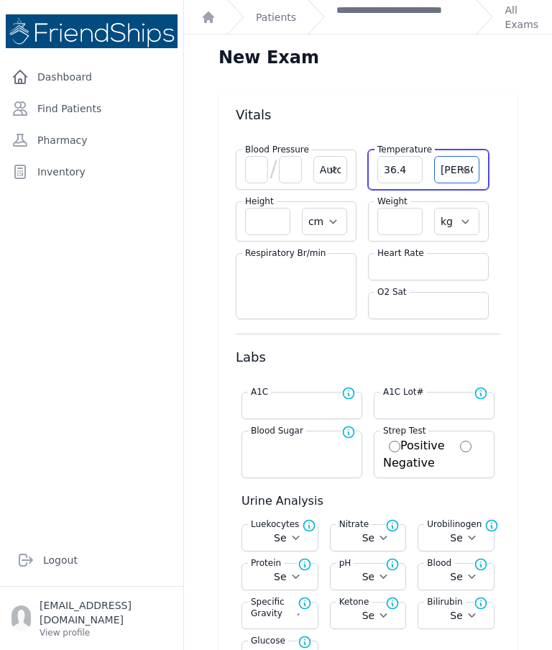
select select
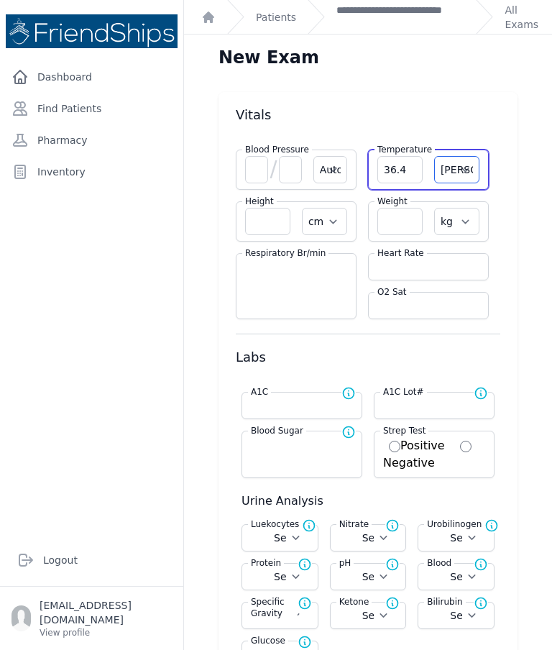
select select
select select "C"
select select "Automatic"
select select "cm"
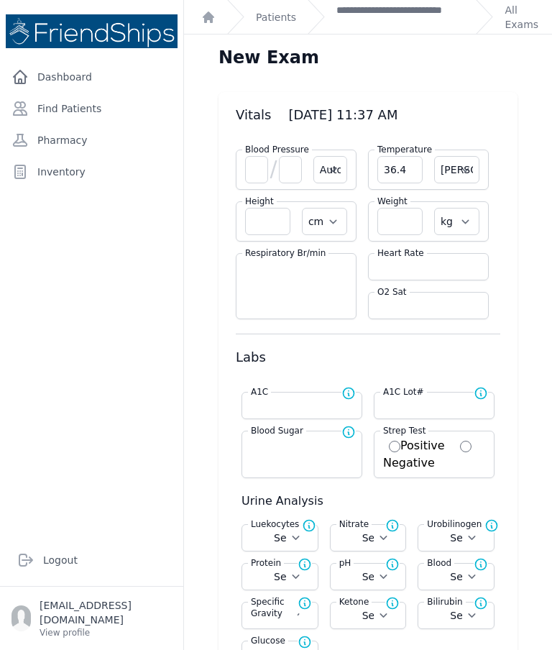
select select "kg"
select select
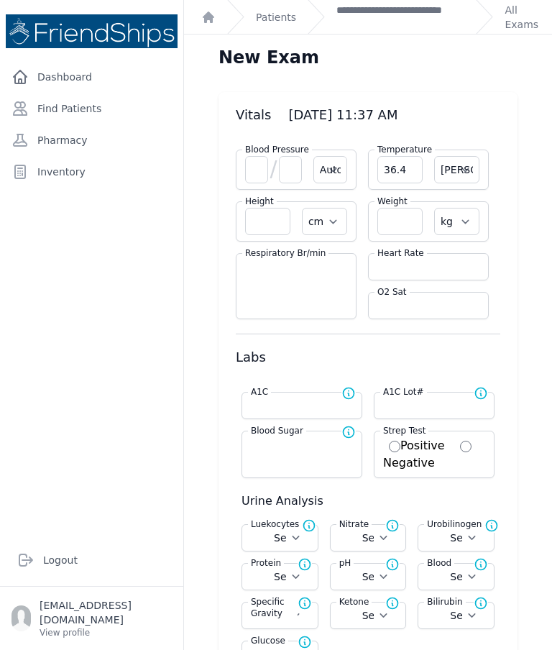
select select
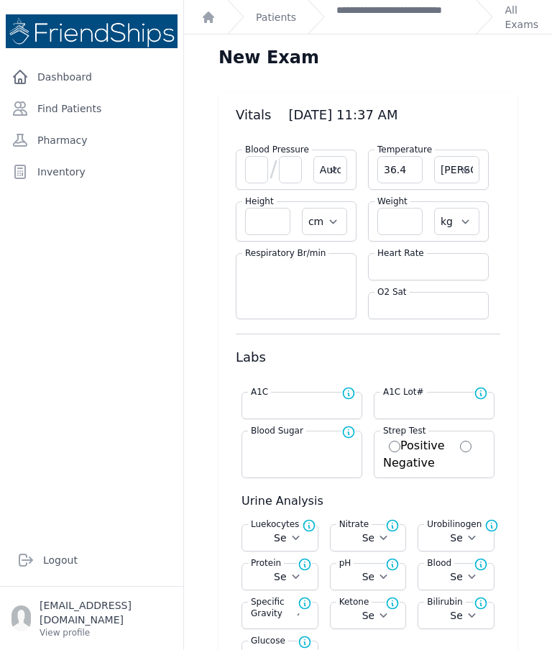
select select
click at [401, 216] on input "number" at bounding box center [400, 221] width 45 height 27
type input "9.9"
click at [256, 225] on input "number" at bounding box center [267, 221] width 45 height 27
select select "Automatic"
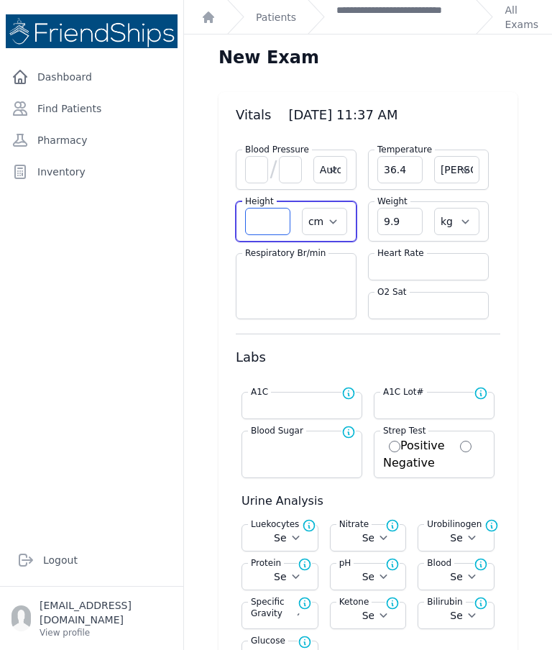
select select "C"
select select "cm"
select select "kg"
select select
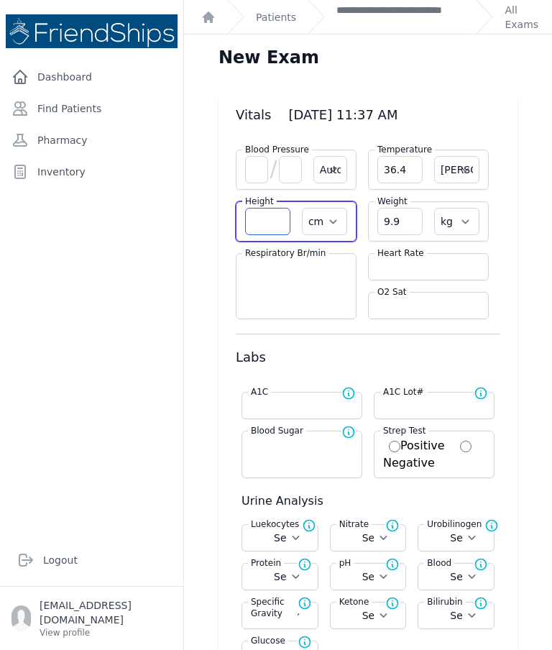
select select
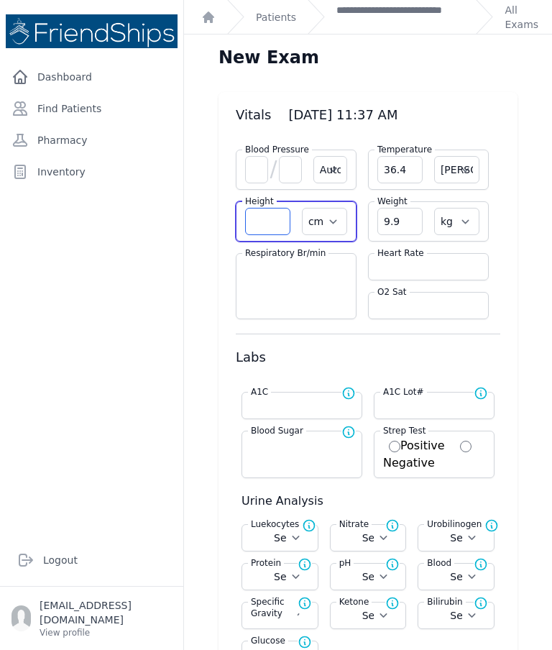
select select
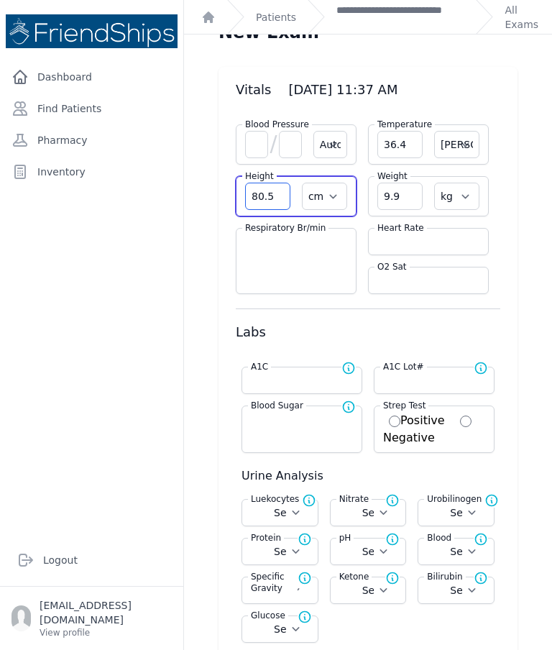
type input "80.5"
select select "Automatic"
select select "cm"
select select "kg"
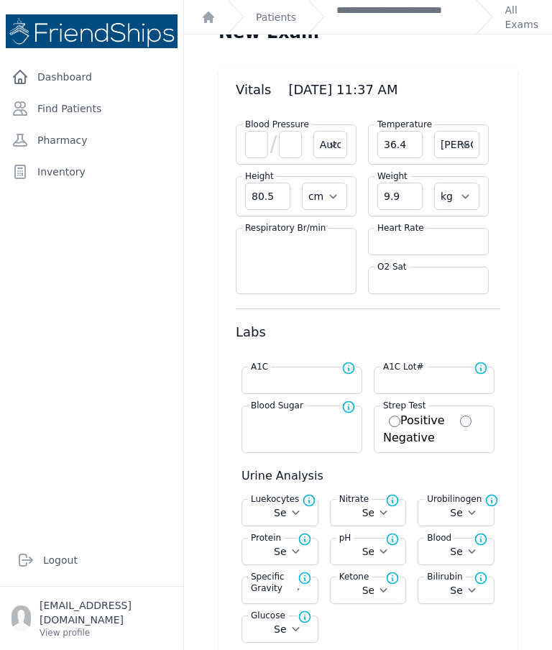
select select
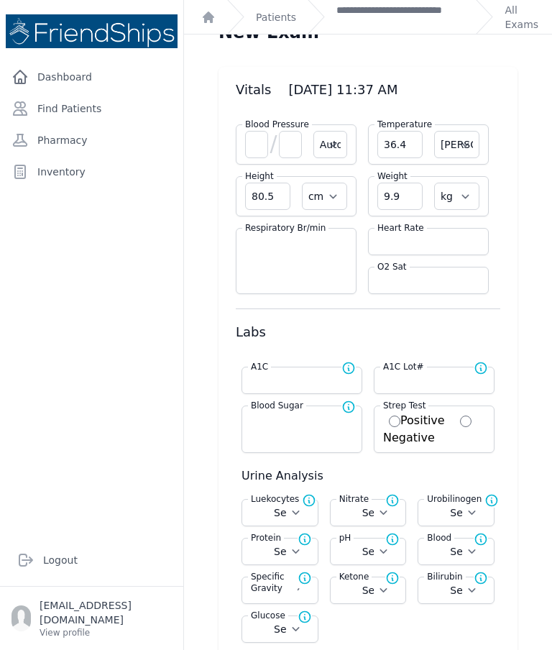
select select
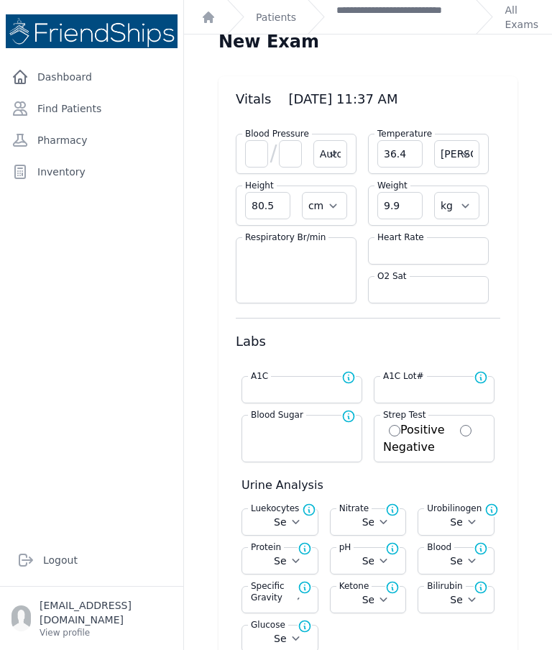
scroll to position [17, 0]
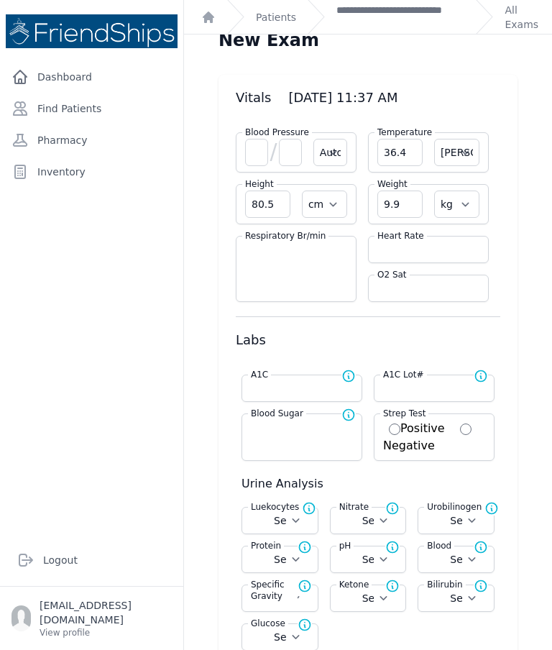
click at [291, 332] on h3 "Labs" at bounding box center [368, 340] width 265 height 17
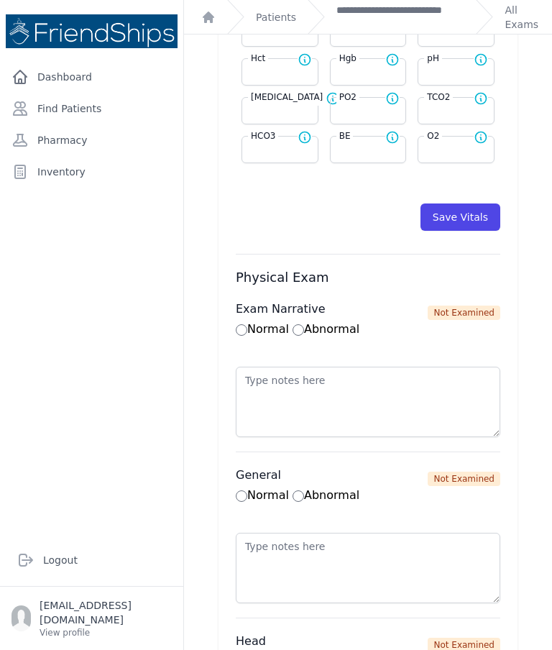
scroll to position [710, 0]
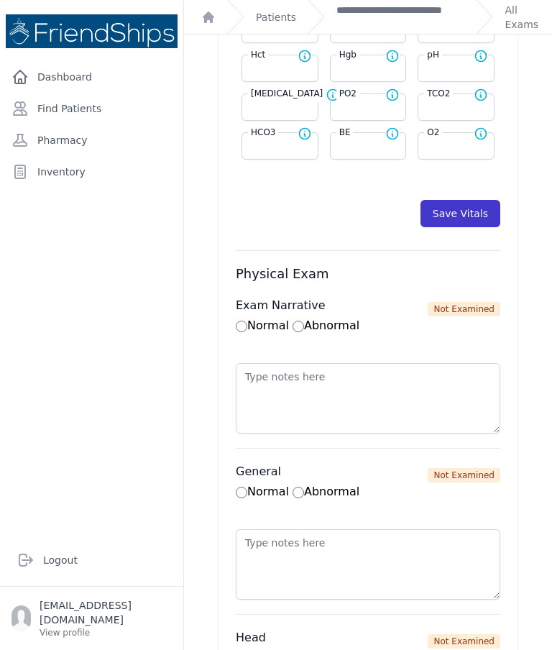
click at [462, 223] on button "Save Vitals" at bounding box center [461, 213] width 80 height 27
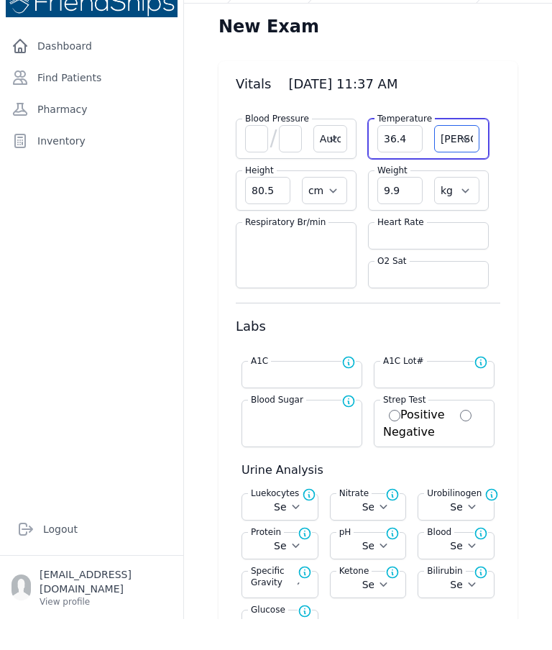
scroll to position [0, 0]
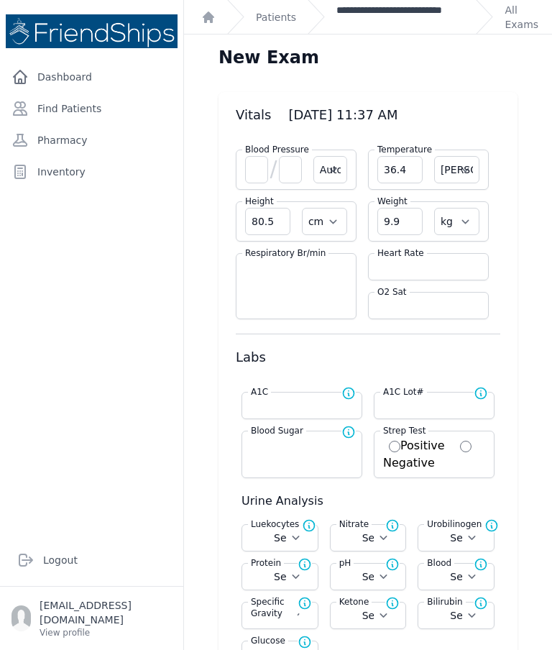
click at [384, 21] on link "**********" at bounding box center [401, 17] width 128 height 29
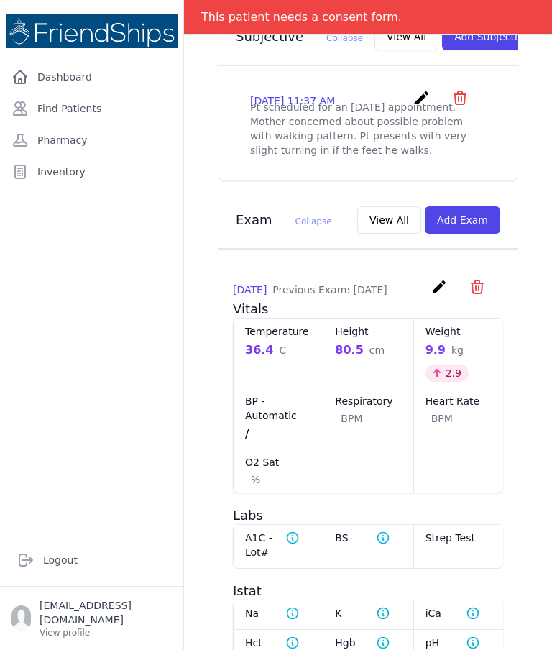
scroll to position [541, 0]
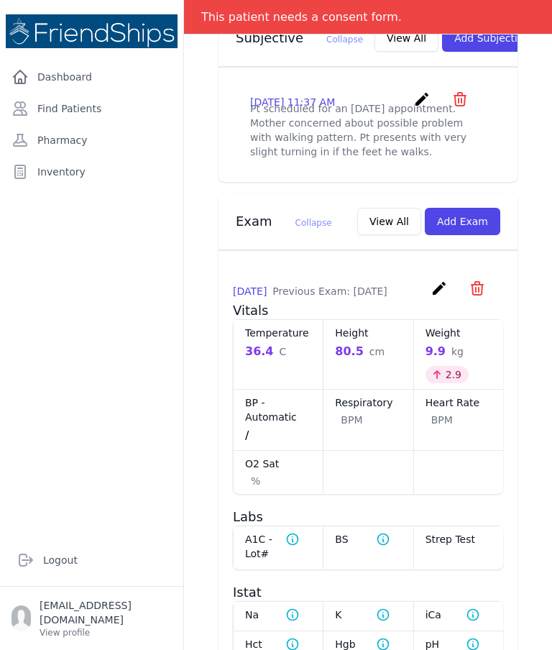
click at [423, 108] on icon "create" at bounding box center [422, 99] width 17 height 17
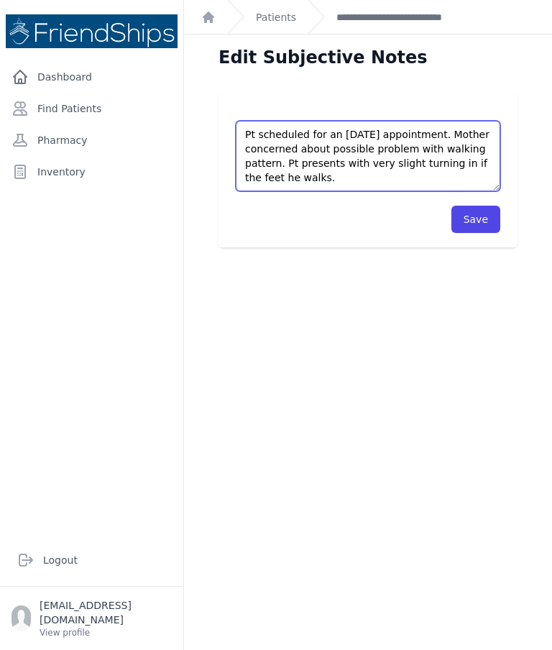
click at [469, 160] on textarea "Pt scheduled for an Oct 5 appointment. Mother concerned about possible problem …" at bounding box center [368, 156] width 265 height 70
click at [459, 158] on textarea "Pt scheduled for an Oct 5 appointment. Mother concerned about possible problem …" at bounding box center [368, 156] width 265 height 70
click at [465, 153] on textarea "Pt scheduled for an Oct 5 appointment. Mother concerned about possible problem …" at bounding box center [368, 156] width 265 height 70
click at [376, 165] on textarea "Pt scheduled for an Oct 5 appointment. Mother concerned about possible problem …" at bounding box center [368, 156] width 265 height 70
click at [377, 160] on textarea "Pt scheduled for an Oct 5 appointment. Mother concerned about possible problem …" at bounding box center [368, 156] width 265 height 70
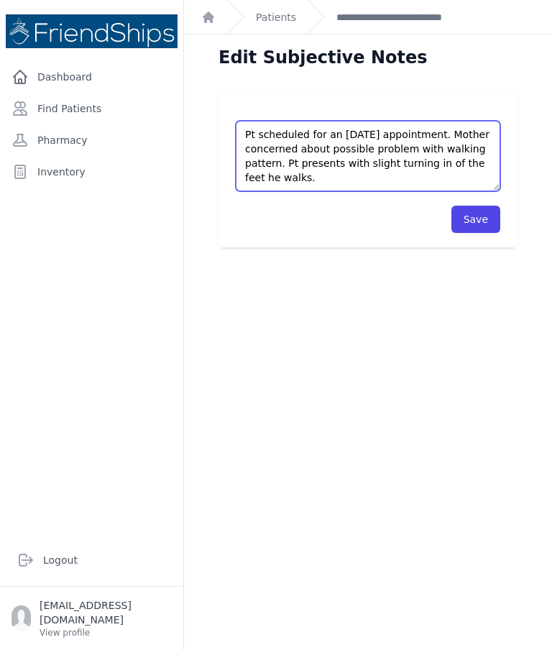
click at [485, 158] on textarea "Pt scheduled for an Oct 5 appointment. Mother concerned about possible problem …" at bounding box center [368, 156] width 265 height 70
click at [480, 164] on textarea "Pt scheduled for an Oct 5 appointment. Mother concerned about possible problem …" at bounding box center [368, 156] width 265 height 70
type textarea "Pt scheduled for an Oct 5 appointment. Mother concerned about possible problem …"
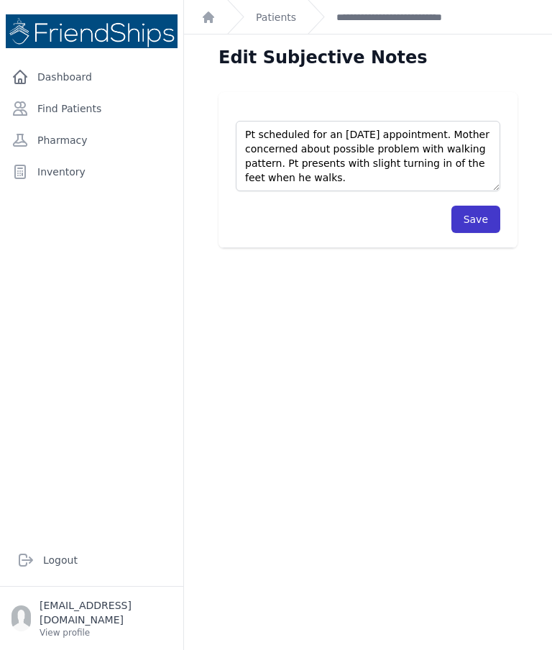
click at [473, 230] on button "Save" at bounding box center [476, 219] width 49 height 27
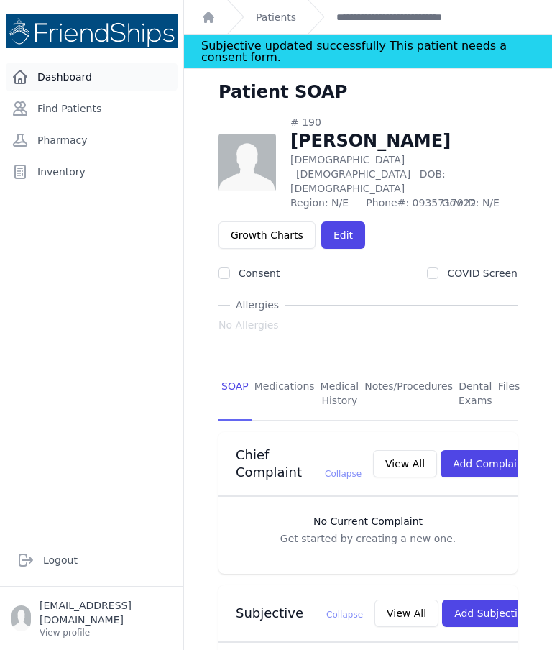
click at [62, 80] on link "Dashboard" at bounding box center [92, 77] width 172 height 29
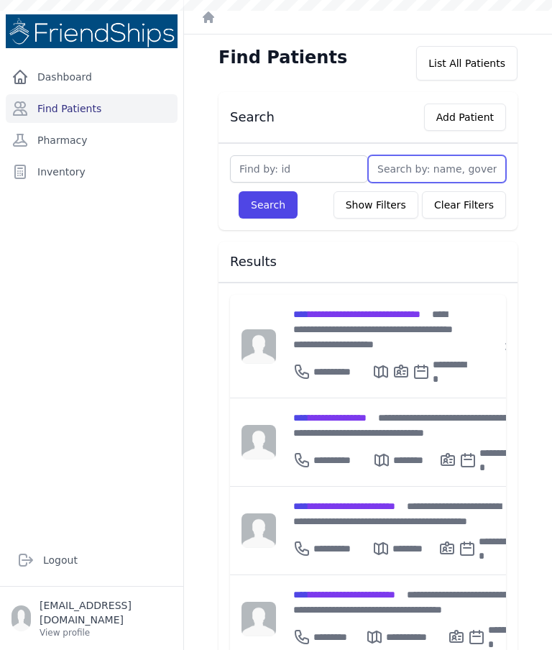
click at [442, 157] on input "text" at bounding box center [437, 168] width 138 height 27
type input "L"
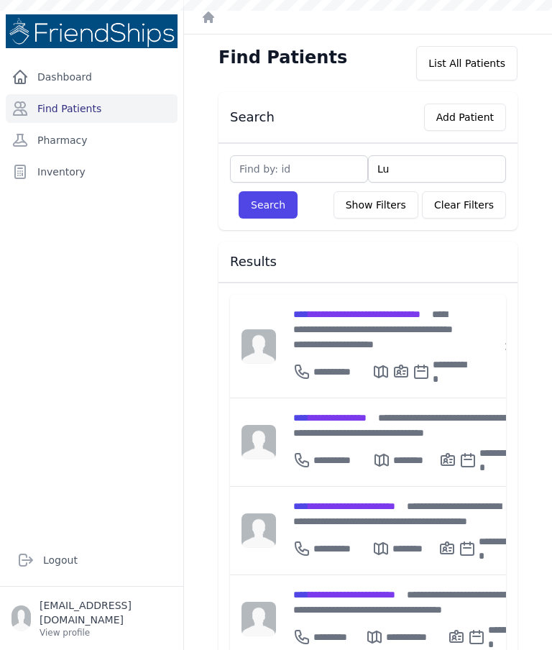
type input "Luc"
type input "Lucin"
type input "[PERSON_NAME]"
click at [268, 205] on button "Search" at bounding box center [268, 204] width 59 height 27
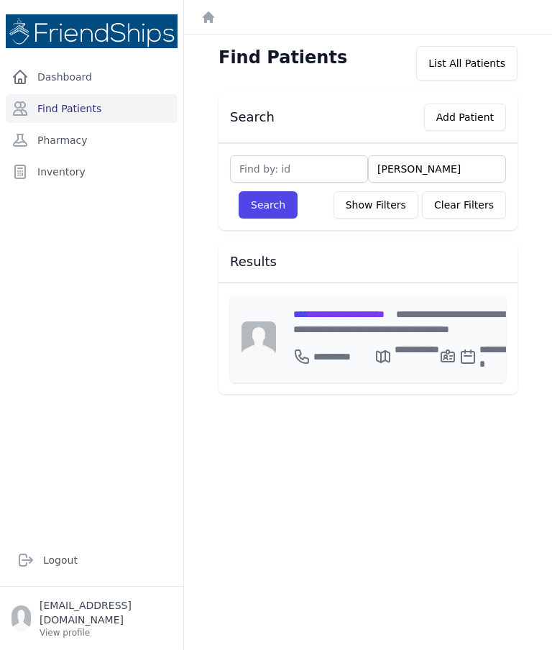
click at [385, 316] on span "**********" at bounding box center [338, 314] width 91 height 10
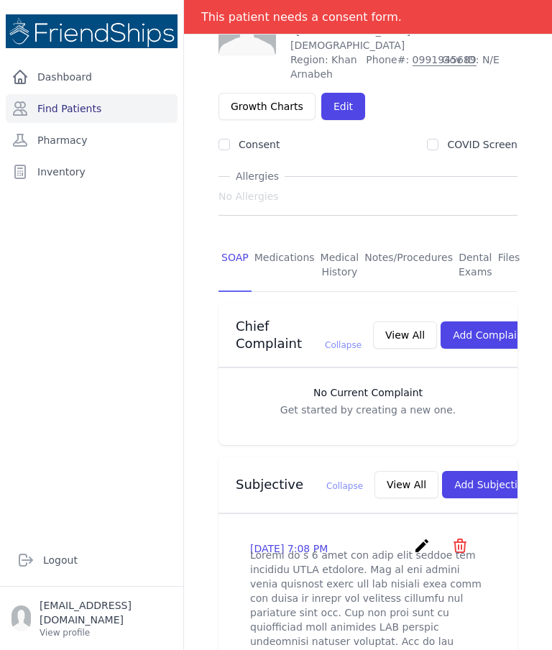
scroll to position [108, 0]
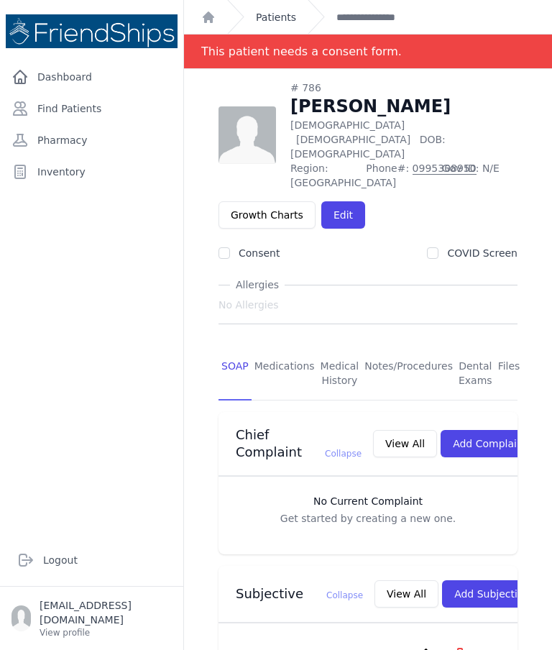
click at [284, 10] on link "Patients" at bounding box center [276, 17] width 40 height 14
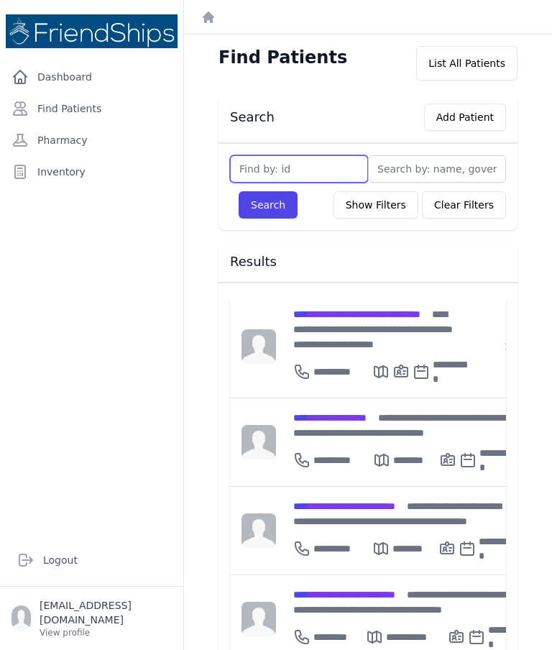
click at [313, 173] on input "text" at bounding box center [299, 168] width 138 height 27
type input "790"
click at [268, 205] on button "Search" at bounding box center [268, 204] width 59 height 27
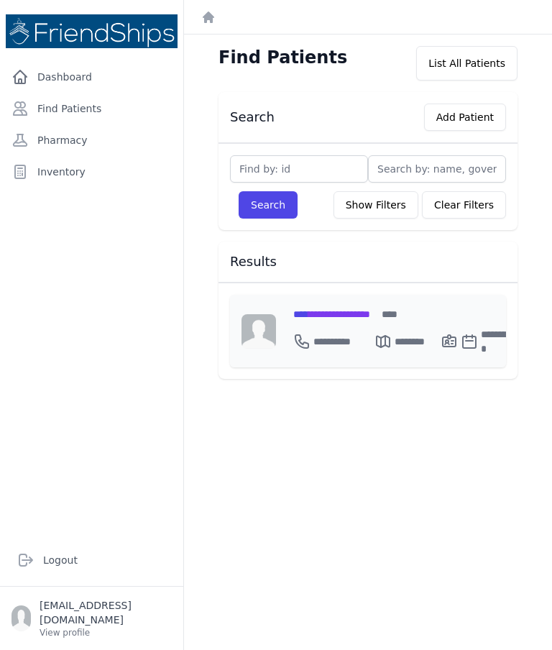
click at [342, 305] on div "**********" at bounding box center [404, 331] width 257 height 73
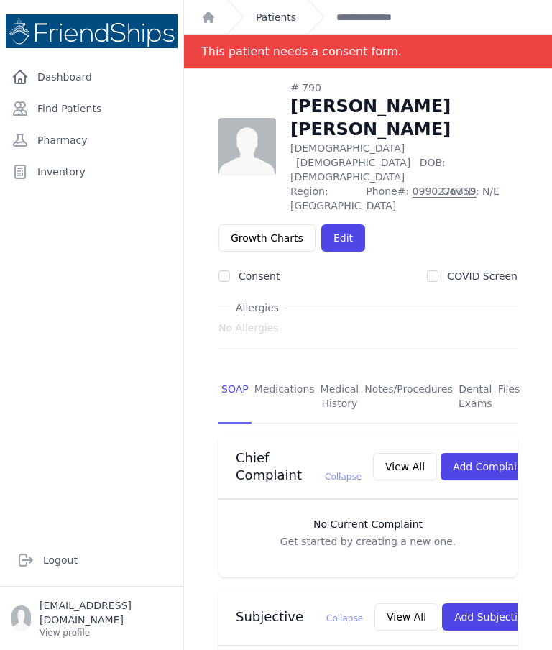
click at [275, 22] on link "Patients" at bounding box center [276, 17] width 40 height 14
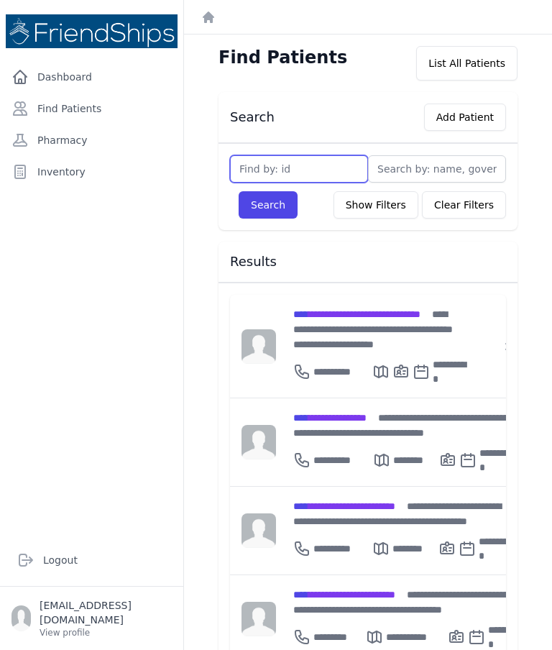
click at [305, 160] on input "text" at bounding box center [299, 168] width 138 height 27
type input "566"
click at [268, 205] on button "Search" at bounding box center [268, 204] width 59 height 27
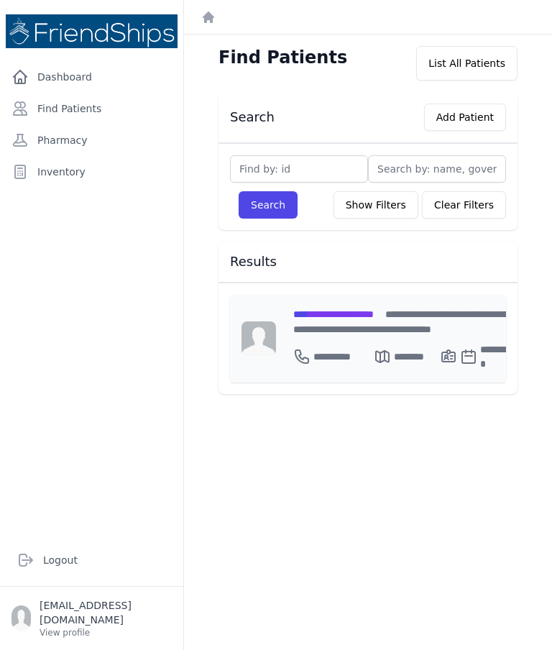
click at [334, 323] on div "**********" at bounding box center [404, 321] width 222 height 30
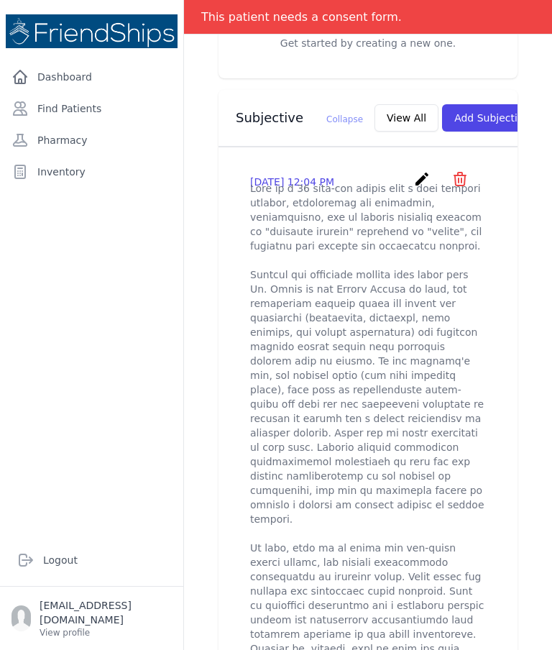
scroll to position [498, 0]
click at [375, 105] on button "View All" at bounding box center [407, 118] width 64 height 27
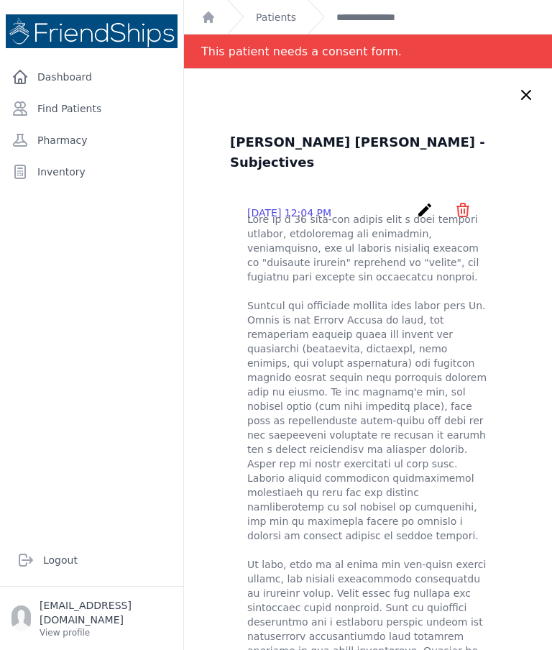
scroll to position [0, 0]
click at [526, 86] on icon at bounding box center [526, 94] width 17 height 17
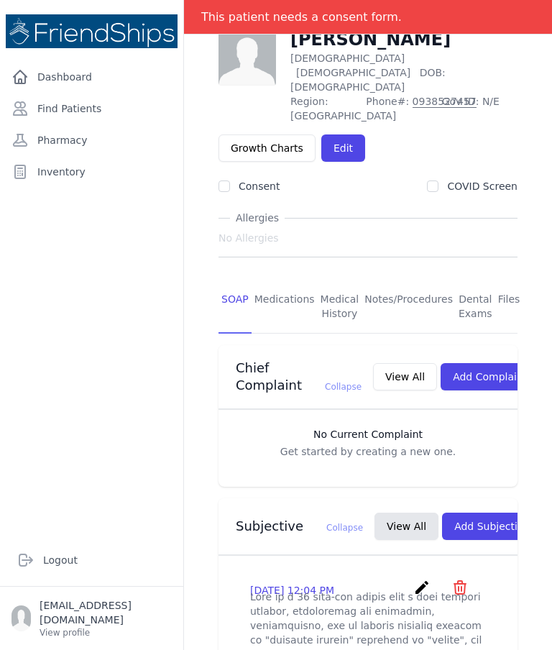
scroll to position [96, 0]
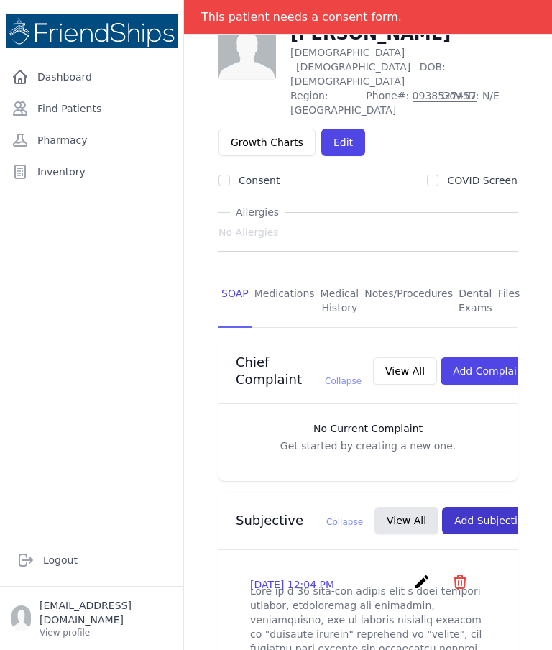
click at [449, 507] on button "Add Subjective" at bounding box center [492, 520] width 100 height 27
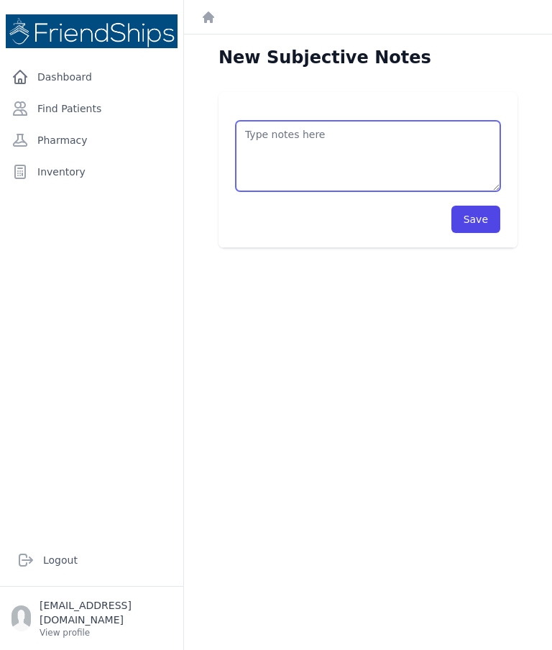
click at [329, 121] on textarea at bounding box center [368, 156] width 265 height 70
click at [269, 121] on textarea at bounding box center [368, 156] width 265 height 70
click at [289, 121] on textarea at bounding box center [368, 156] width 265 height 70
click at [275, 121] on textarea at bounding box center [368, 156] width 265 height 70
click at [274, 121] on textarea at bounding box center [368, 156] width 265 height 70
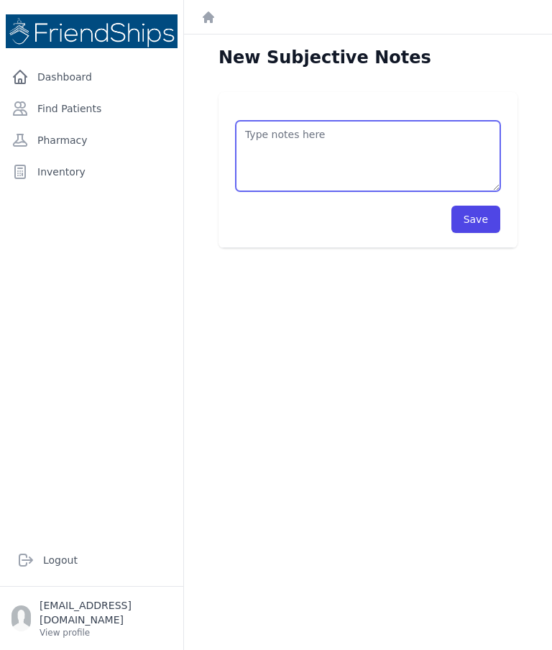
paste textarea "[MEDICAL_DATA] 20 mg x 1tb/day - Carbo-natura ([MEDICAL_DATA] 180 mg, [MEDICAL_…"
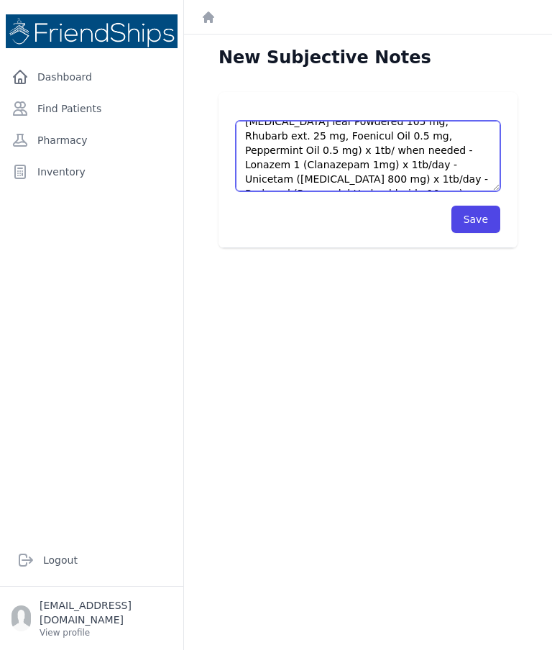
scroll to position [42, 0]
click at [425, 121] on textarea "[MEDICAL_DATA] 20 mg x 1tb/day - Carbo-natura ([MEDICAL_DATA] 180 mg, [MEDICAL_…" at bounding box center [368, 156] width 265 height 70
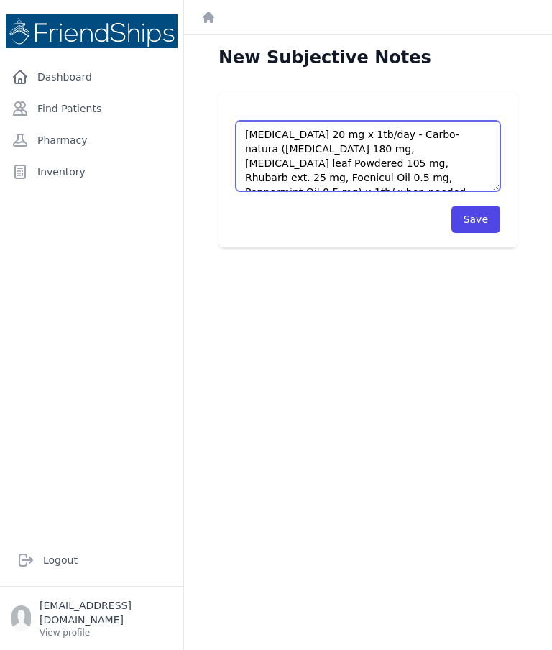
scroll to position [0, 0]
click at [377, 121] on textarea "[MEDICAL_DATA] 20 mg x 1tb/day - Carbo-natura ([MEDICAL_DATA] 180 mg, [MEDICAL_…" at bounding box center [368, 156] width 265 height 70
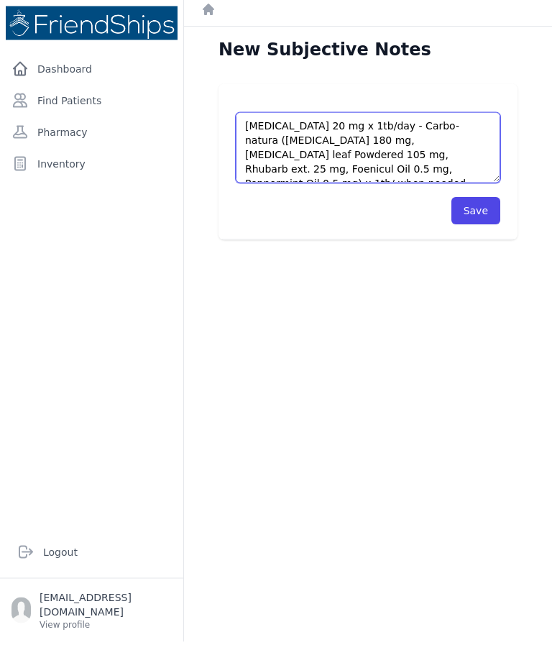
scroll to position [44, 0]
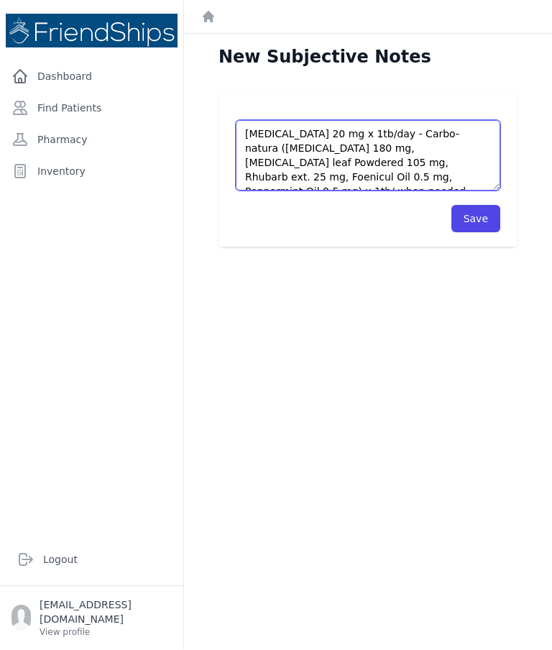
click at [383, 121] on textarea "[MEDICAL_DATA] 20 mg x 1tb/day - Carbo-natura ([MEDICAL_DATA] 180 mg, [MEDICAL_…" at bounding box center [368, 156] width 265 height 70
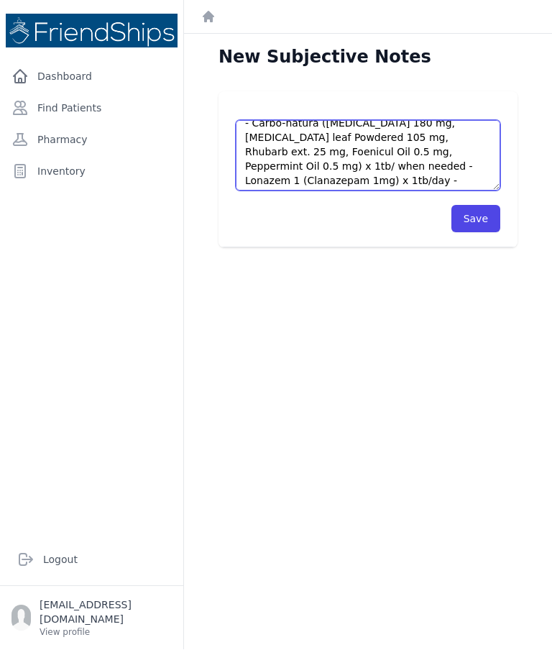
scroll to position [27, 0]
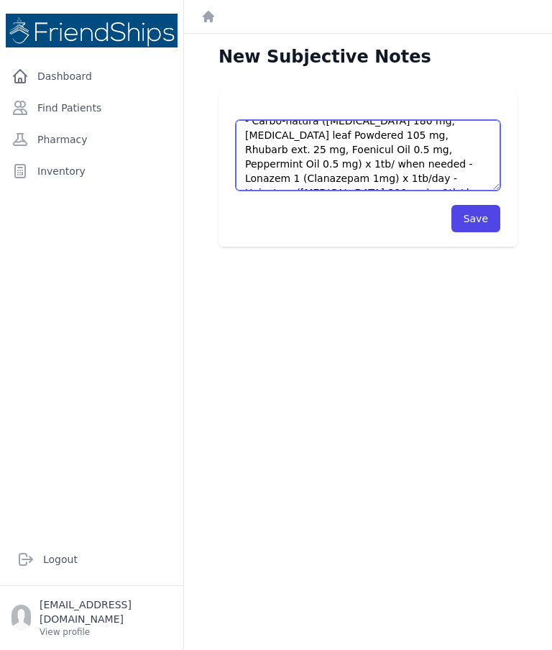
click at [281, 122] on textarea "[MEDICAL_DATA] 20 mg x 1tb/day - Carbo-natura ([MEDICAL_DATA] 180 mg, [MEDICAL_…" at bounding box center [368, 156] width 265 height 70
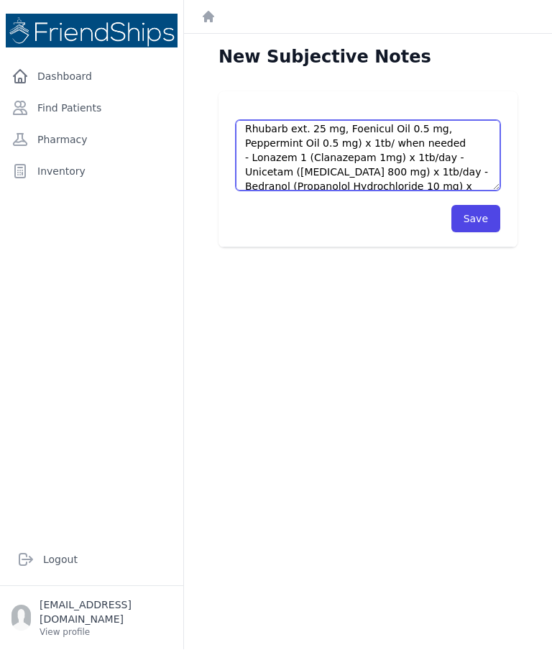
scroll to position [52, 0]
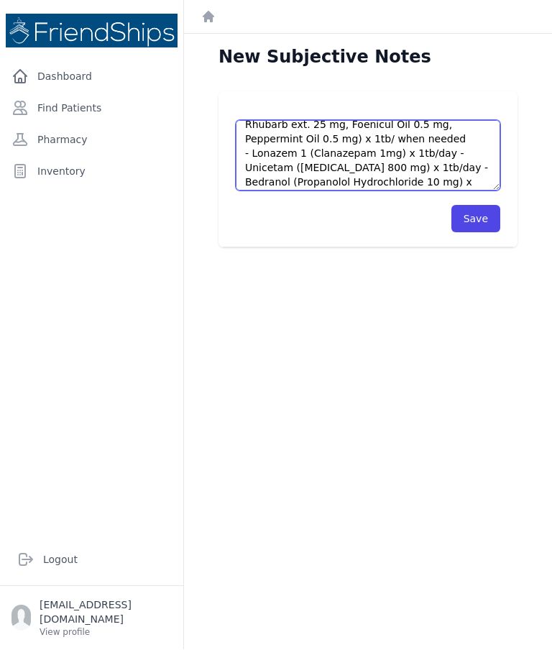
click at [443, 121] on textarea "[MEDICAL_DATA] 20 mg x 1tb/day - Carbo-natura ([MEDICAL_DATA] 180 mg, [MEDICAL_…" at bounding box center [368, 156] width 265 height 70
click at [435, 127] on textarea "[MEDICAL_DATA] 20 mg x 1tb/day - Carbo-natura ([MEDICAL_DATA] 180 mg, [MEDICAL_…" at bounding box center [368, 156] width 265 height 70
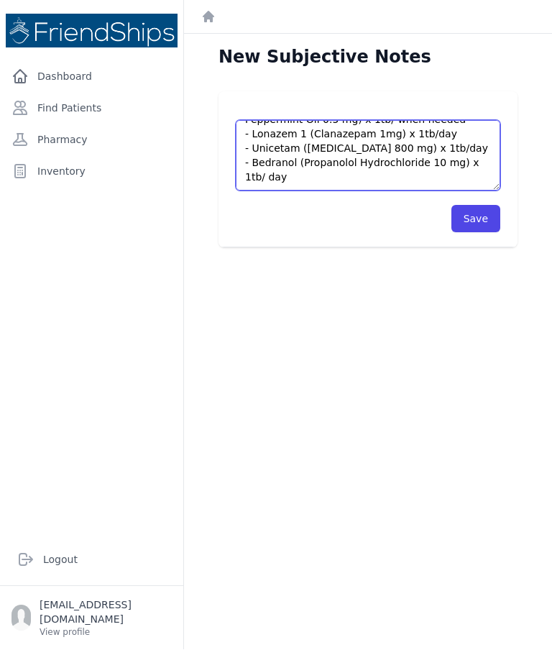
scroll to position [72, 0]
click at [321, 121] on textarea "[MEDICAL_DATA] 20 mg x 1tb/day - Carbo-natura ([MEDICAL_DATA] 180 mg, [MEDICAL_…" at bounding box center [368, 156] width 265 height 70
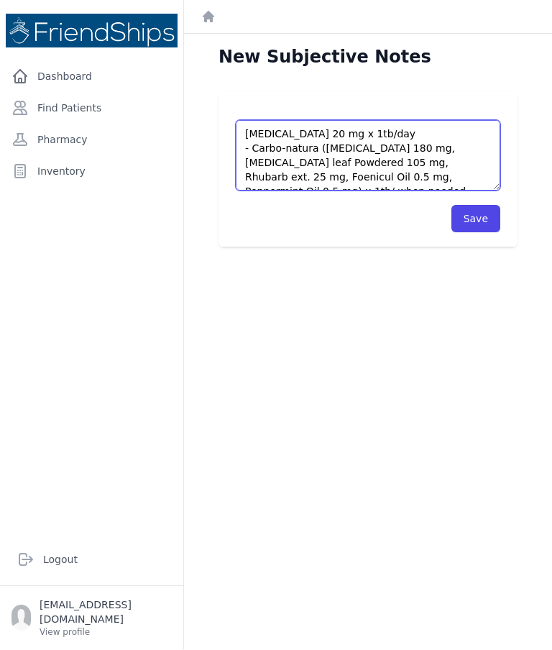
scroll to position [0, 0]
click at [247, 121] on textarea "[MEDICAL_DATA] 20 mg x 1tb/day - Carbo-natura ([MEDICAL_DATA] 180 mg, [MEDICAL_…" at bounding box center [368, 156] width 265 height 70
click at [244, 121] on textarea "- [MEDICAL_DATA] 20 mg x 1tb/day - Carbo-natura ([MEDICAL_DATA] 180 mg, [MEDICA…" at bounding box center [368, 156] width 265 height 70
click at [270, 121] on textarea "- [MEDICAL_DATA] 20 mg x 1tb/day - Carbo-natura ([MEDICAL_DATA] 180 mg, [MEDICA…" at bounding box center [368, 156] width 265 height 70
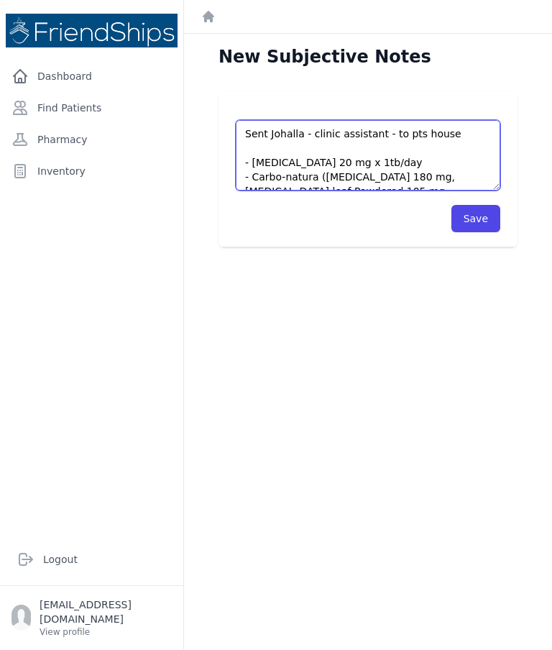
click at [411, 121] on textarea "Sent Johalla - clinic assistant - to pts house - [MEDICAL_DATA] 20 mg x 1tb/day…" at bounding box center [368, 156] width 265 height 70
click at [408, 121] on textarea "Sent Johalla - clinic assistant - to pts house - [MEDICAL_DATA] 20 mg x 1tb/day…" at bounding box center [368, 156] width 265 height 70
click at [465, 121] on textarea "Sent Johalla - clinic assistant - to pt’s house - [MEDICAL_DATA] 20 mg x 1tb/da…" at bounding box center [368, 156] width 265 height 70
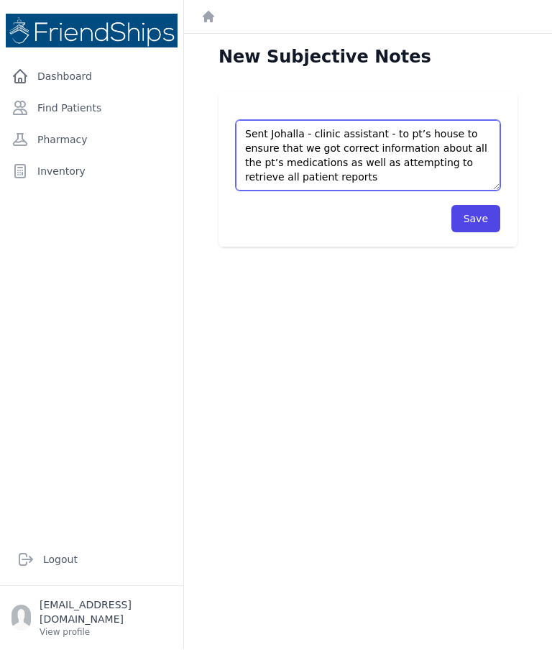
click at [280, 140] on textarea "Sent Johalla - clinic assistant - to pt’s house to ensure that we got correct i…" at bounding box center [368, 156] width 265 height 70
click at [369, 135] on textarea "Sent Johalla - clinic assistant - to pt’s house to ensure that we got correct i…" at bounding box center [368, 156] width 265 height 70
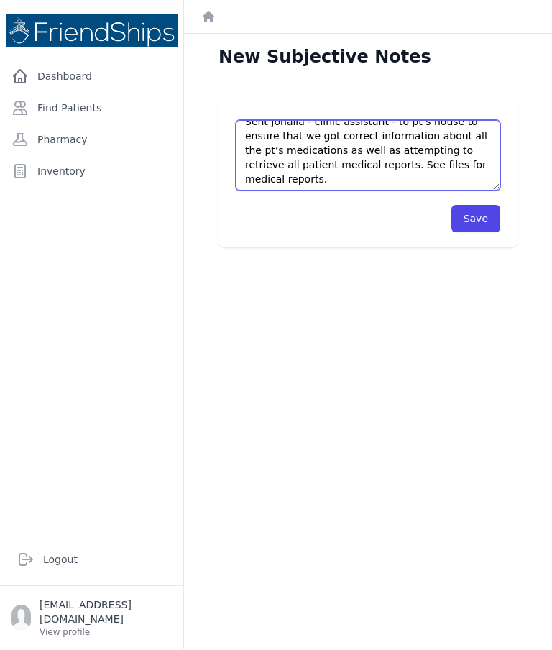
click at [352, 123] on textarea "Sent Johalla - clinic assistant - to pt’s house to ensure that we got correct i…" at bounding box center [368, 156] width 265 height 70
click at [298, 138] on textarea "Sent Johalla - clinic assistant - to pt’s house to ensure that we got correct i…" at bounding box center [368, 156] width 265 height 70
click at [360, 124] on textarea "Sent Johalla - clinic assistant - to pt’s house to ensure that we got correct i…" at bounding box center [368, 156] width 265 height 70
click at [358, 121] on textarea "Sent Johalla - clinic assistant - to pt’s house to ensure that we got correct i…" at bounding box center [368, 156] width 265 height 70
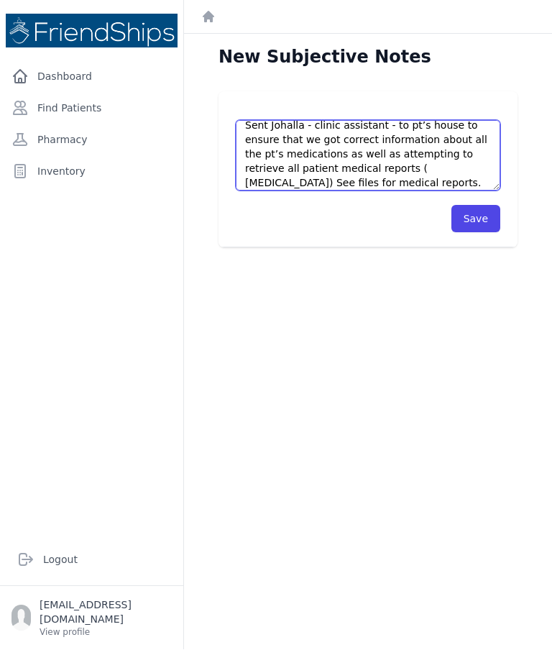
scroll to position [8, 0]
click at [355, 129] on textarea "Sent Johalla - clinic assistant - to pt’s house to ensure that we got correct i…" at bounding box center [368, 156] width 265 height 70
click at [385, 124] on textarea "Sent Johalla - clinic assistant - to pt’s house to ensure that we got correct i…" at bounding box center [368, 156] width 265 height 70
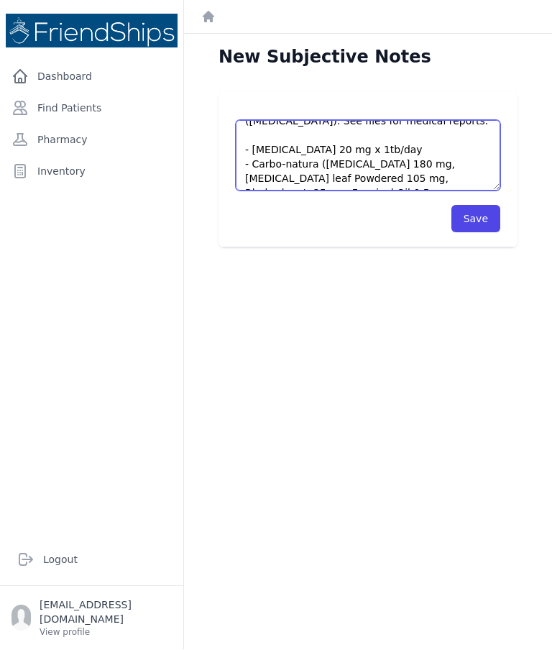
scroll to position [68, 0]
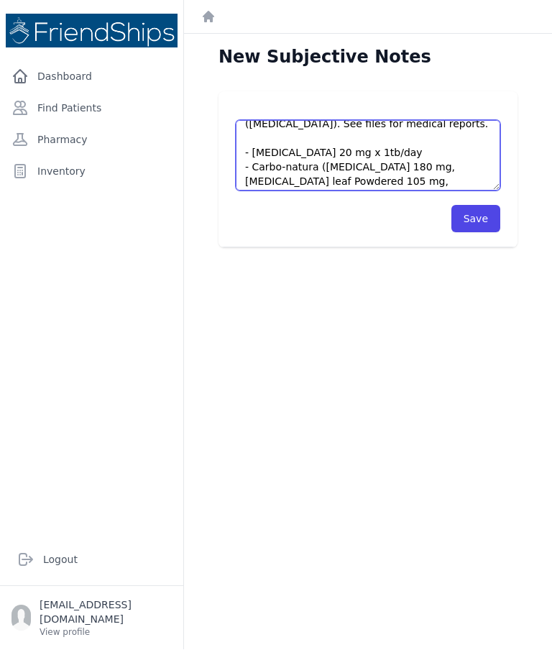
click at [291, 121] on textarea "Sent Johalla - clinic assistant - to pt’s house to ensure that we got correct i…" at bounding box center [368, 156] width 265 height 70
click at [258, 121] on textarea "Sent Johalla - clinic assistant - to pt’s house to ensure that we got correct i…" at bounding box center [368, 156] width 265 height 70
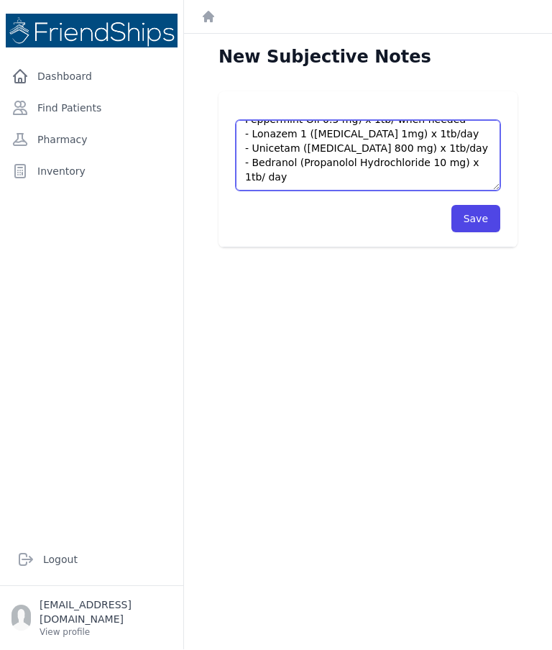
scroll to position [173, 0]
click at [368, 138] on textarea "Sent Johalla - clinic assistant - to pt’s house to ensure that we got correct i…" at bounding box center [368, 156] width 265 height 70
type textarea "Sent Johalla - clinic assistant - to pt’s house to ensure that we got correct i…"
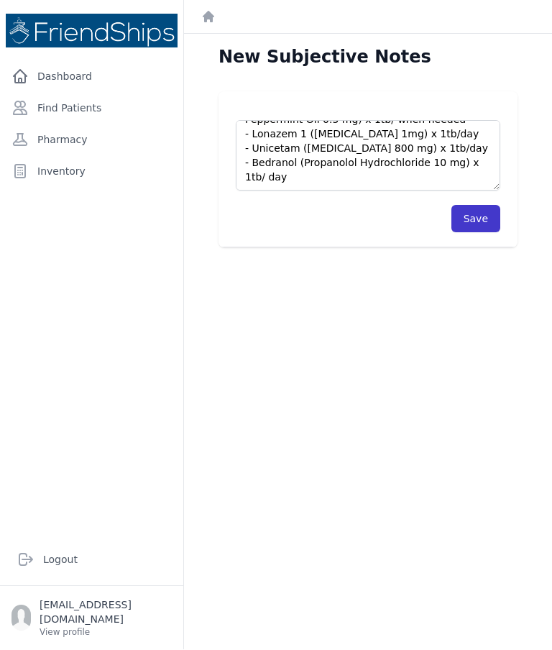
click at [470, 206] on button "Save" at bounding box center [476, 219] width 49 height 27
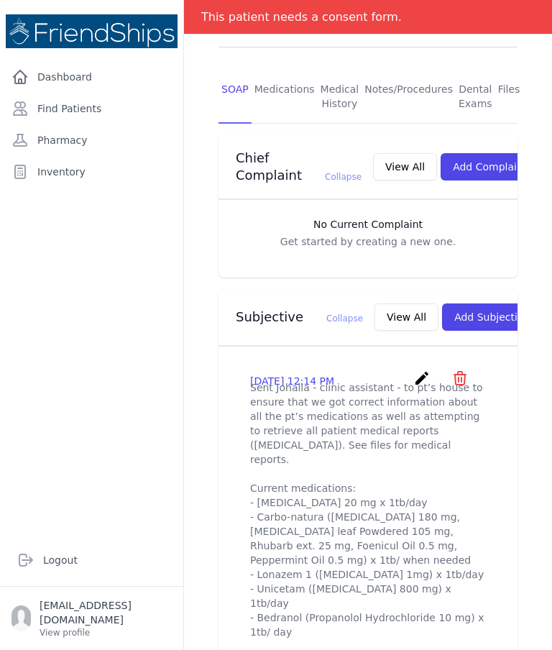
click at [183, 586] on div "Logout" at bounding box center [91, 560] width 183 height 52
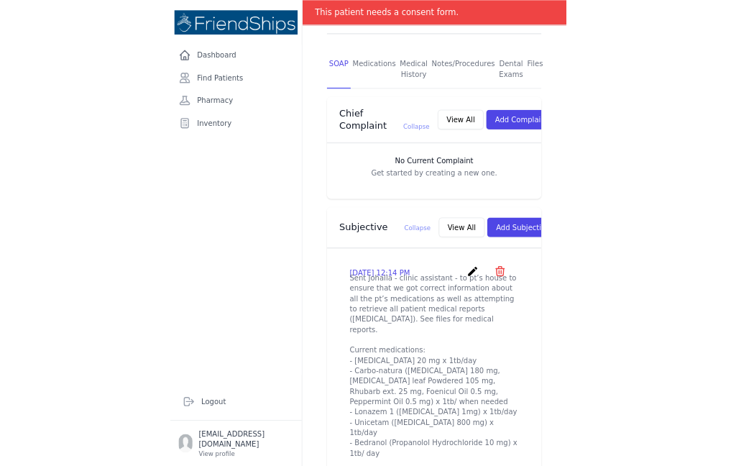
scroll to position [324, 0]
